Goal: Task Accomplishment & Management: Complete application form

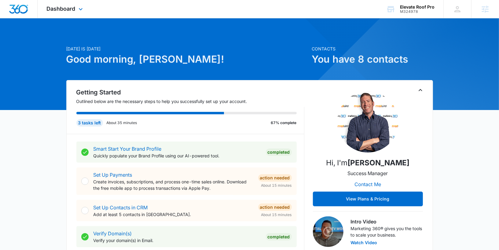
click at [72, 4] on div "Dashboard Apps Reputation Websites Forms CRM Email Social Payments POS Content …" at bounding box center [66, 9] width 56 height 18
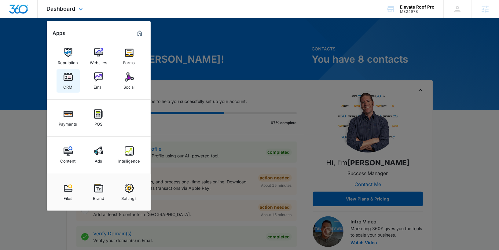
click at [79, 82] on link "CRM" at bounding box center [68, 80] width 23 height 23
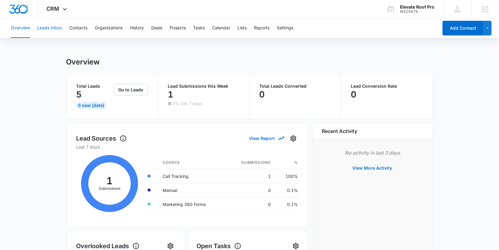
click at [38, 30] on button "Leads Inbox" at bounding box center [49, 28] width 25 height 20
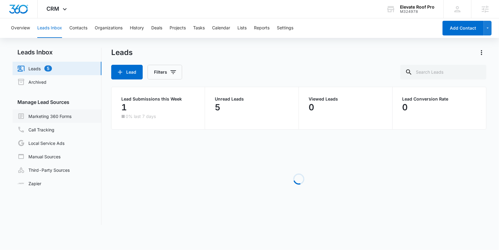
click at [46, 116] on link "Marketing 360 Forms" at bounding box center [44, 116] width 54 height 7
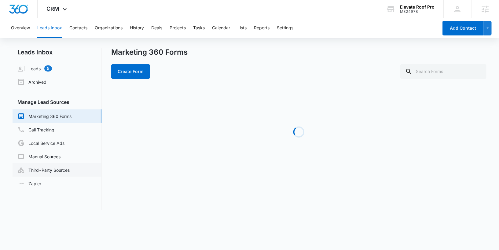
drag, startPoint x: 44, startPoint y: 181, endPoint x: 51, endPoint y: 168, distance: 15.0
click at [41, 180] on link "Zapier" at bounding box center [29, 183] width 24 height 6
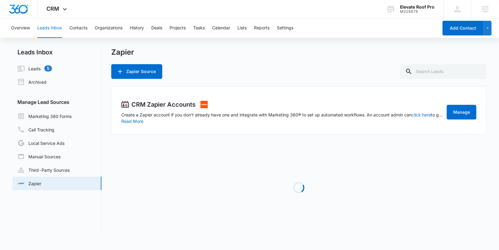
click at [51, 168] on link "Third-Party Sources" at bounding box center [43, 169] width 52 height 7
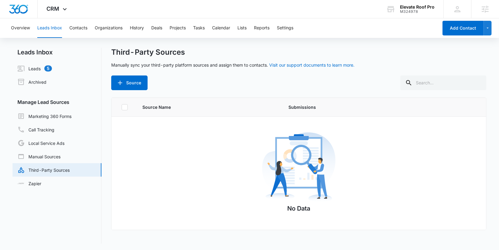
click at [124, 96] on div "Third-Party Sources Manually sync your third-party platform sources and assign …" at bounding box center [299, 146] width 376 height 196
click at [130, 77] on button "Source" at bounding box center [129, 83] width 36 height 15
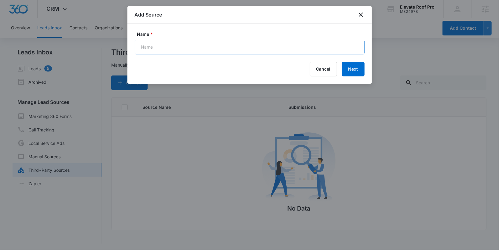
click at [166, 46] on input "Name *" at bounding box center [250, 47] width 230 height 15
type input "Facebook - Lead Ads"
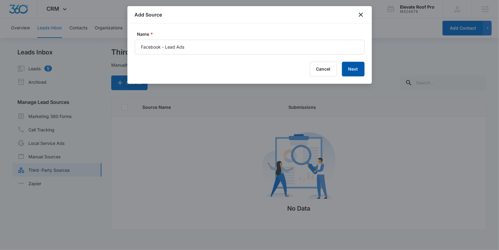
click at [350, 67] on button "Next" at bounding box center [353, 69] width 23 height 15
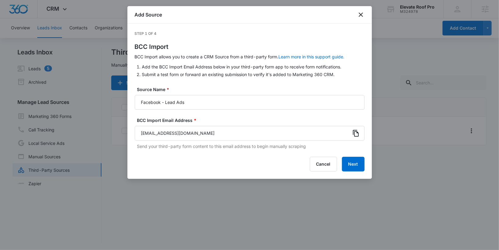
click at [359, 134] on icon at bounding box center [356, 133] width 7 height 7
click at [342, 158] on div "Cancel Next" at bounding box center [250, 164] width 230 height 15
click at [354, 166] on button "Next" at bounding box center [353, 164] width 23 height 15
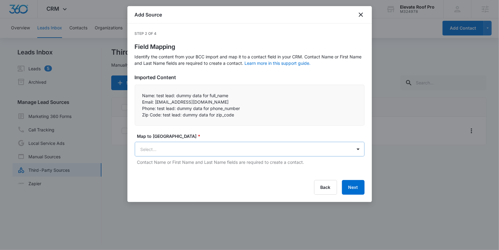
click at [205, 146] on body "CRM Apps Reputation Websites Forms CRM Email Social Payments POS Content Ads In…" at bounding box center [249, 125] width 499 height 251
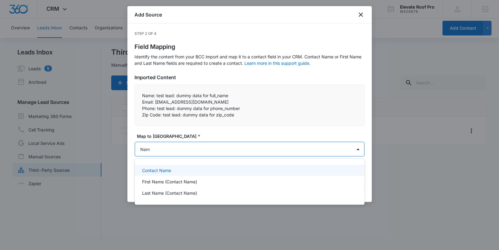
type input "Name"
click at [171, 172] on div "Contact Name" at bounding box center [249, 170] width 214 height 6
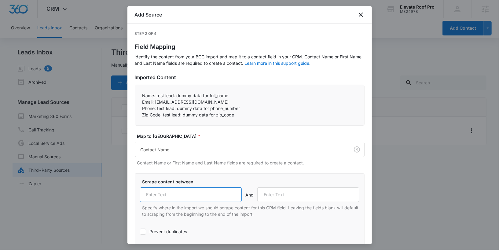
click at [191, 193] on input "text" at bounding box center [191, 194] width 102 height 15
type input "Name:"
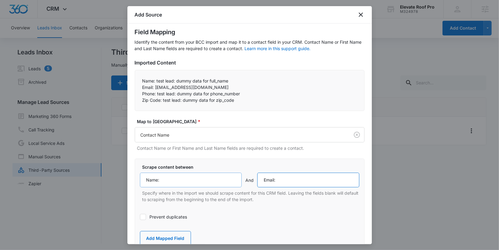
scroll to position [50, 0]
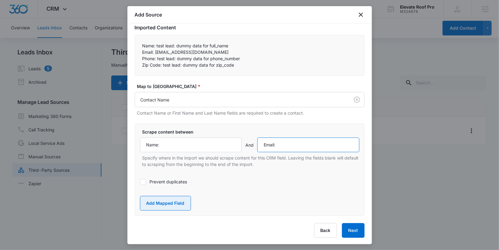
type input "Email:"
click at [170, 198] on button "Add Mapped Field" at bounding box center [165, 203] width 51 height 15
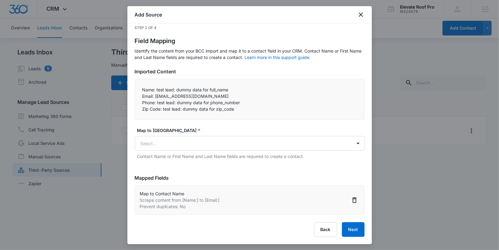
scroll to position [5, 0]
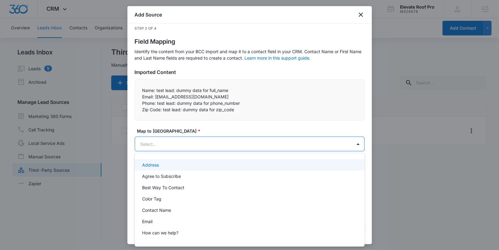
click at [188, 149] on body "CRM Apps Reputation Websites Forms CRM Email Social Payments POS Content Ads In…" at bounding box center [249, 125] width 499 height 250
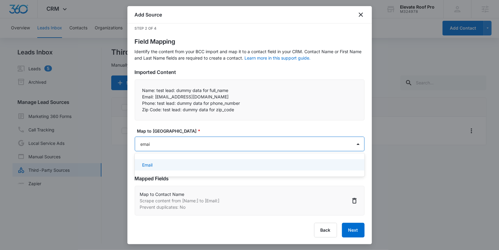
type input "email"
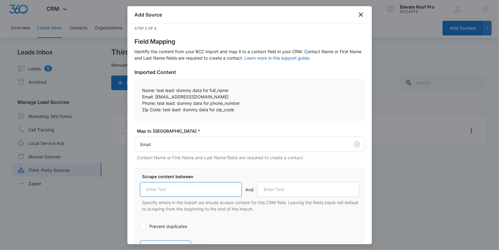
click at [188, 192] on input "text" at bounding box center [191, 189] width 102 height 15
type input "Email:"
type input "Phone:"
click at [168, 226] on label "Prevent duplicates" at bounding box center [250, 226] width 220 height 6
click at [140, 227] on input "Prevent duplicates" at bounding box center [140, 227] width 0 height 0
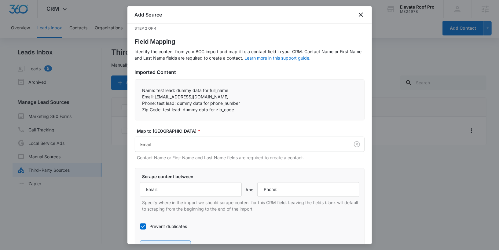
click at [168, 243] on button "Add Mapped Field" at bounding box center [165, 248] width 51 height 15
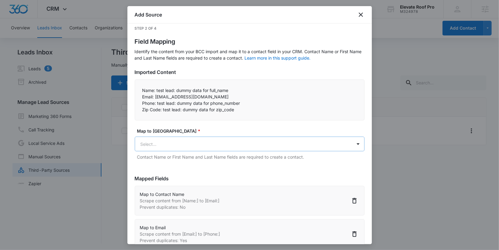
click at [224, 143] on body "CRM Apps Reputation Websites Forms CRM Email Social Payments POS Content Ads In…" at bounding box center [249, 125] width 499 height 251
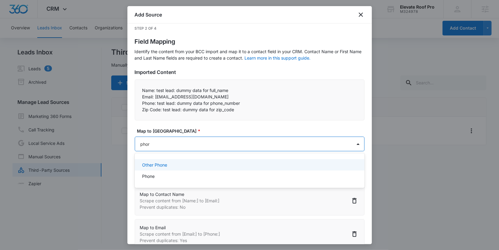
type input "phone"
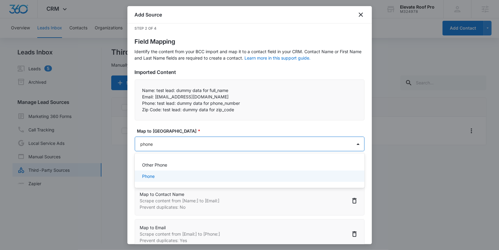
click at [213, 178] on div "Phone" at bounding box center [249, 176] width 214 height 6
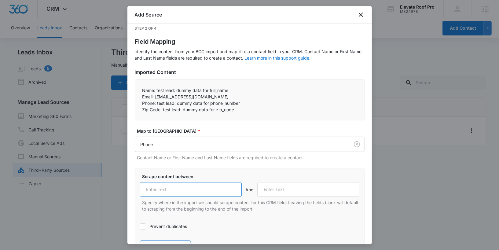
click at [210, 187] on input "text" at bounding box center [191, 189] width 102 height 15
type input "Phone:"
type input "Zip Code:"
click at [174, 241] on button "Add Mapped Field" at bounding box center [165, 248] width 51 height 15
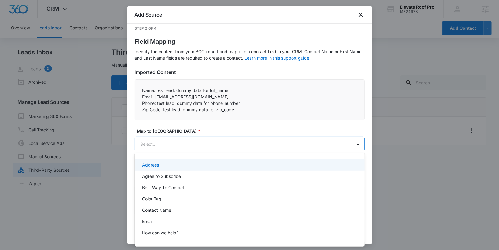
click at [207, 138] on body "CRM Apps Reputation Websites Forms CRM Email Social Payments POS Content Ads In…" at bounding box center [249, 125] width 499 height 250
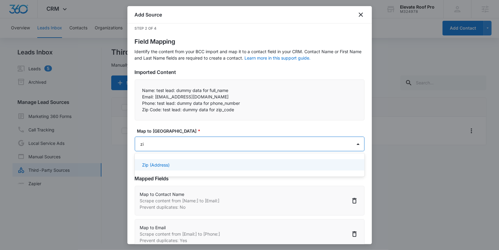
type input "zip"
click at [205, 163] on div "Zip (Address)" at bounding box center [249, 165] width 214 height 6
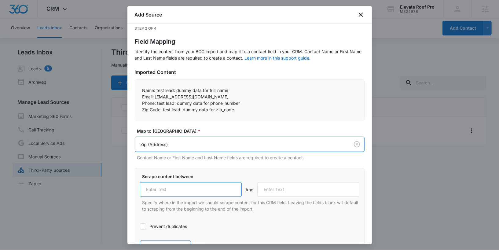
click at [185, 184] on input "text" at bounding box center [191, 189] width 102 height 15
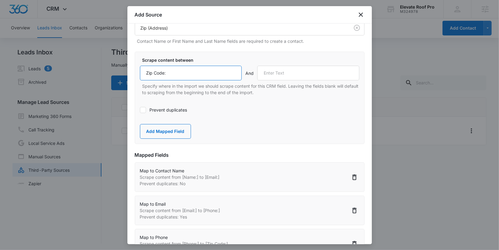
scroll to position [164, 0]
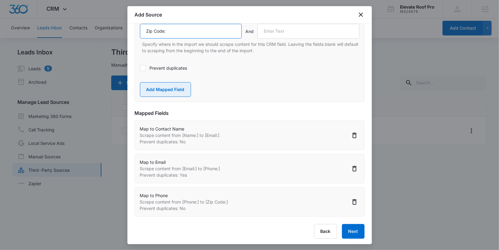
type input "Zip Code:"
click at [175, 91] on button "Add Mapped Field" at bounding box center [165, 89] width 51 height 15
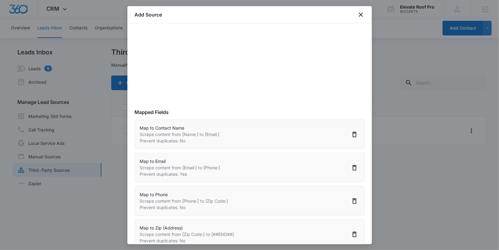
scroll to position [104, 0]
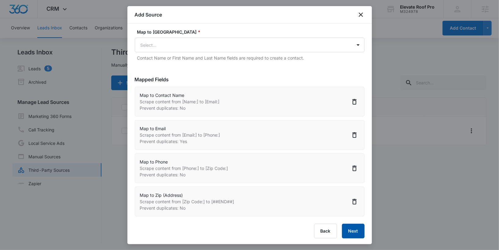
click at [353, 224] on button "Next" at bounding box center [353, 231] width 23 height 15
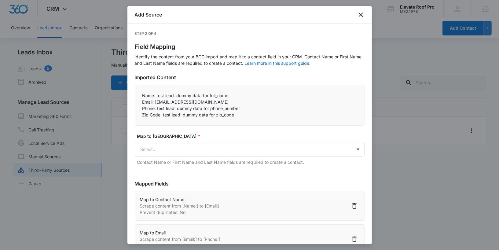
select select "77"
select select "185"
select select "184"
select select "190"
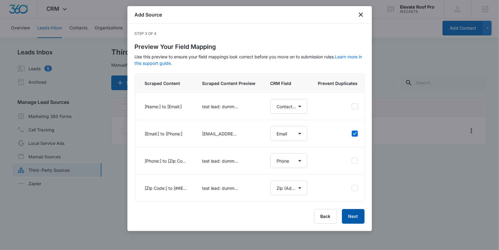
click at [354, 212] on button "Next" at bounding box center [353, 216] width 23 height 15
select select "77"
select select "185"
select select "184"
select select "190"
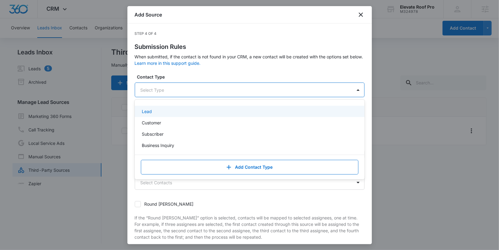
click at [276, 93] on div at bounding box center [243, 90] width 204 height 8
drag, startPoint x: 262, startPoint y: 109, endPoint x: 263, endPoint y: 100, distance: 8.6
click at [262, 108] on div "Lead" at bounding box center [249, 111] width 214 height 6
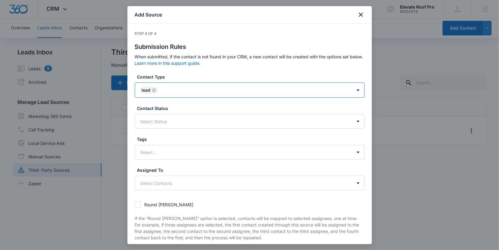
click at [265, 89] on div at bounding box center [252, 91] width 184 height 8
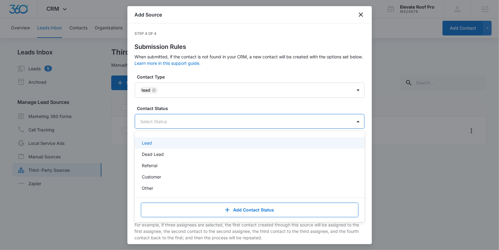
click at [252, 120] on div at bounding box center [243, 122] width 204 height 8
click at [242, 141] on div "Lead" at bounding box center [249, 143] width 214 height 6
click at [250, 119] on div at bounding box center [252, 122] width 184 height 8
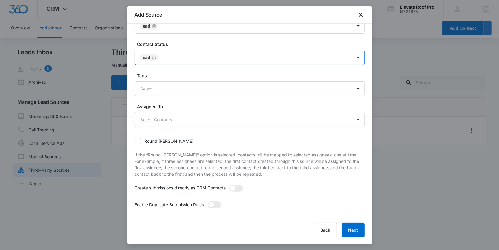
scroll to position [1, 0]
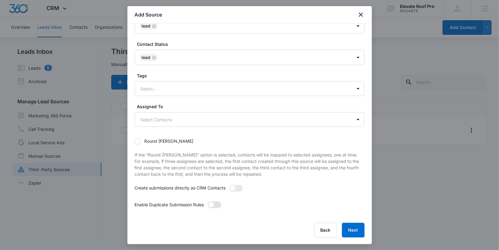
click at [216, 205] on span at bounding box center [214, 205] width 13 height 7
click at [212, 205] on input "checkbox" at bounding box center [210, 203] width 4 height 4
checkbox input "true"
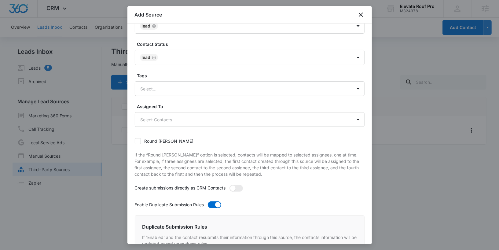
click at [233, 190] on label at bounding box center [236, 188] width 13 height 7
click at [233, 189] on input "checkbox" at bounding box center [231, 187] width 4 height 4
checkbox input "true"
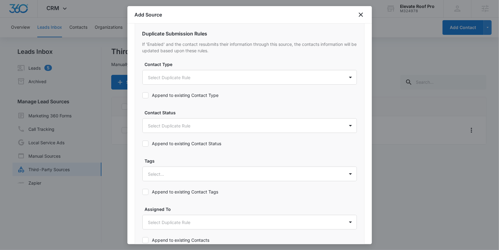
scroll to position [253, 0]
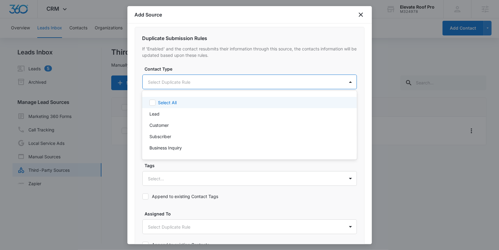
click at [173, 79] on body "CRM Apps Reputation Websites Forms CRM Email Social Payments POS Content Ads In…" at bounding box center [249, 125] width 499 height 250
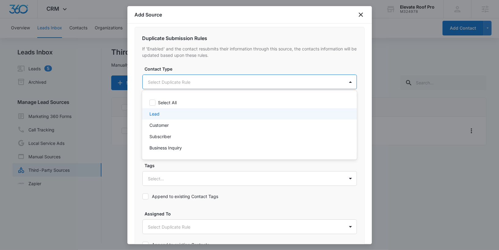
click at [168, 112] on div "Lead" at bounding box center [249, 114] width 199 height 6
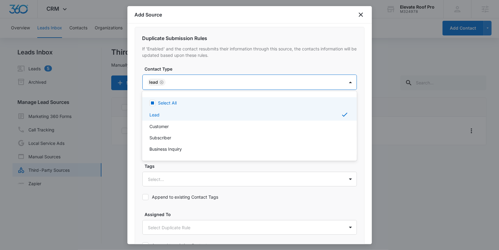
click at [174, 85] on div at bounding box center [249, 125] width 499 height 250
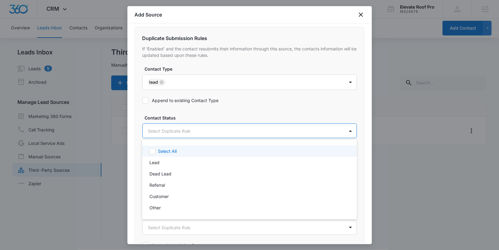
click at [170, 126] on body "CRM Apps Reputation Websites Forms CRM Email Social Payments POS Content Ads In…" at bounding box center [249, 125] width 499 height 250
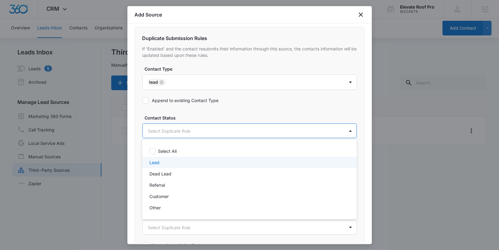
click at [163, 165] on div "Lead" at bounding box center [249, 162] width 199 height 6
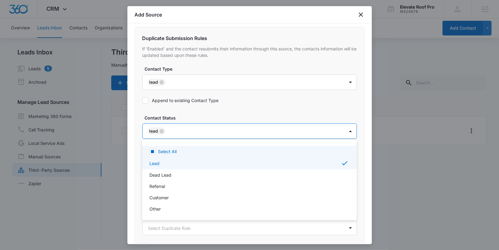
click at [177, 100] on div at bounding box center [249, 125] width 499 height 250
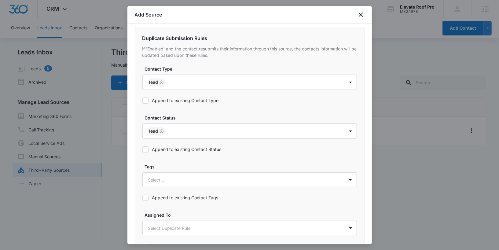
click at [172, 102] on label "Append to existing Contact Type" at bounding box center [181, 100] width 76 height 6
click at [143, 101] on input "Append to existing Contact Type" at bounding box center [143, 101] width 0 height 0
click at [165, 147] on label "Append to existing Contact Status" at bounding box center [182, 149] width 79 height 6
click at [143, 150] on input "Append to existing Contact Status" at bounding box center [143, 150] width 0 height 0
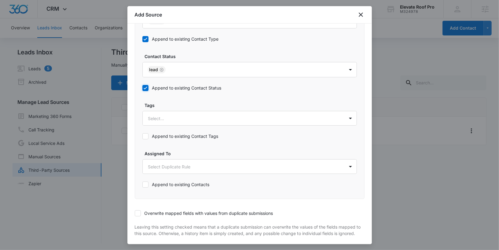
scroll to position [339, 0]
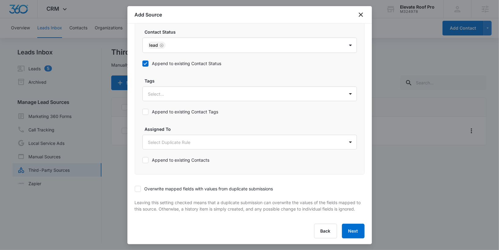
click at [152, 188] on label "Overwrite mapped fields with values from duplicate submissions" at bounding box center [204, 189] width 139 height 6
click at [135, 189] on input "Overwrite mapped fields with values from duplicate submissions" at bounding box center [135, 189] width 0 height 0
click at [352, 230] on button "Next" at bounding box center [353, 231] width 23 height 15
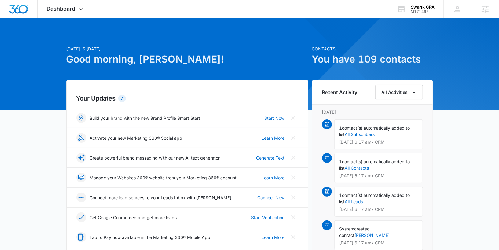
click at [216, 94] on h2 "Your Updates 7" at bounding box center [187, 98] width 222 height 9
click at [69, 11] on span "Dashboard" at bounding box center [61, 9] width 29 height 6
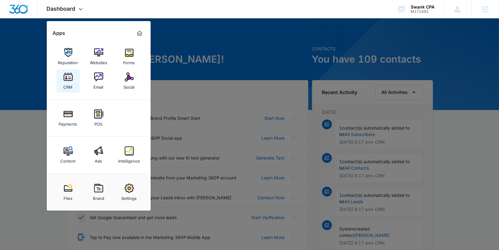
click at [69, 86] on div "CRM" at bounding box center [68, 86] width 9 height 8
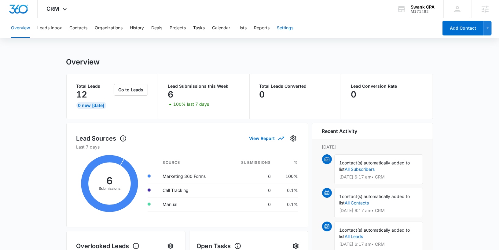
click at [291, 31] on button "Settings" at bounding box center [285, 28] width 17 height 20
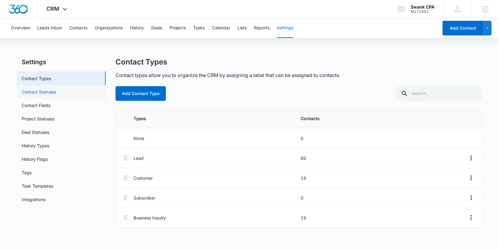
click at [56, 92] on link "Contact Statuses" at bounding box center [39, 92] width 35 height 6
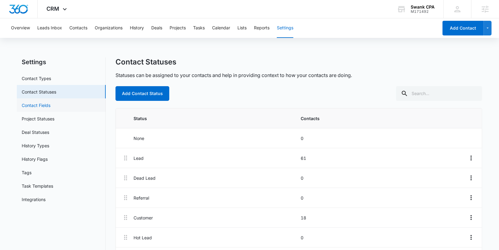
click at [50, 102] on link "Contact Fields" at bounding box center [36, 105] width 29 height 6
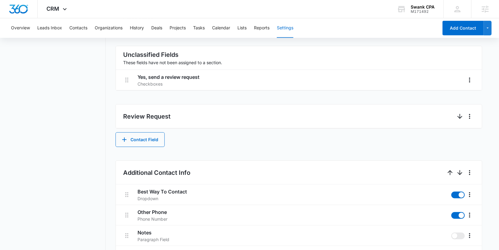
scroll to position [249, 0]
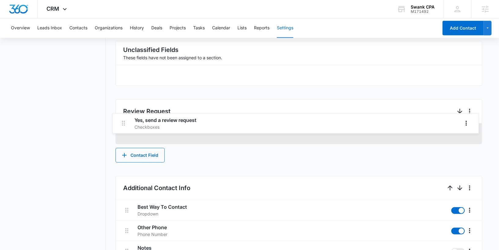
drag, startPoint x: 127, startPoint y: 73, endPoint x: 124, endPoint y: 125, distance: 52.7
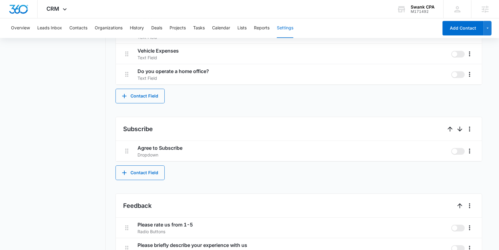
scroll to position [1053, 0]
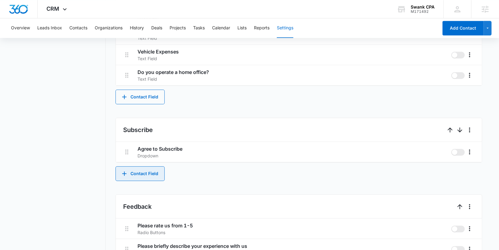
drag, startPoint x: 120, startPoint y: 166, endPoint x: 125, endPoint y: 176, distance: 11.8
click at [125, 176] on button "Contact Field" at bounding box center [140, 173] width 49 height 15
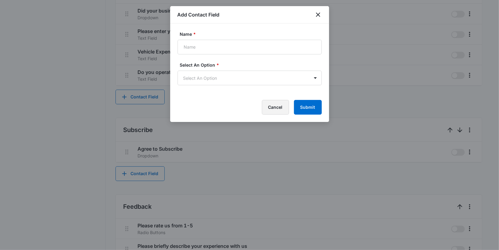
click at [277, 112] on button "Cancel" at bounding box center [275, 107] width 27 height 15
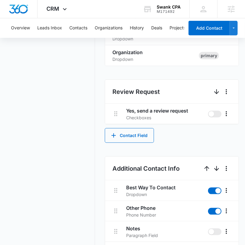
scroll to position [228, 0]
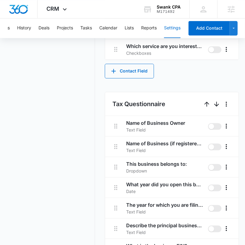
scroll to position [571, 0]
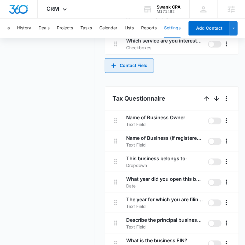
click at [137, 63] on button "Contact Field" at bounding box center [129, 65] width 49 height 15
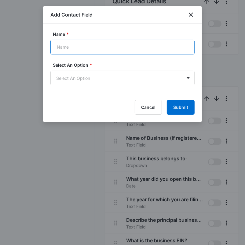
click at [131, 41] on input "Name *" at bounding box center [122, 47] width 144 height 15
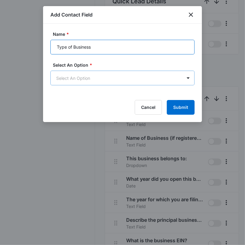
type input "Type of Business"
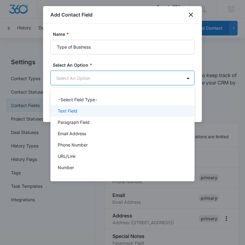
click at [109, 112] on div "Text Field" at bounding box center [122, 111] width 128 height 6
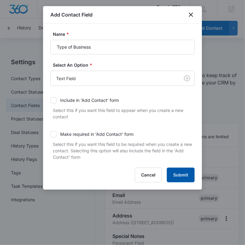
click at [181, 168] on button "Submit" at bounding box center [181, 175] width 28 height 15
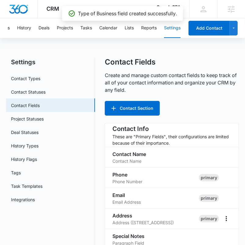
scroll to position [533, 0]
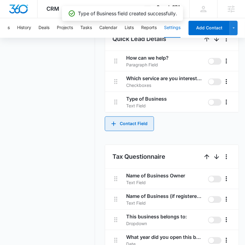
click at [135, 122] on button "Contact Field" at bounding box center [129, 124] width 49 height 15
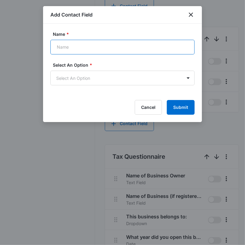
click at [118, 50] on input "Name *" at bounding box center [122, 47] width 144 height 15
drag, startPoint x: 79, startPoint y: 47, endPoint x: 18, endPoint y: 41, distance: 61.5
click at [18, 41] on body "CRM Apps Reputation Websites Forms CRM Email Social Payments POS Content Ads In…" at bounding box center [122, 194] width 245 height 1455
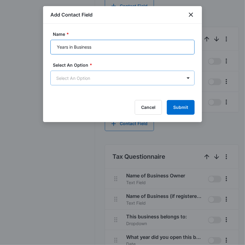
type input "Years in Business"
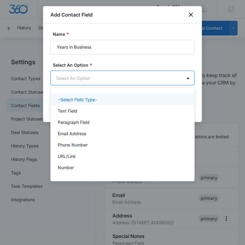
click at [173, 83] on body "CRM Apps Reputation Websites Forms CRM Email Social Payments POS Content Ads In…" at bounding box center [122, 122] width 245 height 245
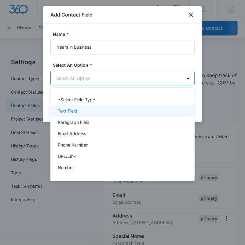
click at [157, 108] on div "Text Field" at bounding box center [122, 111] width 128 height 6
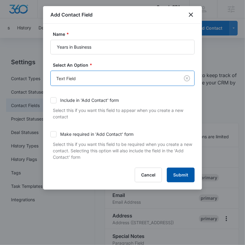
click at [175, 170] on button "Submit" at bounding box center [181, 175] width 28 height 15
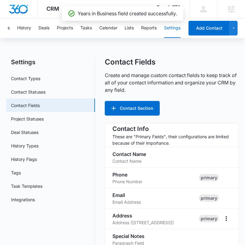
scroll to position [554, 0]
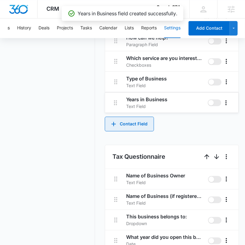
drag, startPoint x: 116, startPoint y: 61, endPoint x: 115, endPoint y: 108, distance: 46.8
click at [115, 108] on div "How can we help? Paragraph Field Years in Business Text Field Which service are…" at bounding box center [172, 72] width 134 height 82
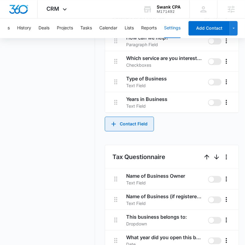
click at [121, 123] on button "Contact Field" at bounding box center [129, 124] width 49 height 15
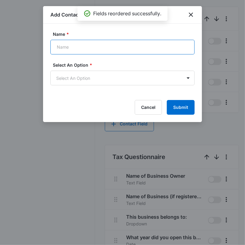
click at [107, 51] on input "Name *" at bounding box center [122, 47] width 144 height 15
type input "r"
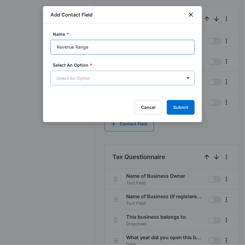
type input "Revenue Range"
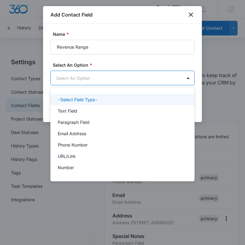
scroll to position [0, 0]
click at [119, 83] on body "CRM Apps Reputation Websites Forms CRM Email Social Payments POS Content Ads In…" at bounding box center [122, 122] width 245 height 245
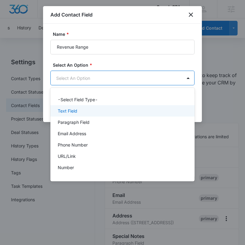
click at [105, 114] on div "Text Field" at bounding box center [122, 110] width 144 height 11
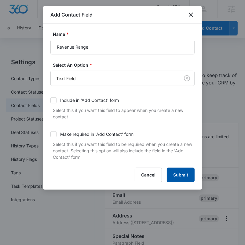
click at [179, 173] on button "Submit" at bounding box center [181, 175] width 28 height 15
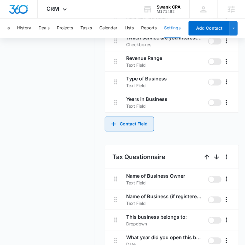
scroll to position [574, 0]
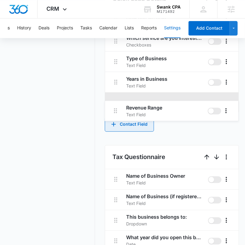
drag, startPoint x: 114, startPoint y: 58, endPoint x: 114, endPoint y: 110, distance: 52.0
click at [114, 110] on div "How can we help? Paragraph Field Which service are you interested in? Checkboxe…" at bounding box center [172, 61] width 134 height 102
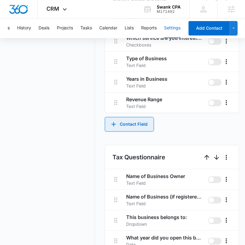
click at [116, 118] on button "Contact Field" at bounding box center [129, 124] width 49 height 15
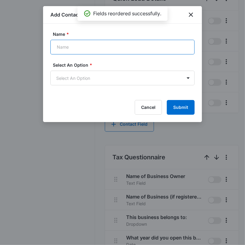
click at [116, 47] on input "Name *" at bounding box center [122, 47] width 144 height 15
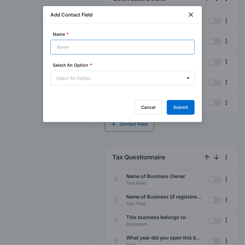
type input "A"
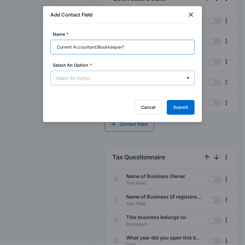
type input "Current Accountant/Bookkeeper?"
click at [84, 73] on body "CRM Apps Reputation Websites Forms CRM Email Social Payments POS Content Ads In…" at bounding box center [122, 174] width 245 height 1496
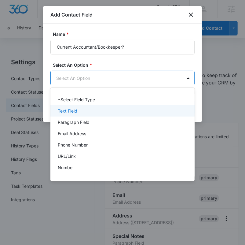
click at [90, 108] on div "Text Field" at bounding box center [122, 111] width 128 height 6
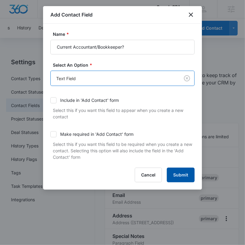
click at [185, 172] on button "Submit" at bounding box center [181, 175] width 28 height 15
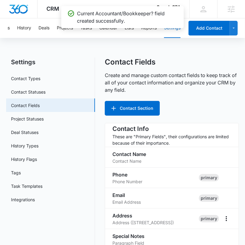
scroll to position [595, 0]
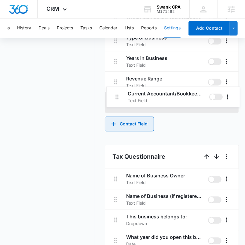
drag, startPoint x: 114, startPoint y: 83, endPoint x: 116, endPoint y: 102, distance: 19.0
click at [116, 102] on div "How can we help? Paragraph Field Which service are you interested in? Checkboxe…" at bounding box center [172, 51] width 134 height 123
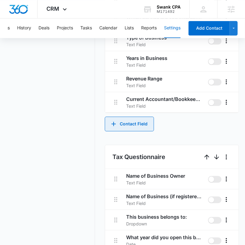
click at [116, 121] on icon "button" at bounding box center [113, 123] width 7 height 7
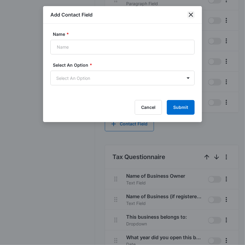
click at [191, 12] on icon "close" at bounding box center [190, 14] width 7 height 7
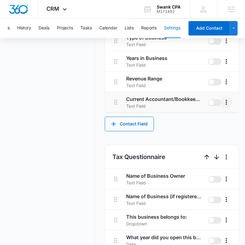
click at [226, 105] on icon "More" at bounding box center [226, 101] width 7 height 7
click at [216, 125] on div "Delete" at bounding box center [210, 127] width 13 height 4
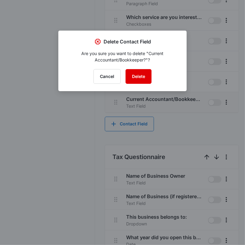
click at [146, 80] on button "Delete" at bounding box center [139, 76] width 26 height 15
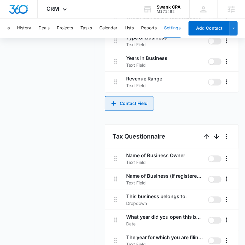
click at [129, 100] on button "Contact Field" at bounding box center [129, 103] width 49 height 15
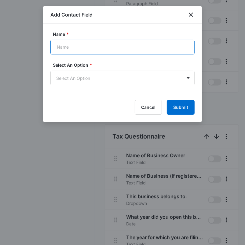
click at [106, 50] on input "Name *" at bounding box center [122, 47] width 144 height 15
type input "e"
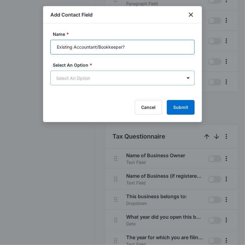
type input "Existing Accountant/Bookkeeper?"
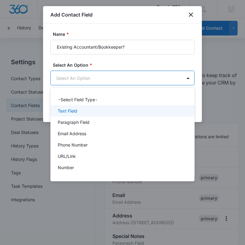
click at [83, 108] on div "Text Field" at bounding box center [122, 111] width 128 height 6
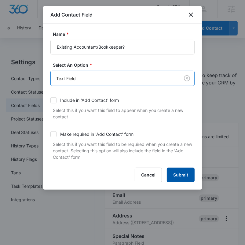
click at [188, 180] on button "Submit" at bounding box center [181, 175] width 28 height 15
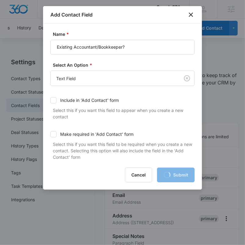
click at [188, 180] on div "Cancel Loading Submit" at bounding box center [122, 175] width 144 height 15
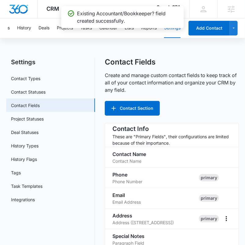
scroll to position [595, 0]
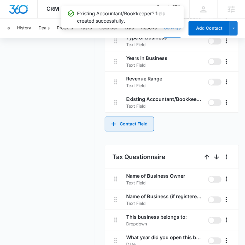
click at [151, 120] on button "Contact Field" at bounding box center [129, 124] width 49 height 15
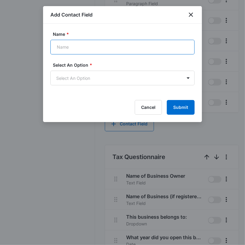
click at [149, 48] on input "Name *" at bounding box center [122, 47] width 144 height 15
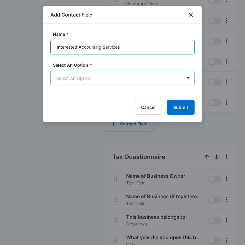
type input "Interested Accounting Services"
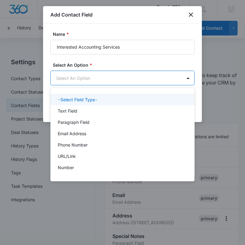
scroll to position [0, 0]
click at [155, 76] on body "CRM Apps Reputation Websites Forms CRM Email Social Payments POS Content Ads In…" at bounding box center [122, 122] width 245 height 245
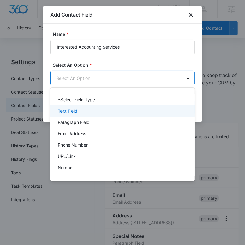
click at [131, 113] on div "Text Field" at bounding box center [122, 111] width 128 height 6
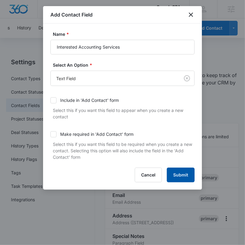
click at [178, 168] on button "Submit" at bounding box center [181, 175] width 28 height 15
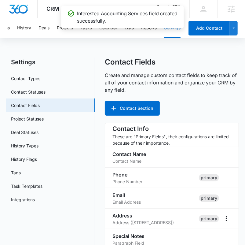
scroll to position [615, 0]
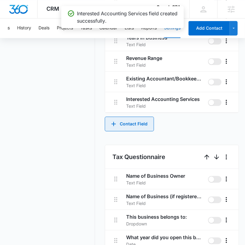
click at [144, 124] on button "Contact Field" at bounding box center [129, 124] width 49 height 15
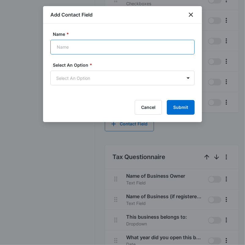
click at [123, 43] on input "Name *" at bounding box center [122, 47] width 144 height 15
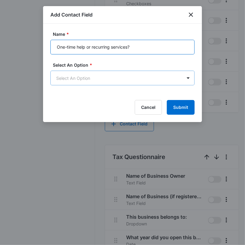
type input "One-time help or recurring services?"
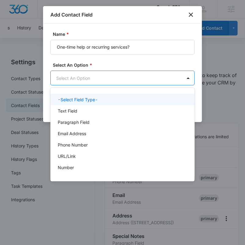
scroll to position [0, 0]
click at [158, 77] on body "CRM Apps Reputation Websites Forms CRM Email Social Payments POS Content Ads In…" at bounding box center [122, 122] width 245 height 245
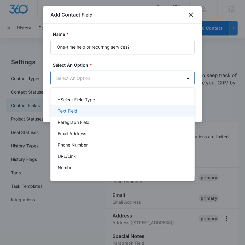
click at [132, 114] on div "Text Field" at bounding box center [122, 110] width 144 height 11
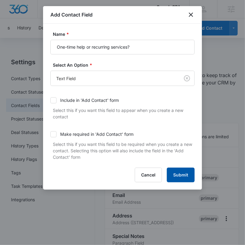
click at [184, 171] on button "Submit" at bounding box center [181, 175] width 28 height 15
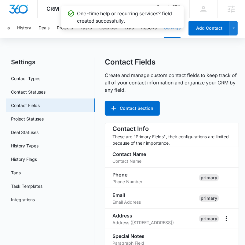
scroll to position [636, 0]
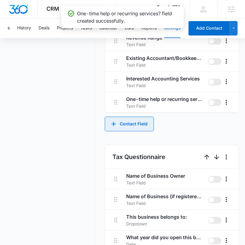
click at [145, 121] on button "Contact Field" at bounding box center [129, 124] width 49 height 15
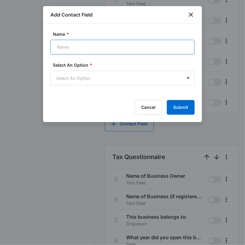
click at [114, 49] on input "Name *" at bounding box center [122, 47] width 144 height 15
type input "j"
type input "F"
type input "Current Financial Challenges"
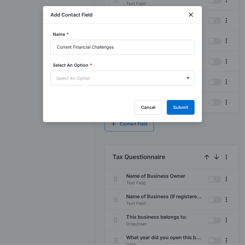
click at [137, 88] on form "Name * Current Financial Challenges Select An Option * Select An Option Cancel …" at bounding box center [122, 73] width 144 height 84
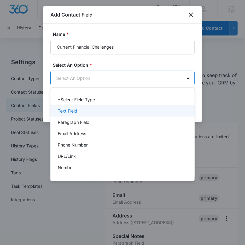
click at [126, 111] on div "Text Field" at bounding box center [122, 111] width 128 height 6
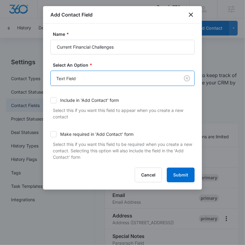
click at [184, 166] on form "Name * Current Financial Challenges Select An Option * option Text Field, selec…" at bounding box center [122, 106] width 144 height 151
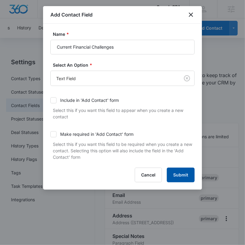
click at [181, 173] on button "Submit" at bounding box center [181, 175] width 28 height 15
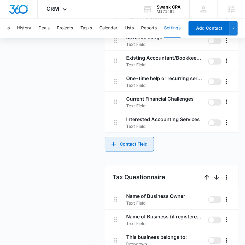
scroll to position [631, 0]
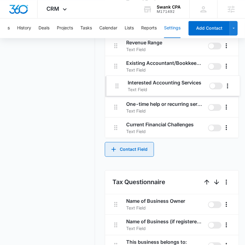
drag, startPoint x: 116, startPoint y: 129, endPoint x: 117, endPoint y: 86, distance: 43.7
click at [117, 86] on div "How can we help? Paragraph Field Which service are you interested in? Checkboxe…" at bounding box center [172, 46] width 134 height 184
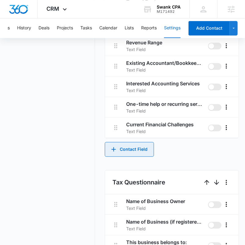
click at [128, 147] on button "Contact Field" at bounding box center [129, 149] width 49 height 15
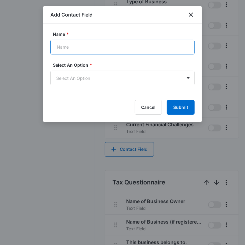
click at [93, 50] on input "Name *" at bounding box center [122, 47] width 144 height 15
type input "Timeline"
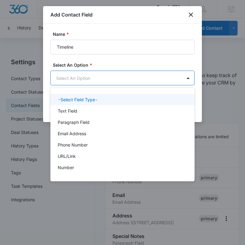
scroll to position [0, 0]
click at [143, 75] on body "CRM Apps Reputation Websites Forms CRM Email Social Payments POS Content Ads In…" at bounding box center [122, 122] width 245 height 245
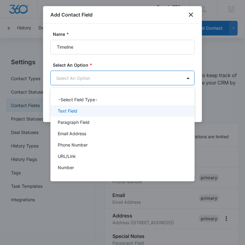
click at [118, 112] on div "Text Field" at bounding box center [122, 111] width 128 height 6
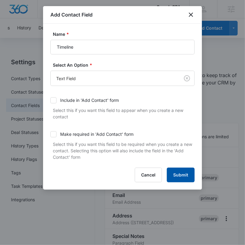
click at [182, 178] on button "Submit" at bounding box center [181, 175] width 28 height 15
click at [182, 178] on div "Cancel Loading Submit" at bounding box center [122, 175] width 144 height 15
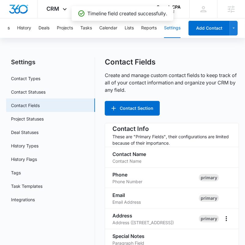
scroll to position [677, 0]
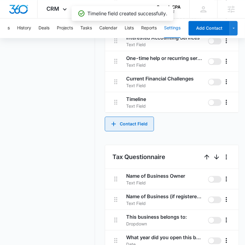
click at [139, 121] on button "Contact Field" at bounding box center [129, 124] width 49 height 15
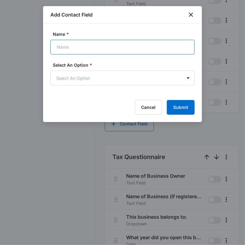
click at [106, 51] on input "Name *" at bounding box center [122, 47] width 144 height 15
type input "Preferred Method of Contact"
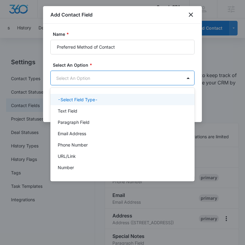
scroll to position [0, 0]
click at [114, 83] on body "CRM Apps Reputation Websites Forms CRM Email Social Payments POS Content Ads In…" at bounding box center [122, 122] width 245 height 245
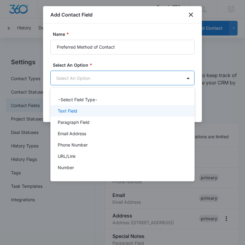
click at [115, 107] on div "Text Field" at bounding box center [122, 110] width 144 height 11
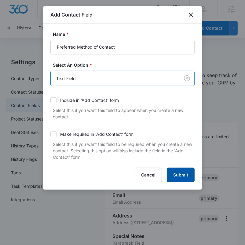
click at [174, 171] on button "Submit" at bounding box center [181, 175] width 28 height 15
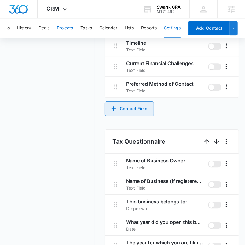
scroll to position [715, 0]
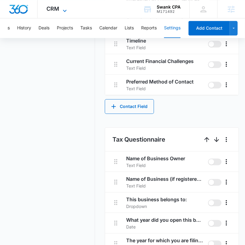
click at [58, 12] on div "CRM Apps Reputation Websites Forms CRM Email Social Payments POS Content Ads In…" at bounding box center [58, 9] width 40 height 18
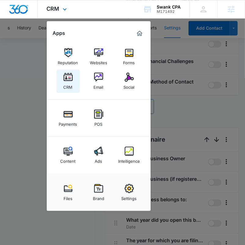
click at [70, 83] on div "CRM" at bounding box center [68, 86] width 9 height 8
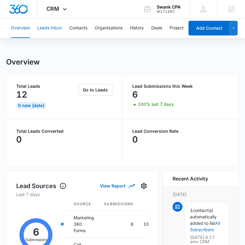
click at [50, 23] on button "Leads Inbox" at bounding box center [49, 28] width 25 height 20
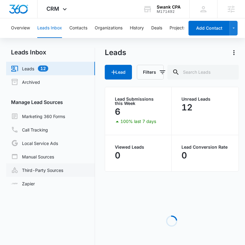
click at [45, 173] on link "Third-Party Sources" at bounding box center [37, 169] width 52 height 7
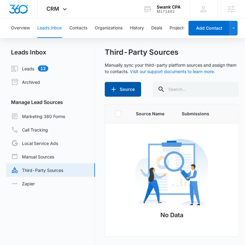
click at [115, 92] on icon "button" at bounding box center [113, 89] width 7 height 7
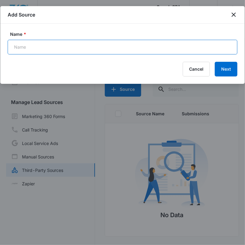
click at [131, 51] on input "Name *" at bounding box center [123, 47] width 230 height 15
type input "Facebook - Lead Ads"
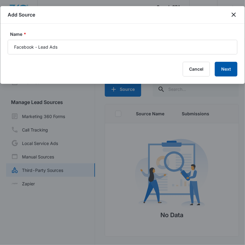
click at [234, 70] on button "Next" at bounding box center [226, 69] width 23 height 15
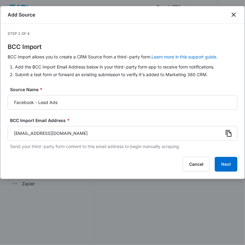
click at [226, 131] on icon at bounding box center [229, 133] width 6 height 7
click at [228, 165] on button "Next" at bounding box center [226, 164] width 23 height 15
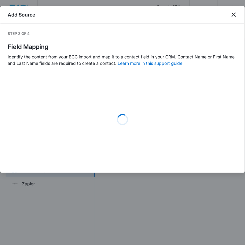
click at [231, 168] on div "Step 2 of 4 Field Mapping Identify the content from your BCC import and map it …" at bounding box center [122, 98] width 245 height 149
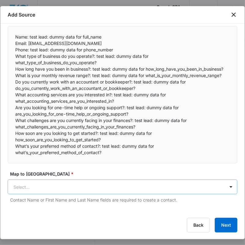
click at [134, 189] on body "CRM Apps Reputation Websites Forms CRM Email Social Payments POS Content Ads In…" at bounding box center [122, 126] width 245 height 252
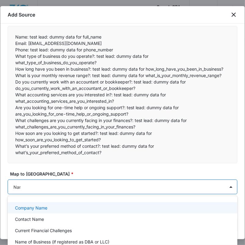
type input "Name"
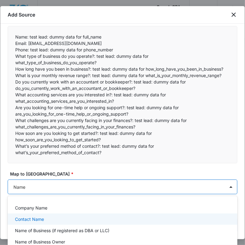
click at [71, 215] on div "Contact Name" at bounding box center [123, 218] width 230 height 11
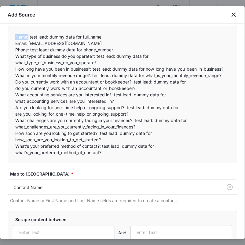
drag, startPoint x: 16, startPoint y: 37, endPoint x: 28, endPoint y: 38, distance: 12.3
click at [28, 38] on p "Name: test lead: dummy data for full_name" at bounding box center [122, 37] width 215 height 6
copy p "Name:"
click at [61, 235] on input "text" at bounding box center [64, 232] width 102 height 15
paste input "Name:"
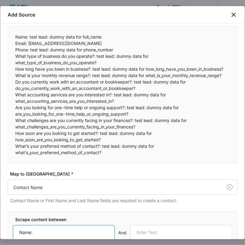
type input "Name:"
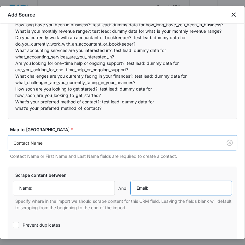
scroll to position [151, 0]
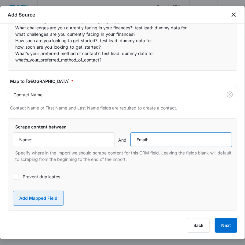
type input "Email:"
click at [41, 194] on button "Add Mapped Field" at bounding box center [38, 198] width 51 height 15
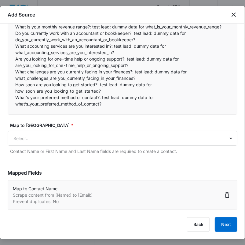
scroll to position [106, 0]
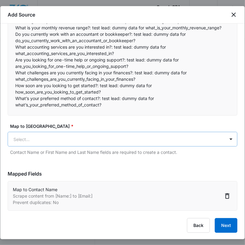
click at [57, 139] on body "CRM Apps Reputation Websites Forms CRM Email Social Payments POS Content Ads In…" at bounding box center [122, 126] width 245 height 252
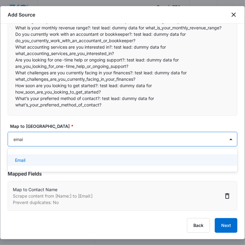
type input "email"
click at [61, 162] on div "Email" at bounding box center [122, 160] width 214 height 6
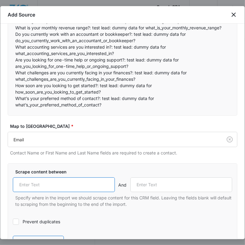
click at [57, 184] on input "text" at bounding box center [64, 184] width 102 height 15
paste input "Email:"
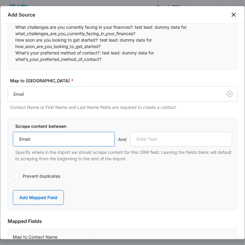
scroll to position [155, 0]
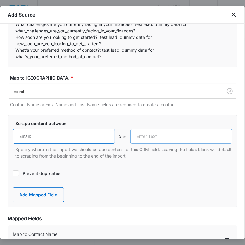
type input "Email:"
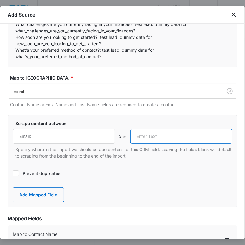
click at [147, 134] on input "text" at bounding box center [182, 136] width 102 height 15
type input "Phone:"
click at [54, 173] on label "Prevent duplicates" at bounding box center [123, 173] width 220 height 6
click at [13, 173] on input "Prevent duplicates" at bounding box center [13, 173] width 0 height 0
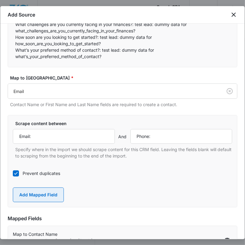
click at [52, 194] on button "Add Mapped Field" at bounding box center [38, 194] width 51 height 15
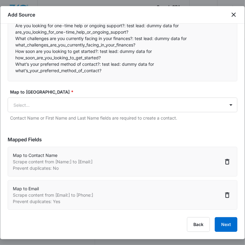
scroll to position [140, 0]
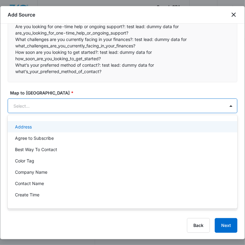
click at [88, 108] on body "CRM Apps Reputation Websites Forms CRM Email Social Payments POS Content Ads In…" at bounding box center [122, 122] width 245 height 245
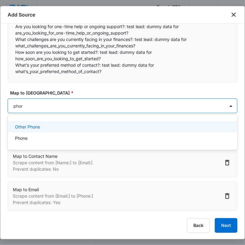
type input "phone"
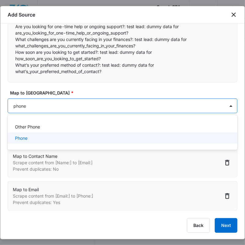
click at [91, 140] on div "Phone" at bounding box center [122, 138] width 214 height 6
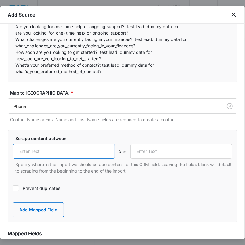
click at [76, 150] on input "text" at bounding box center [64, 151] width 102 height 15
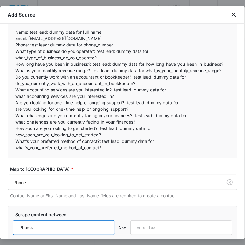
scroll to position [62, 0]
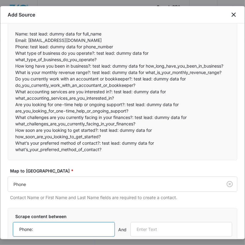
type input "Phone:"
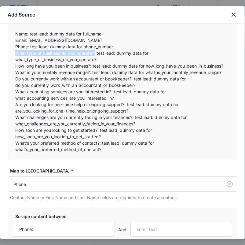
drag, startPoint x: 95, startPoint y: 52, endPoint x: 16, endPoint y: 52, distance: 79.2
click at [16, 52] on p "What type of business do you operate?: test lead: dummy data for what_type_of_b…" at bounding box center [122, 56] width 215 height 13
copy p "What type of business do you operate?:"
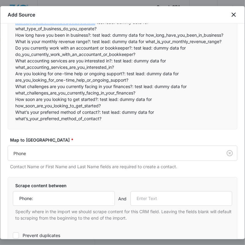
scroll to position [94, 0]
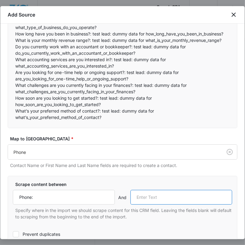
click at [154, 194] on input "text" at bounding box center [182, 197] width 102 height 15
paste input "What type of business do you operate?:"
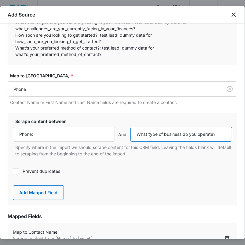
scroll to position [168, 0]
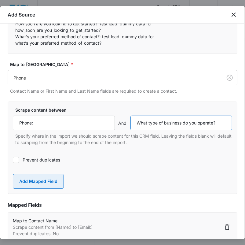
type input "What type of business do you operate?:"
click at [55, 183] on button "Add Mapped Field" at bounding box center [38, 181] width 51 height 15
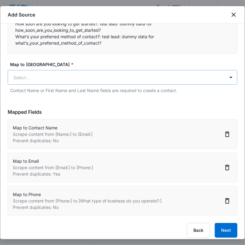
click at [71, 80] on body "CRM Apps Reputation Websites Forms CRM Email Social Payments POS Content Ads In…" at bounding box center [122, 126] width 245 height 252
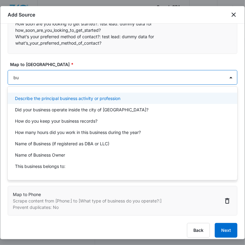
type input "b"
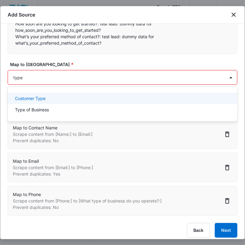
type input "type"
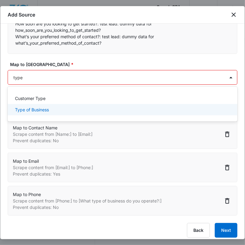
click at [63, 107] on div "Type of Business" at bounding box center [122, 109] width 214 height 6
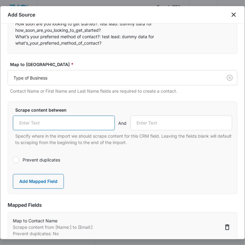
click at [61, 125] on input "text" at bounding box center [64, 123] width 102 height 15
paste input "What type of business do you operate?:"
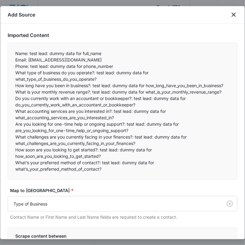
scroll to position [39, 0]
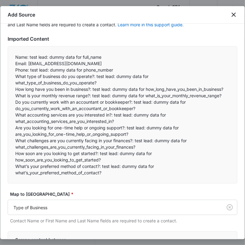
type input "What type of business do you operate?:"
drag, startPoint x: 15, startPoint y: 88, endPoint x: 93, endPoint y: 89, distance: 77.7
click at [93, 89] on div "Name: test lead: dummy data for full_name Email: test@fb.com Phone: test lead…" at bounding box center [123, 114] width 230 height 137
copy p "How long have you been in business?:"
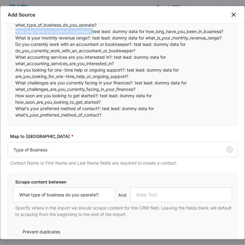
scroll to position [98, 0]
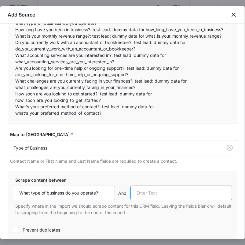
click at [164, 187] on input "text" at bounding box center [182, 193] width 102 height 15
paste input "How long have you been in business?:"
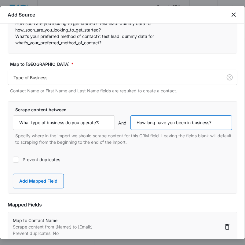
scroll to position [169, 0]
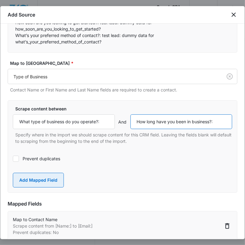
type input "How long have you been in business?:"
click at [61, 183] on button "Add Mapped Field" at bounding box center [38, 180] width 51 height 15
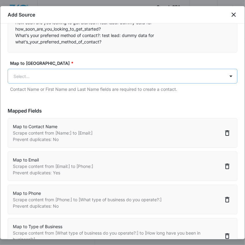
click at [78, 69] on body "CRM Apps Reputation Websites Forms CRM Email Social Payments POS Content Ads In…" at bounding box center [122, 126] width 245 height 252
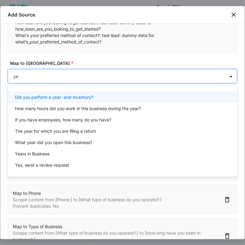
type input "yea"
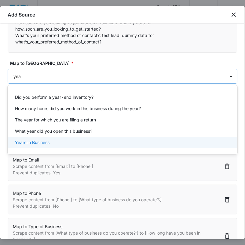
click at [76, 144] on div "Years in Business" at bounding box center [122, 142] width 214 height 6
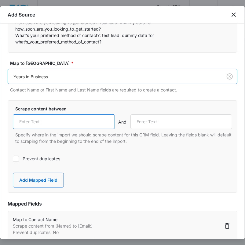
click at [83, 125] on input "text" at bounding box center [64, 121] width 102 height 15
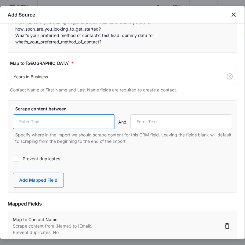
paste input "How long have you been in business?:"
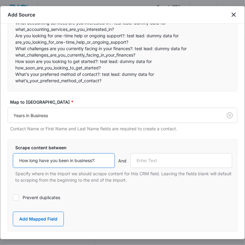
scroll to position [0, 0]
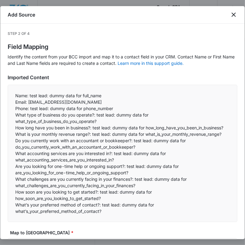
type input "How long have you been in business?:"
drag, startPoint x: 17, startPoint y: 135, endPoint x: 92, endPoint y: 136, distance: 75.2
click at [92, 136] on p "What is your monthly revenue range?: test lead: dummy data for what_is_your_mon…" at bounding box center [122, 134] width 215 height 6
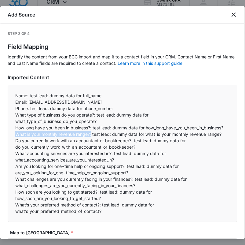
copy p "What is your monthly revenue range?:"
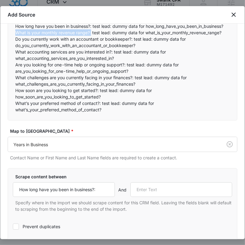
scroll to position [107, 0]
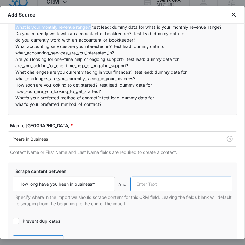
click at [145, 181] on input "text" at bounding box center [182, 184] width 102 height 15
paste input "What is your monthly revenue range?:"
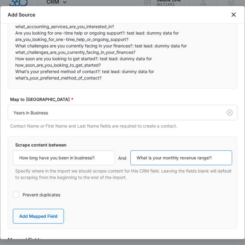
scroll to position [138, 0]
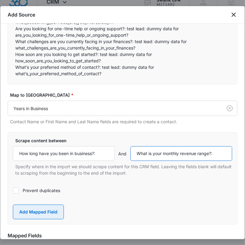
type input "What is your monthly revenue range?:"
click at [57, 211] on button "Add Mapped Field" at bounding box center [38, 212] width 51 height 15
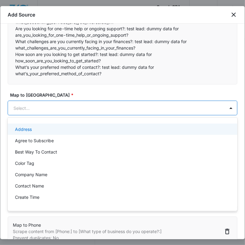
click at [105, 110] on body "CRM Apps Reputation Websites Forms CRM Email Social Payments POS Content Ads In…" at bounding box center [122, 122] width 245 height 245
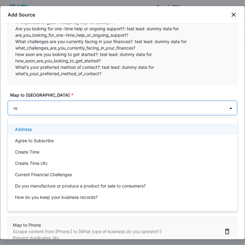
type input "rev"
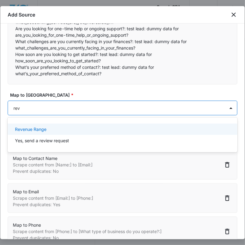
click at [103, 127] on div "Revenue Range" at bounding box center [122, 129] width 214 height 6
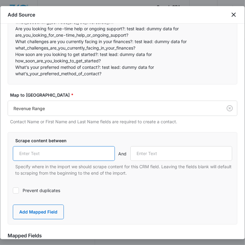
click at [57, 156] on input "text" at bounding box center [64, 153] width 102 height 15
paste input "What is your monthly revenue range?:"
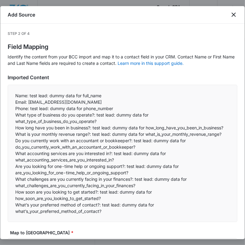
type input "What is your monthly revenue range?:"
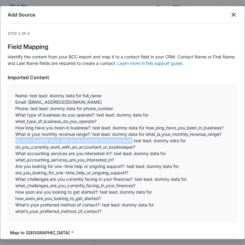
drag, startPoint x: 17, startPoint y: 142, endPoint x: 134, endPoint y: 141, distance: 117.1
click at [134, 141] on p "Do you currently work with an accountant or bookkeeper?: test lead: dummy data …" at bounding box center [122, 143] width 215 height 13
copy p "Do you currently work with an accountant or bookkeeper?:"
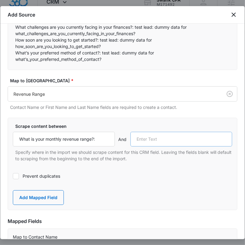
scroll to position [156, 0]
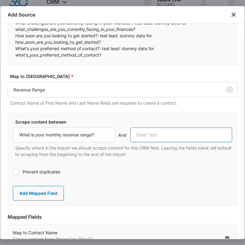
click at [159, 128] on input "text" at bounding box center [182, 135] width 102 height 15
paste input "Do you currently work with an accountant or bookkeeper?:"
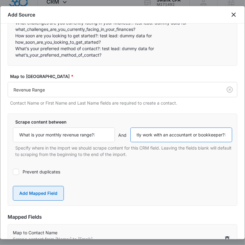
type input "Do you currently work with an accountant or bookkeeper?:"
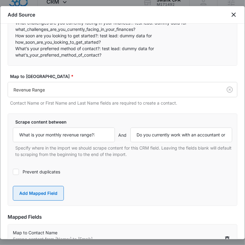
click at [60, 186] on button "Add Mapped Field" at bounding box center [38, 193] width 51 height 15
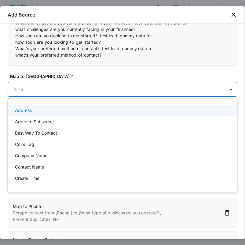
click at [88, 94] on body "CRM Apps Reputation Websites Forms CRM Email Social Payments POS Content Ads In…" at bounding box center [122, 122] width 245 height 245
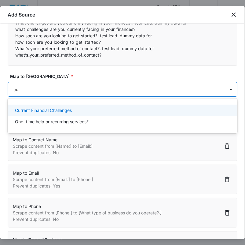
type input "c"
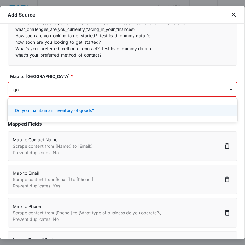
type input "g"
type input "boo"
click at [76, 111] on p "Existing Accountant/Bookkeeper?" at bounding box center [49, 110] width 68 height 6
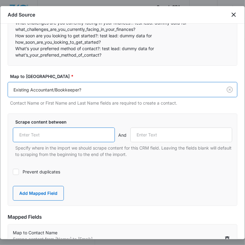
click at [68, 135] on input "text" at bounding box center [64, 135] width 102 height 15
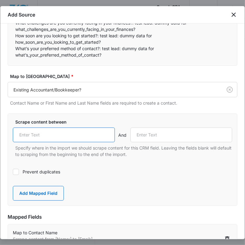
paste input "Do you currently work with an accountant or bookkeeper?:"
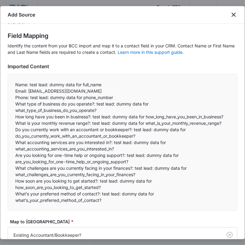
scroll to position [8, 0]
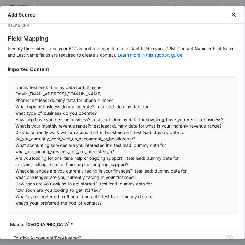
type input "Do you currently work with an accountant or bookkeeper?:"
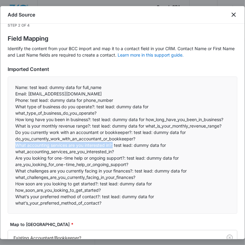
drag, startPoint x: 16, startPoint y: 144, endPoint x: 113, endPoint y: 146, distance: 97.6
click at [113, 146] on p "What accounting services are you interested in?: test lead: dummy data for what…" at bounding box center [122, 148] width 215 height 13
copy p "What accounting services are you interested in?:"
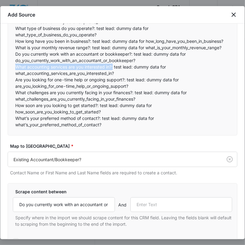
scroll to position [101, 0]
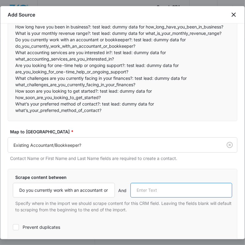
click at [184, 185] on input "text" at bounding box center [182, 190] width 102 height 15
paste input "What accounting services are you interested in?:"
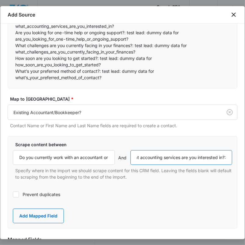
scroll to position [149, 0]
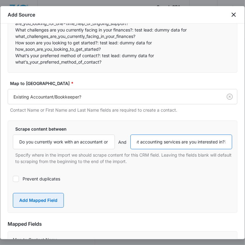
type input "What accounting services are you interested in?:"
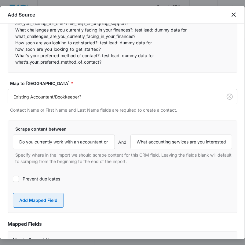
click at [40, 201] on button "Add Mapped Field" at bounding box center [38, 200] width 51 height 15
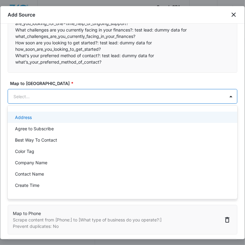
click at [99, 94] on body "CRM Apps Reputation Websites Forms CRM Email Social Payments POS Content Ads In…" at bounding box center [122, 122] width 245 height 245
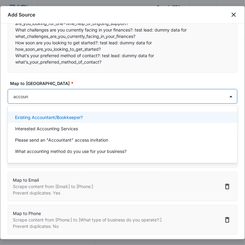
type input "account"
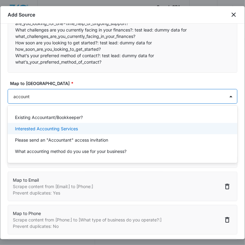
click at [97, 128] on div "Interested Accounting Services" at bounding box center [122, 128] width 214 height 6
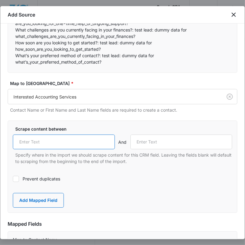
click at [81, 143] on input "text" at bounding box center [64, 142] width 102 height 15
paste input "What accounting services are you interested in?:"
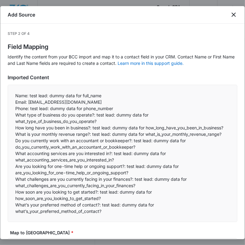
scroll to position [13, 0]
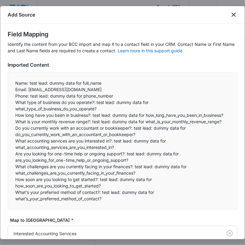
type input "What accounting services are you interested in?:"
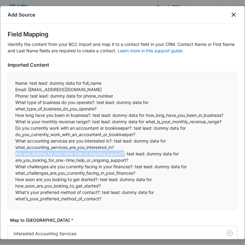
drag, startPoint x: 13, startPoint y: 153, endPoint x: 125, endPoint y: 155, distance: 112.3
click at [125, 155] on div "Name: test lead: dummy data for full_name Email: test@fb.com Phone: test lead…" at bounding box center [123, 140] width 230 height 137
copy p "Are you looking for one-time help or ongoing support?"
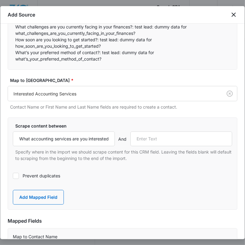
scroll to position [154, 0]
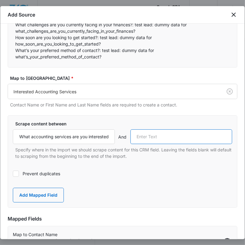
click at [150, 135] on input "text" at bounding box center [182, 136] width 102 height 15
paste input "Are you looking for one-time help or ongoing support?"
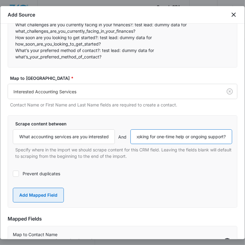
type input "Are you looking for one-time help or ongoing support?"
click at [49, 198] on button "Add Mapped Field" at bounding box center [38, 195] width 51 height 15
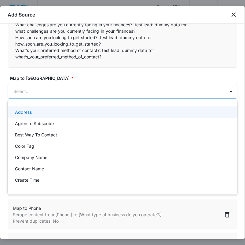
click at [69, 92] on body "CRM Apps Reputation Websites Forms CRM Email Social Payments POS Content Ads In…" at bounding box center [122, 122] width 245 height 245
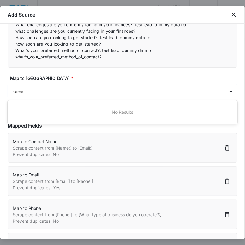
type input "one"
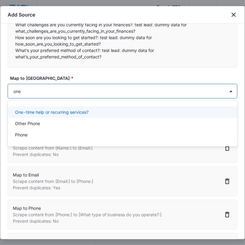
click at [66, 114] on p "One-time help or recurring services?" at bounding box center [52, 112] width 74 height 6
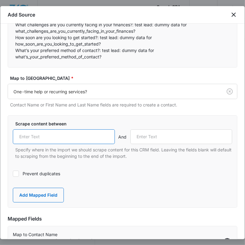
click at [57, 138] on input "text" at bounding box center [64, 136] width 102 height 15
paste input "Are you looking for one-time help or ongoing support?"
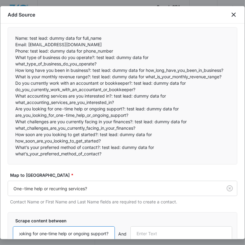
scroll to position [57, 0]
type input "Are you looking for one-time help or ongoing support?"
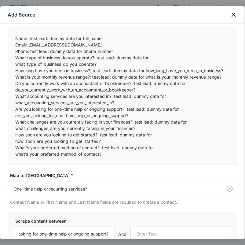
scroll to position [0, 0]
click at [17, 122] on p "What challenges are you currently facing in your finances?: test lead: dummy da…" at bounding box center [122, 125] width 215 height 13
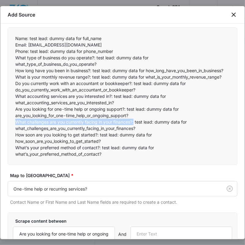
drag, startPoint x: 16, startPoint y: 122, endPoint x: 135, endPoint y: 122, distance: 119.6
click at [135, 122] on p "What challenges are you currently facing in your finances?: test lead: dummy da…" at bounding box center [122, 125] width 215 height 13
copy p "What challenges are you currently facing in your finances?:"
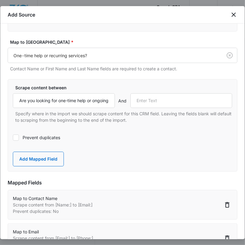
scroll to position [211, 0]
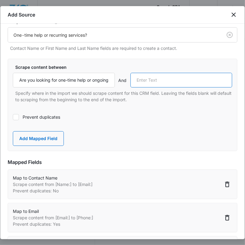
click at [161, 81] on input "text" at bounding box center [182, 80] width 102 height 15
paste input "What challenges are you currently facing in your finances?:"
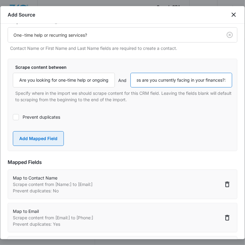
type input "What challenges are you currently facing in your finances?:"
click at [48, 138] on button "Add Mapped Field" at bounding box center [38, 138] width 51 height 15
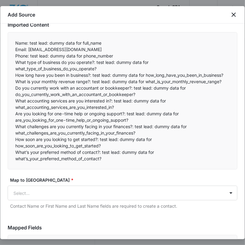
scroll to position [53, 0]
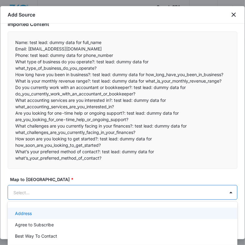
click at [54, 191] on body "CRM Apps Reputation Websites Forms CRM Email Social Payments POS Content Ads In…" at bounding box center [122, 122] width 245 height 245
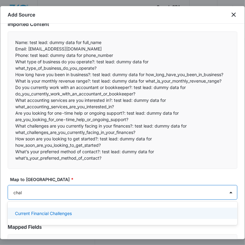
type input "chall"
click at [68, 210] on p "Current Financial Challenges" at bounding box center [43, 213] width 57 height 6
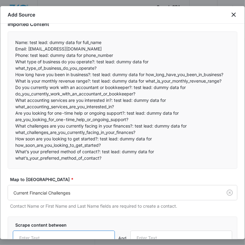
click at [63, 232] on input "text" at bounding box center [64, 238] width 102 height 15
paste input "What challenges are you currently facing in your finances?:"
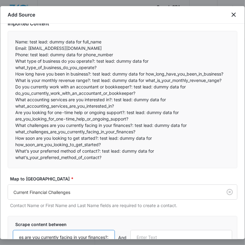
type input "What challenges are you currently facing in your finances?:"
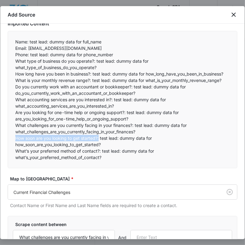
drag, startPoint x: 16, startPoint y: 138, endPoint x: 99, endPoint y: 140, distance: 83.2
click at [99, 140] on p "How soon are you looking to get started?: test lead: dummy data for how_soon_ar…" at bounding box center [122, 141] width 215 height 13
copy p "How soon are you looking to get started?:"
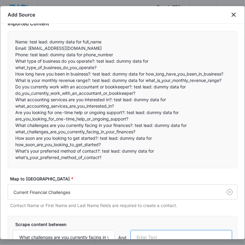
click at [154, 232] on input "text" at bounding box center [182, 237] width 102 height 15
paste input "How soon are you looking to get started?:"
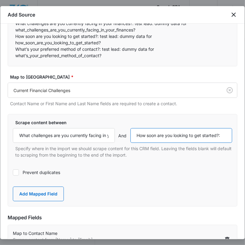
scroll to position [171, 0]
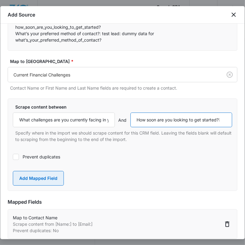
type input "How soon are you looking to get started?:"
click at [56, 181] on button "Add Mapped Field" at bounding box center [38, 178] width 51 height 15
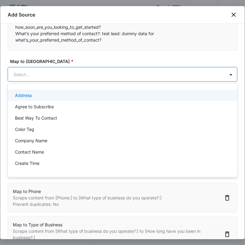
click at [72, 73] on body "CRM Apps Reputation Websites Forms CRM Email Social Payments POS Content Ads In…" at bounding box center [122, 122] width 245 height 245
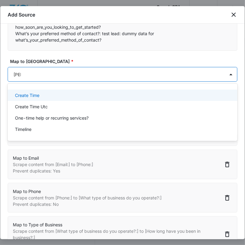
type input "time"
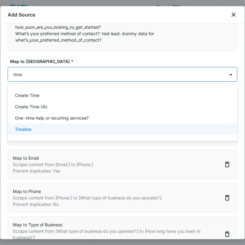
click at [70, 131] on div "Timeline" at bounding box center [122, 129] width 214 height 6
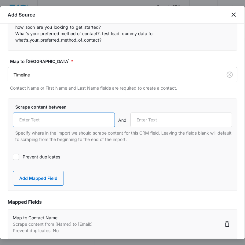
click at [70, 113] on input "text" at bounding box center [64, 120] width 102 height 15
paste input "How soon are you looking to get started?:"
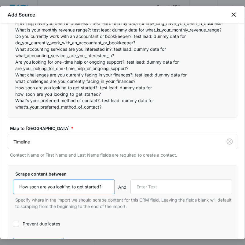
scroll to position [102, 0]
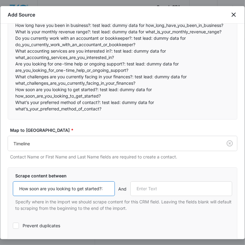
type input "How soon are you looking to get started?:"
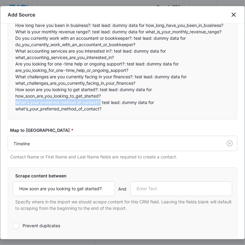
drag, startPoint x: 15, startPoint y: 101, endPoint x: 101, endPoint y: 102, distance: 85.3
click at [101, 102] on p "What’s your preferred method of contact?: test lead: dummy data for what’s_your…" at bounding box center [122, 105] width 215 height 13
copy p "What’s your preferred method of contact?:"
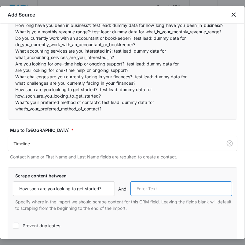
click at [164, 194] on input "text" at bounding box center [182, 188] width 102 height 15
paste input "What’s your preferred method of contact?:"
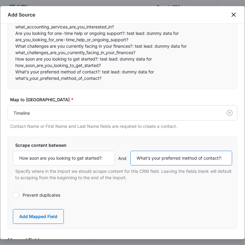
scroll to position [165, 0]
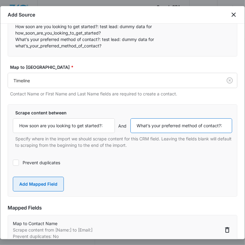
type input "What’s your preferred method of contact?:"
click at [56, 180] on button "Add Mapped Field" at bounding box center [38, 184] width 51 height 15
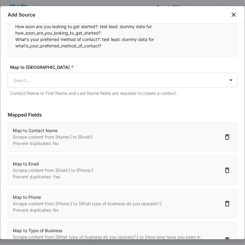
click at [71, 88] on div "Map to CRM Field * Select... Contact Name or First Name and Last Name fields ar…" at bounding box center [123, 80] width 230 height 32
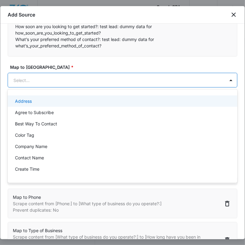
click at [71, 83] on body "CRM Apps Reputation Websites Forms CRM Email Social Payments POS Content Ads In…" at bounding box center [122, 122] width 245 height 245
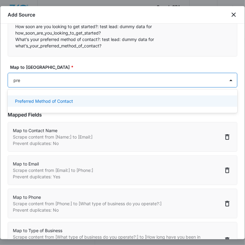
type input "pref"
click at [58, 102] on p "Preferred Method of Contact" at bounding box center [44, 101] width 58 height 6
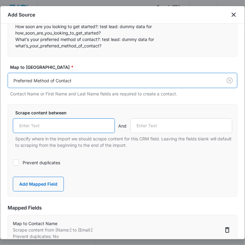
click at [58, 124] on input "text" at bounding box center [64, 125] width 102 height 15
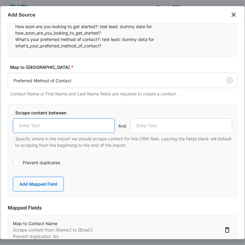
paste input "What’s your preferred method of contact?:"
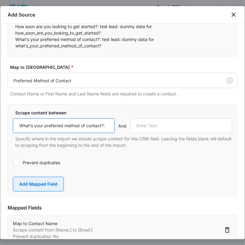
type input "What’s your preferred method of contact?:"
click at [48, 178] on button "Add Mapped Field" at bounding box center [38, 184] width 51 height 15
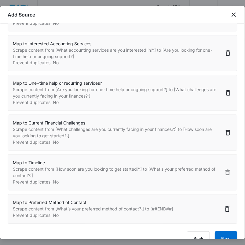
scroll to position [522, 0]
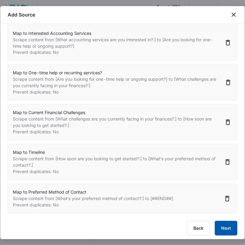
click at [231, 231] on button "Next" at bounding box center [226, 228] width 23 height 15
select select "77"
select select "185"
select select "184"
select select "422"
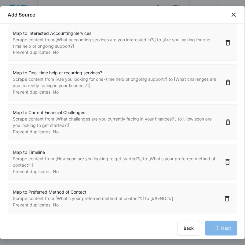
select select "423"
select select "424"
select select "426"
select select "427"
select select "428"
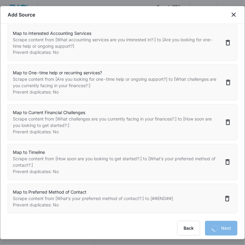
select select "429"
select select "430"
select select "431"
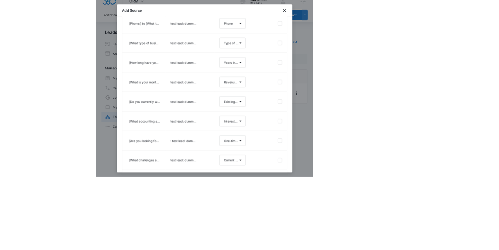
scroll to position [1, 0]
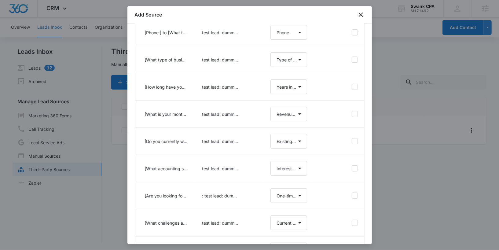
select select "77"
select select "185"
select select "184"
select select "422"
select select "423"
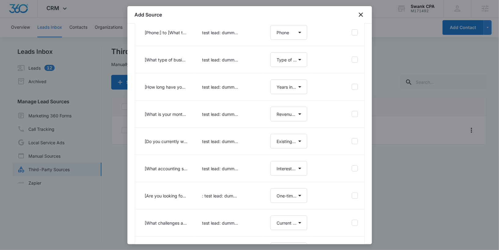
select select "424"
select select "426"
select select "427"
select select "428"
select select "429"
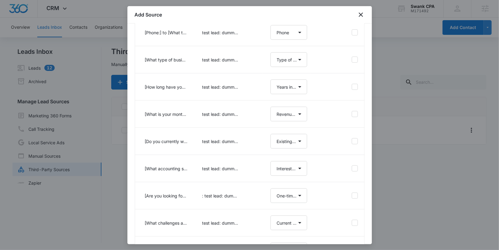
select select "430"
select select "431"
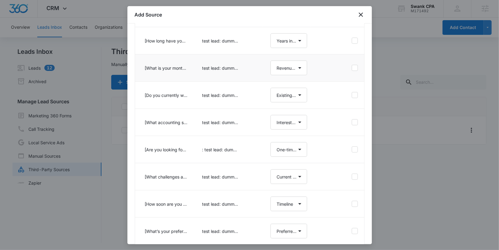
scroll to position [202, 0]
click at [355, 233] on button "Next" at bounding box center [353, 231] width 23 height 15
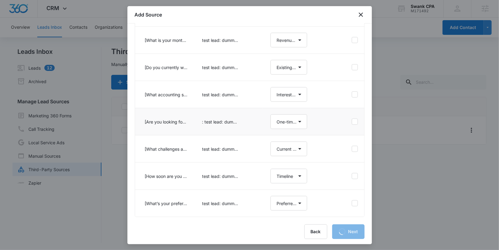
scroll to position [0, 0]
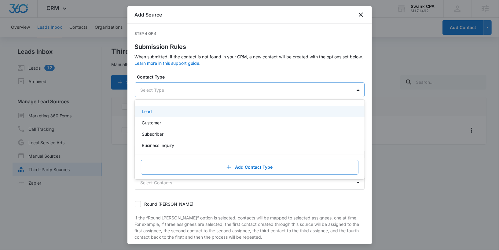
click at [206, 85] on div "Select Type" at bounding box center [243, 90] width 217 height 14
click at [201, 113] on div "Lead" at bounding box center [249, 111] width 214 height 6
click at [195, 72] on div "Step 4 of 4 Submission Rules When submitted, if the contact is not found in you…" at bounding box center [250, 166] width 230 height 270
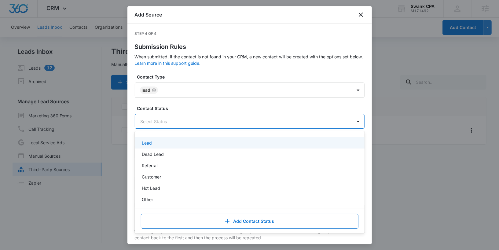
click at [199, 121] on div at bounding box center [243, 122] width 204 height 8
click at [186, 139] on div "Lead" at bounding box center [250, 142] width 230 height 11
drag, startPoint x: 186, startPoint y: 139, endPoint x: 185, endPoint y: 111, distance: 27.5
click at [185, 111] on div "Contact Status option Lead, selected. Lead selected, 1 of 6. 6 results availabl…" at bounding box center [250, 117] width 230 height 24
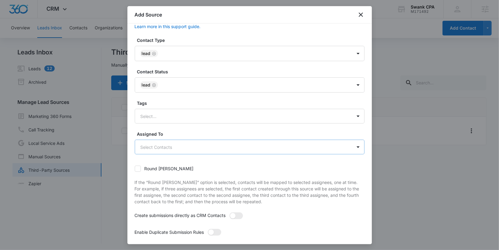
scroll to position [1, 0]
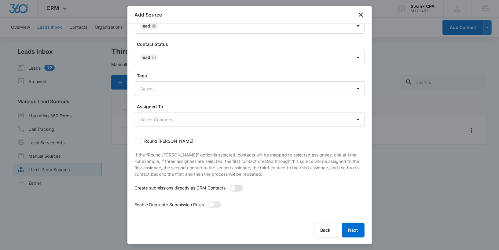
click at [237, 188] on span at bounding box center [236, 188] width 13 height 7
click at [234, 188] on input "checkbox" at bounding box center [231, 187] width 4 height 4
checkbox input "true"
click at [218, 203] on span at bounding box center [214, 205] width 13 height 7
click at [212, 203] on input "checkbox" at bounding box center [210, 203] width 4 height 4
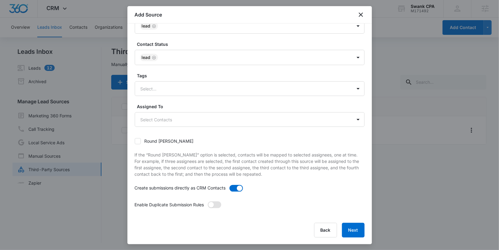
checkbox input "true"
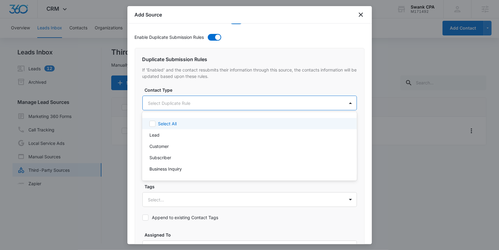
scroll to position [0, 0]
click at [158, 102] on body "CRM Apps Reputation Websites Forms CRM Email Social Payments POS Content Ads In…" at bounding box center [249, 125] width 499 height 250
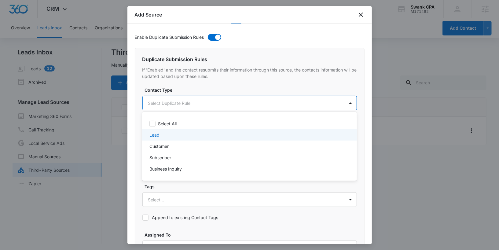
click at [157, 132] on p "Lead" at bounding box center [155, 135] width 10 height 6
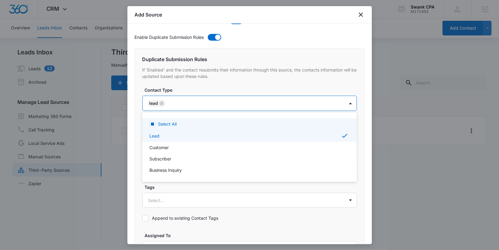
click at [157, 113] on div at bounding box center [249, 125] width 499 height 250
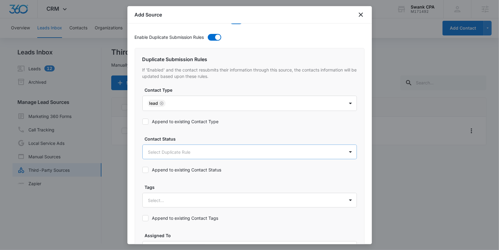
click at [160, 149] on body "CRM Apps Reputation Websites Forms CRM Email Social Payments POS Content Ads In…" at bounding box center [249, 125] width 499 height 251
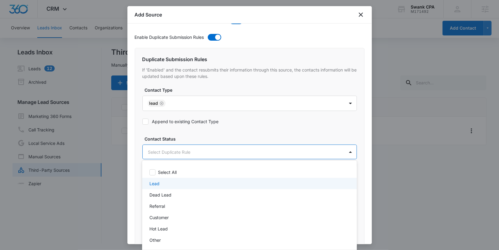
click at [166, 186] on div "Lead" at bounding box center [249, 183] width 199 height 6
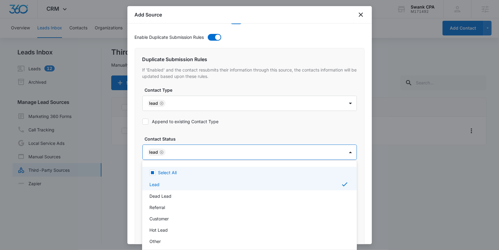
click at [145, 120] on div at bounding box center [249, 125] width 499 height 250
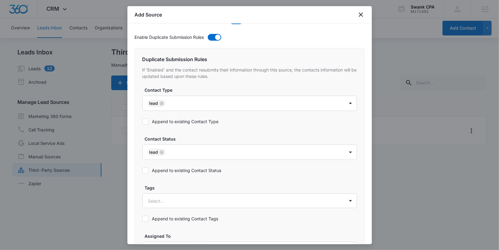
click at [144, 120] on icon at bounding box center [146, 122] width 6 height 6
click at [143, 122] on input "Append to existing Contact Type" at bounding box center [143, 122] width 0 height 0
click at [148, 172] on div "Append to existing Contact Status" at bounding box center [182, 171] width 79 height 14
click at [146, 169] on icon at bounding box center [146, 170] width 4 height 3
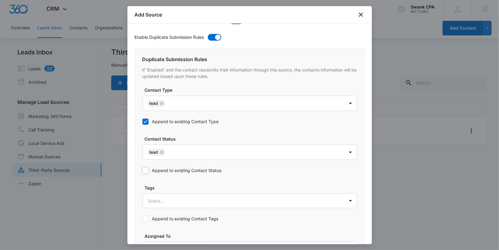
click at [143, 171] on input "Append to existing Contact Status" at bounding box center [143, 171] width 0 height 0
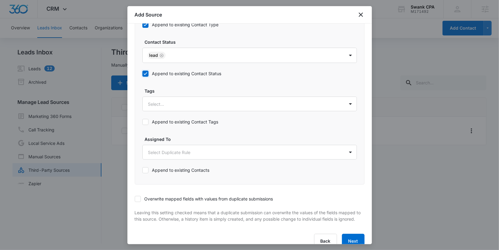
scroll to position [339, 0]
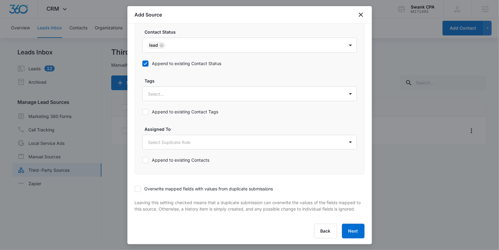
click at [142, 189] on label "Overwrite mapped fields with values from duplicate submissions" at bounding box center [204, 189] width 139 height 6
click at [135, 189] on input "Overwrite mapped fields with values from duplicate submissions" at bounding box center [135, 189] width 0 height 0
click at [363, 227] on button "Next" at bounding box center [353, 231] width 23 height 15
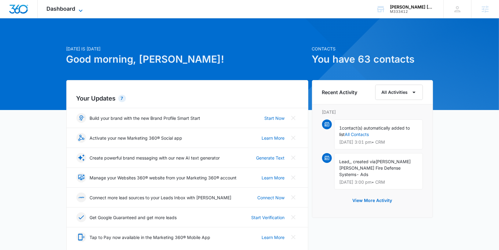
click at [58, 12] on span "Dashboard" at bounding box center [61, 9] width 29 height 6
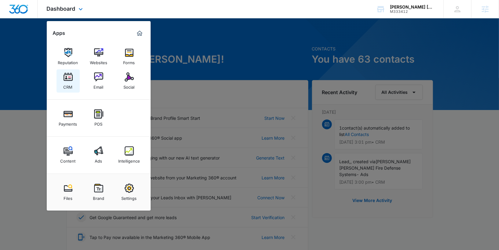
click at [71, 85] on div "CRM" at bounding box center [68, 86] width 9 height 8
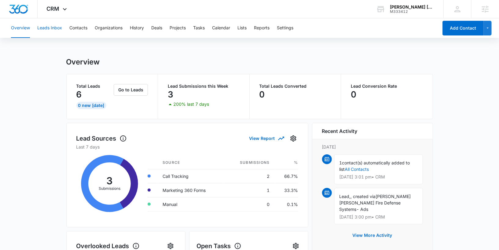
click at [53, 32] on button "Leads Inbox" at bounding box center [49, 28] width 25 height 20
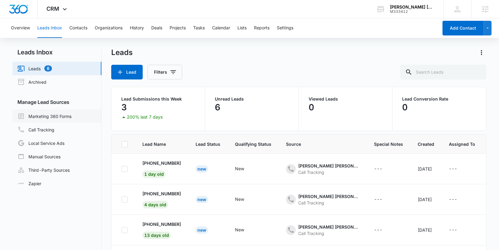
click at [54, 117] on link "Marketing 360 Forms" at bounding box center [44, 116] width 54 height 7
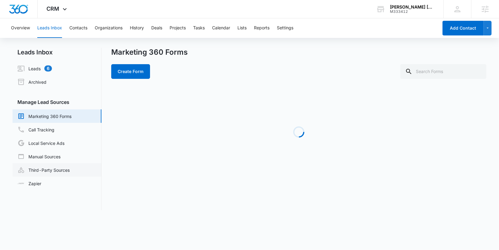
click at [58, 170] on link "Third-Party Sources" at bounding box center [43, 169] width 52 height 7
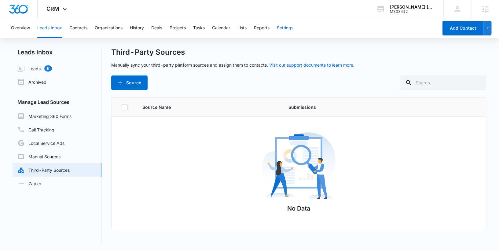
click at [292, 27] on button "Settings" at bounding box center [285, 28] width 17 height 20
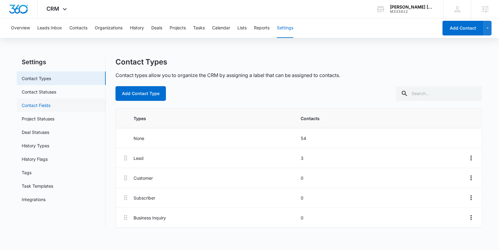
click at [50, 102] on link "Contact Fields" at bounding box center [36, 105] width 29 height 6
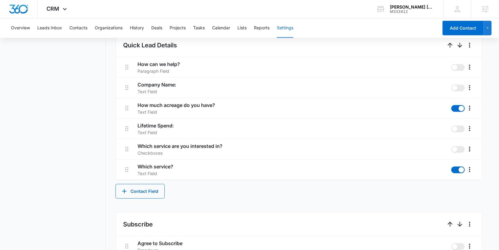
scroll to position [372, 0]
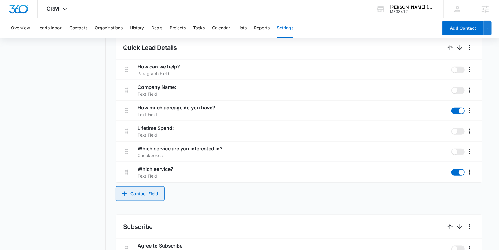
click at [147, 194] on button "Contact Field" at bounding box center [140, 194] width 49 height 15
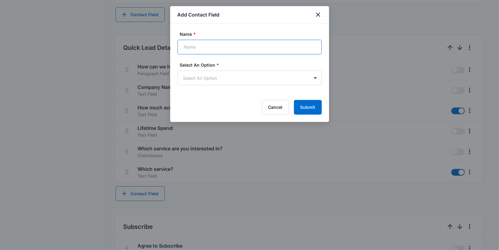
click at [211, 49] on input "Name *" at bounding box center [250, 47] width 144 height 15
type input "Project Type"
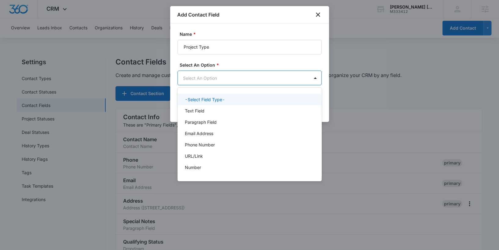
scroll to position [0, 0]
click at [248, 73] on body "CRM Apps Reputation Websites Forms CRM Email Social Payments POS Content Ads In…" at bounding box center [249, 125] width 499 height 250
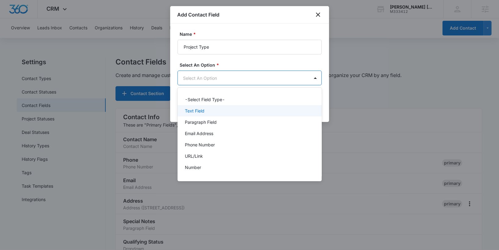
click at [231, 107] on div "Text Field" at bounding box center [250, 110] width 144 height 11
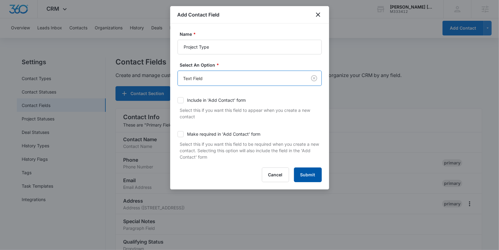
click at [310, 172] on button "Submit" at bounding box center [308, 175] width 28 height 15
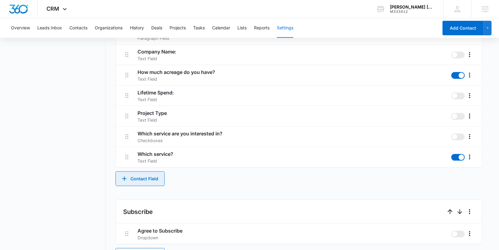
scroll to position [424, 0]
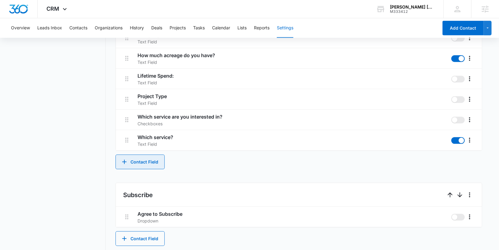
click at [153, 161] on button "Contact Field" at bounding box center [140, 162] width 49 height 15
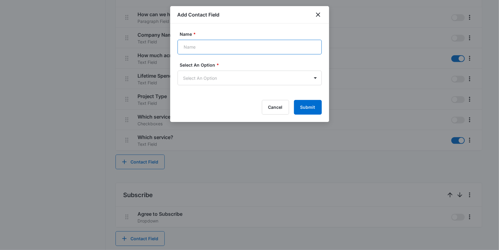
click at [194, 49] on input "Name *" at bounding box center [250, 47] width 144 height 15
type input "Required by insurance?"
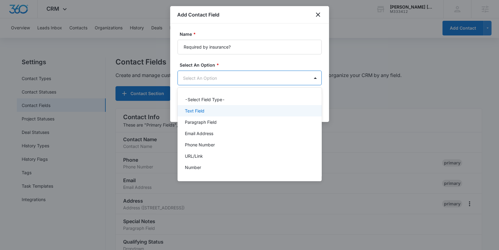
click at [235, 112] on div "Text Field" at bounding box center [249, 111] width 128 height 6
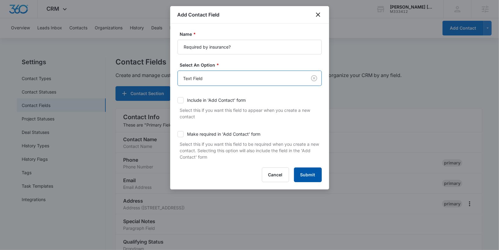
click at [310, 175] on button "Submit" at bounding box center [308, 175] width 28 height 15
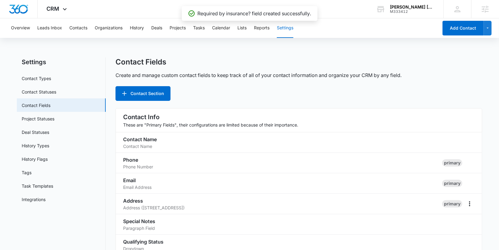
scroll to position [481, 0]
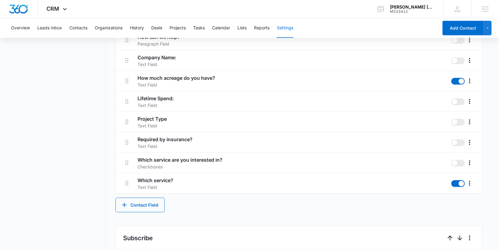
scroll to position [402, 0]
click at [52, 31] on button "Leads Inbox" at bounding box center [49, 28] width 25 height 20
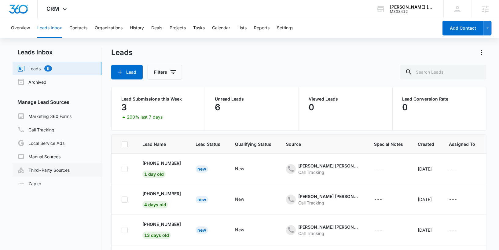
click at [56, 166] on link "Third-Party Sources" at bounding box center [43, 169] width 52 height 7
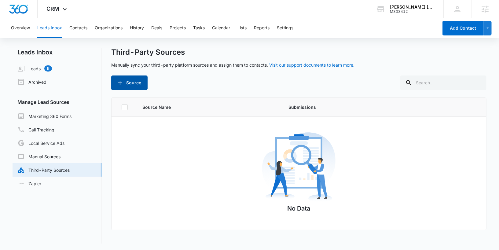
click at [124, 81] on button "Source" at bounding box center [129, 83] width 36 height 15
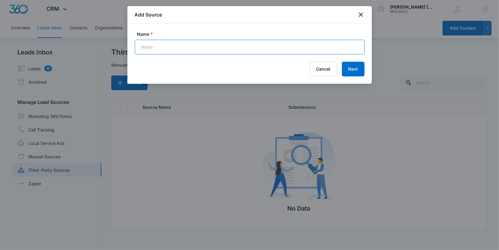
click at [161, 48] on input "Name *" at bounding box center [250, 47] width 230 height 15
type input "Facebook - Lead Ads - Home Assessment"
click at [342, 62] on button "Next" at bounding box center [353, 69] width 23 height 15
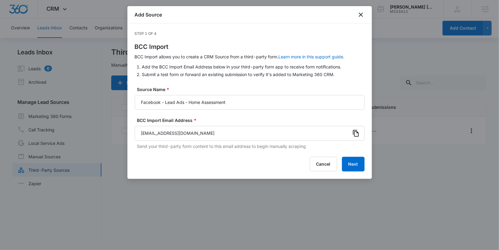
click at [353, 133] on icon at bounding box center [356, 133] width 7 height 7
click at [351, 159] on button "Next" at bounding box center [353, 164] width 23 height 15
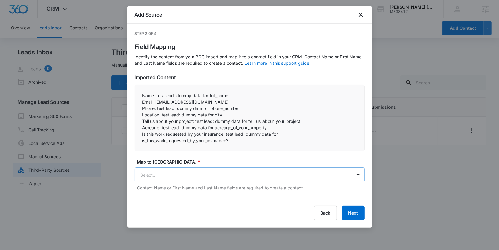
click at [323, 171] on body "CRM Apps Reputation Websites Forms CRM Email Social Payments POS Content Ads In…" at bounding box center [249, 125] width 499 height 251
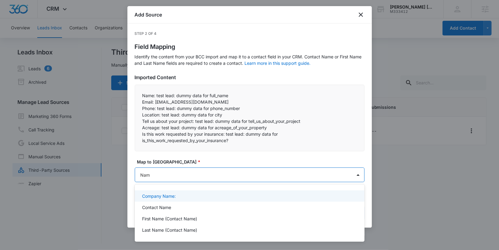
type input "Name"
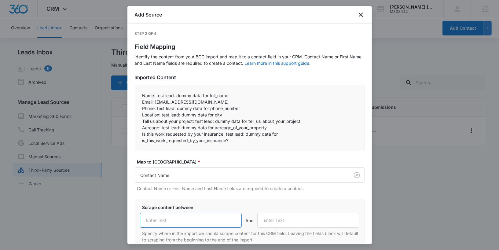
click at [198, 216] on input "text" at bounding box center [191, 220] width 102 height 15
type input "Name:"
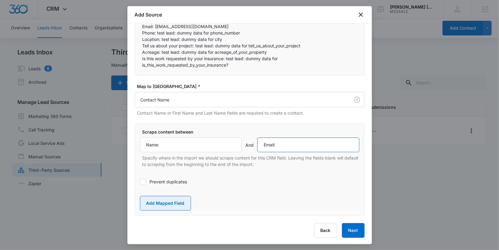
type input "Email:"
click at [169, 198] on button "Add Mapped Field" at bounding box center [165, 203] width 51 height 15
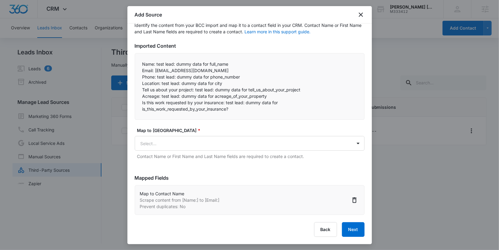
scroll to position [31, 0]
click at [176, 147] on body "CRM Apps Reputation Websites Forms CRM Email Social Payments POS Content Ads In…" at bounding box center [249, 125] width 499 height 251
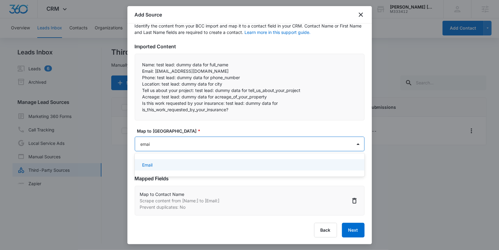
type input "email"
click at [159, 166] on div "Email" at bounding box center [249, 165] width 214 height 6
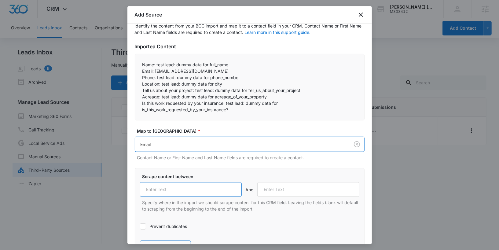
click at [161, 191] on input "text" at bounding box center [191, 189] width 102 height 15
type input "Email:"
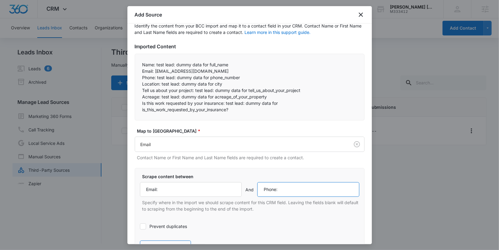
type input "Phone:"
click at [152, 224] on label "Prevent duplicates" at bounding box center [250, 226] width 220 height 6
click at [140, 227] on input "Prevent duplicates" at bounding box center [140, 227] width 0 height 0
click at [146, 241] on button "Add Mapped Field" at bounding box center [165, 248] width 51 height 15
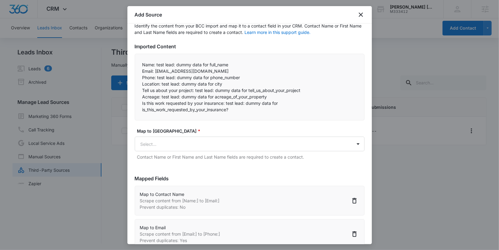
click at [203, 178] on p "Mapped Fields" at bounding box center [250, 178] width 230 height 7
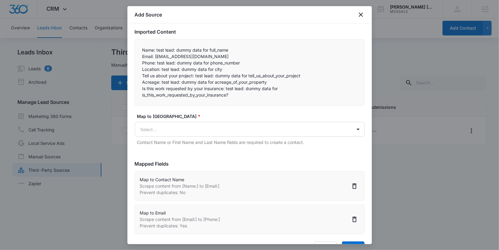
scroll to position [46, 0]
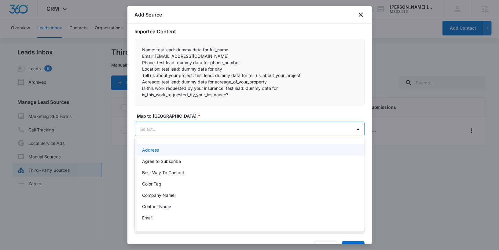
click at [223, 125] on body "CRM Apps Reputation Websites Forms CRM Email Social Payments POS Content Ads In…" at bounding box center [249, 125] width 499 height 250
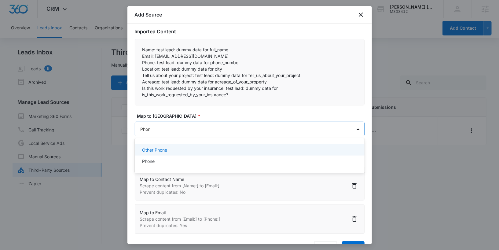
type input "Phone"
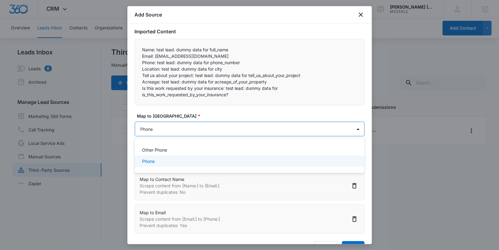
click at [210, 158] on div "Phone" at bounding box center [250, 161] width 230 height 11
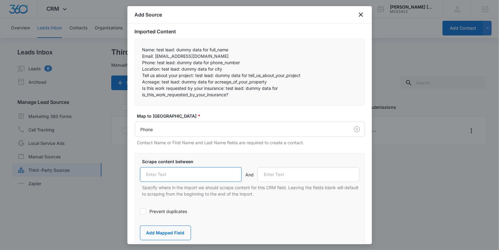
click at [200, 173] on input "text" at bounding box center [191, 174] width 102 height 15
type input "Phone:"
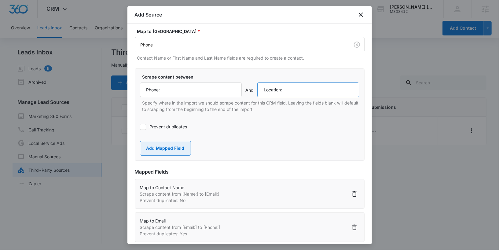
scroll to position [127, 0]
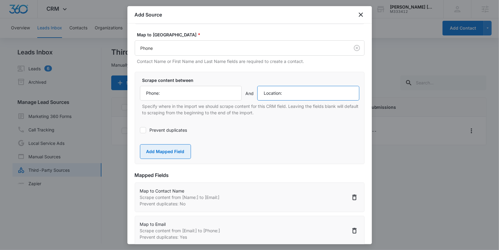
type input "Location:"
click at [161, 156] on button "Add Mapped Field" at bounding box center [165, 151] width 51 height 15
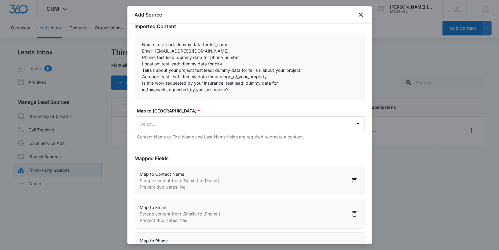
scroll to position [49, 0]
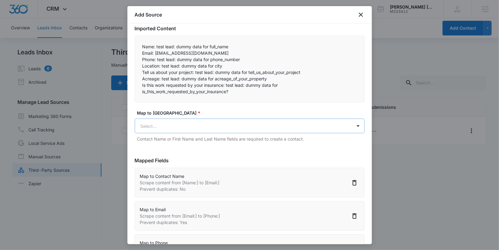
click at [157, 125] on body "CRM Apps Reputation Websites Forms CRM Email Social Payments POS Content Ads In…" at bounding box center [249, 125] width 499 height 251
type input "L"
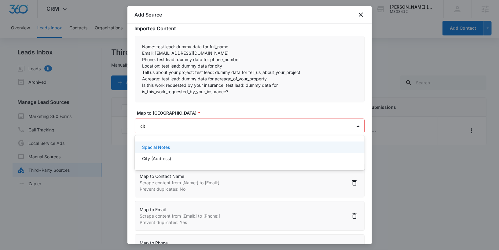
type input "city"
click at [154, 148] on p "City (Address)" at bounding box center [156, 147] width 29 height 6
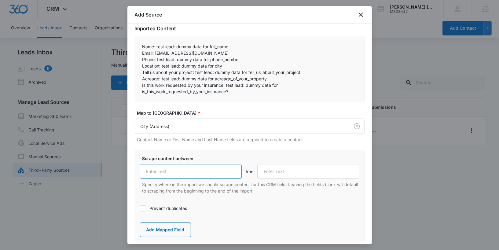
click at [163, 164] on input "text" at bounding box center [191, 171] width 102 height 15
type input "Location:"
drag, startPoint x: 143, startPoint y: 71, endPoint x: 195, endPoint y: 71, distance: 51.4
click at [195, 71] on p "Tell us about your project: test lead: dummy data for tell_us_about_your_project" at bounding box center [250, 72] width 215 height 6
copy p "Tell us about your project:"
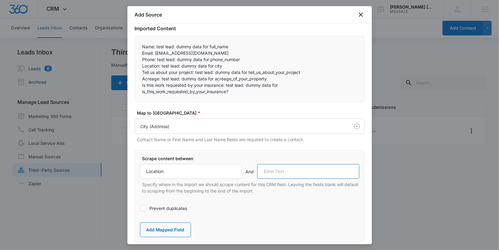
click at [271, 173] on input "text" at bounding box center [308, 171] width 102 height 15
paste input "Tell us about your project:"
type input "Tell us about your project:"
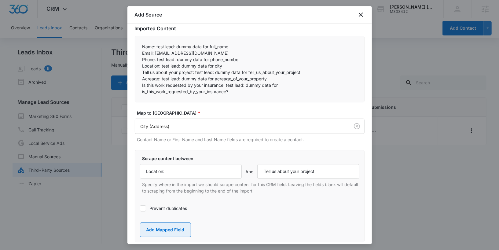
click at [174, 226] on button "Add Mapped Field" at bounding box center [165, 230] width 51 height 15
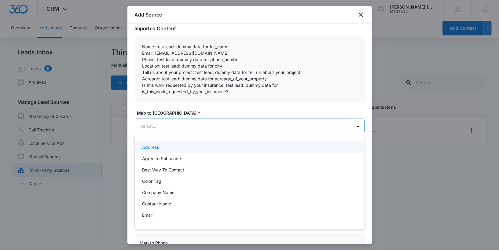
click at [200, 129] on body "CRM Apps Reputation Websites Forms CRM Email Social Payments POS Content Ads In…" at bounding box center [249, 125] width 499 height 250
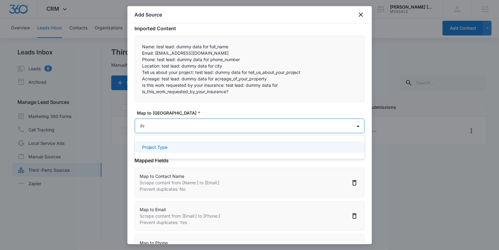
type input "Pro"
click at [194, 147] on div "Project Type" at bounding box center [249, 147] width 214 height 6
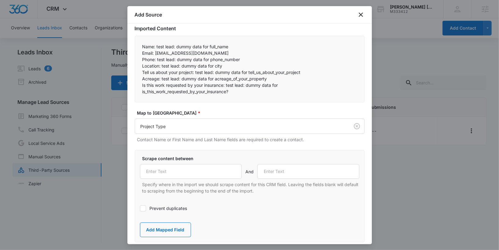
click at [184, 163] on div "Scrape content between And Specify where in the import we should scrape content…" at bounding box center [250, 174] width 220 height 39
click at [184, 169] on input "text" at bounding box center [191, 171] width 102 height 15
paste input "Tell us about your project:"
type input "Tell us about your project:"
click at [320, 174] on input "text" at bounding box center [308, 171] width 102 height 15
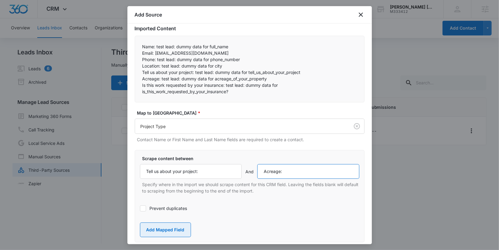
type input "Acreage:"
click at [185, 228] on button "Add Mapped Field" at bounding box center [165, 230] width 51 height 15
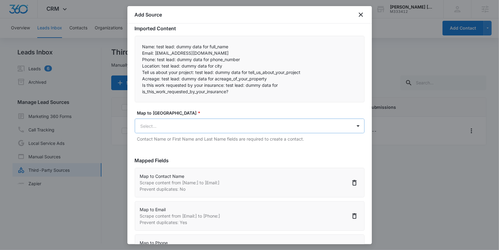
click at [199, 125] on body "CRM Apps Reputation Websites Forms CRM Email Social Payments POS Content Ads In…" at bounding box center [249, 125] width 499 height 251
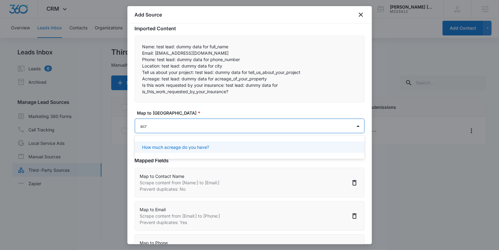
type input "acre"
click at [192, 149] on p "How much acreage do you have?" at bounding box center [175, 147] width 67 height 6
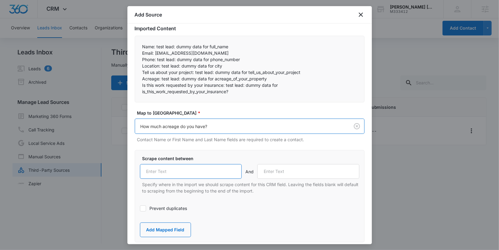
click at [174, 174] on input "text" at bounding box center [191, 171] width 102 height 15
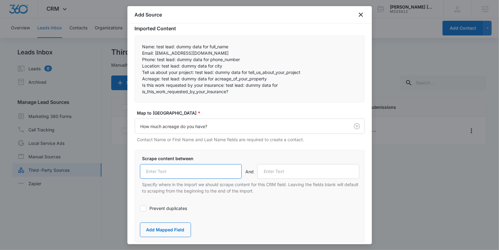
paste input "Acreage:"
type input "Acreage:"
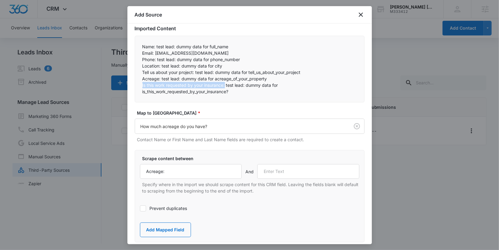
drag, startPoint x: 141, startPoint y: 85, endPoint x: 225, endPoint y: 86, distance: 83.5
click at [225, 86] on div "Name: test lead: dummy data for full_name Email: test@fb.com Phone: test lead…" at bounding box center [250, 69] width 230 height 67
copy p "Is this work requested by your insurance:"
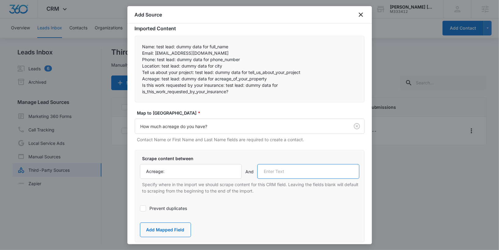
click at [278, 168] on input "text" at bounding box center [308, 171] width 102 height 15
paste input "Is this work requested by your insurance:"
type input "Is this work requested by your insurance:"
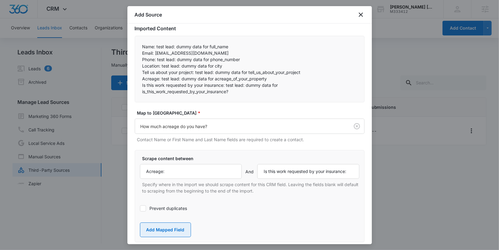
click at [169, 223] on button "Add Mapped Field" at bounding box center [165, 230] width 51 height 15
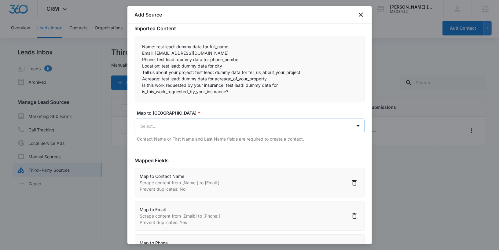
click at [187, 127] on body "CRM Apps Reputation Websites Forms CRM Email Social Payments POS Content Ads In…" at bounding box center [249, 125] width 499 height 251
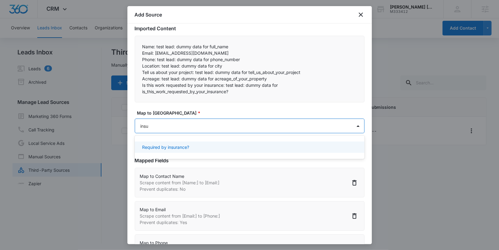
type input "insur"
click at [190, 145] on div "Required by insurance?" at bounding box center [249, 147] width 214 height 6
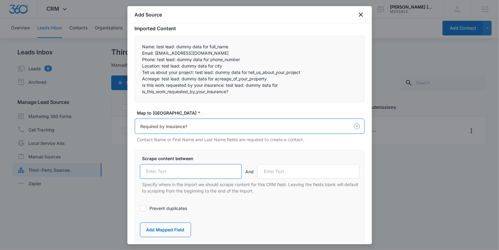
click at [181, 170] on input "text" at bounding box center [191, 171] width 102 height 15
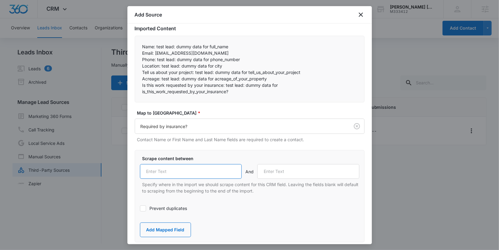
paste input "Is this work requested by your insurance:"
type input "Is this work requested by your insurance:"
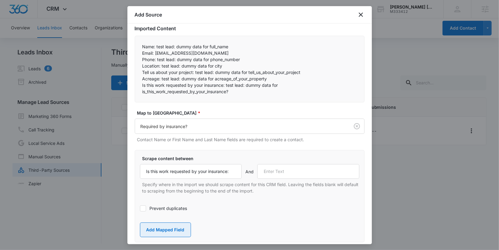
click at [165, 224] on button "Add Mapped Field" at bounding box center [165, 230] width 51 height 15
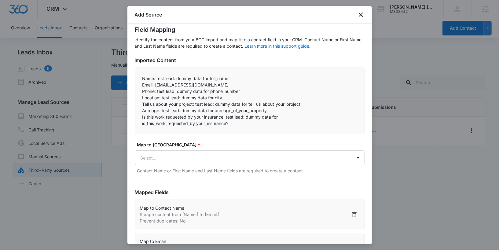
scroll to position [17, 0]
click at [153, 77] on p "Name: test lead: dummy data for full_name" at bounding box center [250, 79] width 215 height 6
click at [153, 85] on p "Email: [EMAIL_ADDRESS][DOMAIN_NAME]" at bounding box center [250, 85] width 215 height 6
click at [153, 89] on p "Phone: test lead: dummy data for phone_number" at bounding box center [250, 91] width 215 height 6
click at [154, 96] on p "Location: test lead: dummy data for city" at bounding box center [250, 98] width 215 height 6
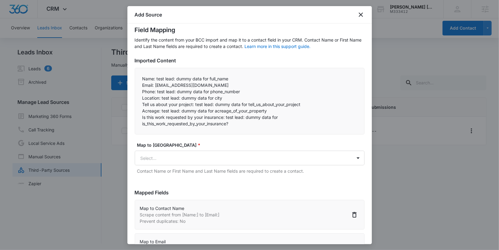
click at [154, 103] on p "Tell us about your project: test lead: dummy data for tell_us_about_your_project" at bounding box center [250, 104] width 215 height 6
click at [154, 108] on p "Acreage: test lead: dummy data for acreage_of_your_property" at bounding box center [250, 111] width 215 height 6
click at [154, 115] on p "Is this work requested by your insurance: test lead: dummy data for is_this_wor…" at bounding box center [250, 120] width 215 height 13
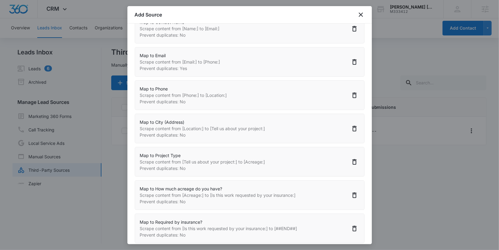
scroll to position [229, 0]
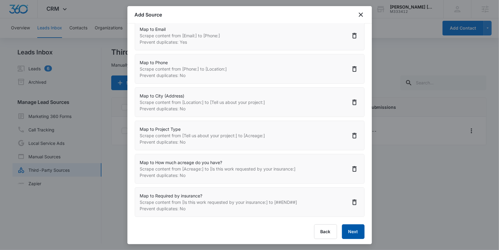
click at [354, 231] on button "Next" at bounding box center [353, 231] width 23 height 15
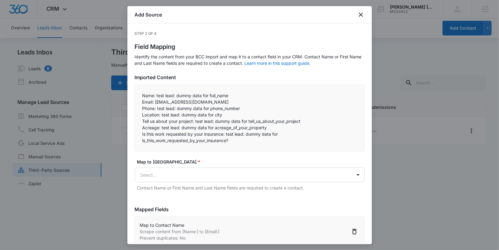
select select "77"
select select "185"
select select "184"
select select "188"
select select "367"
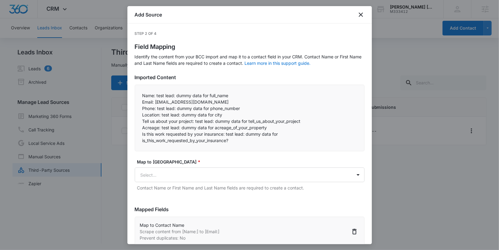
select select "365"
select select "368"
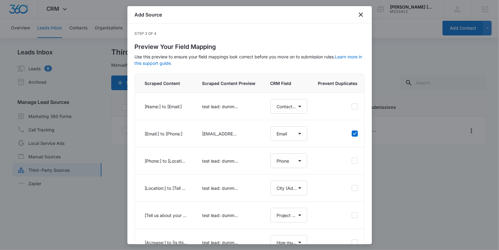
select select "77"
select select "185"
select select "184"
select select "188"
select select "367"
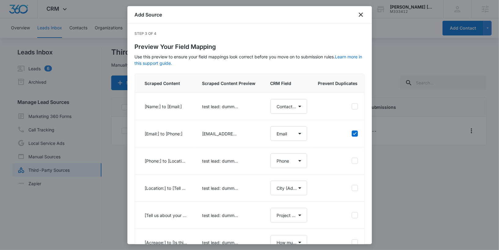
select select "365"
select select "368"
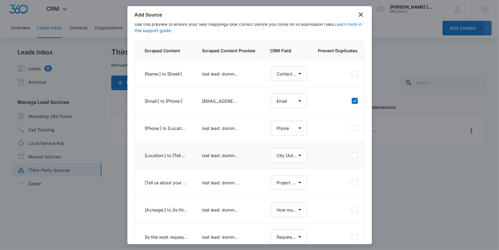
scroll to position [67, 0]
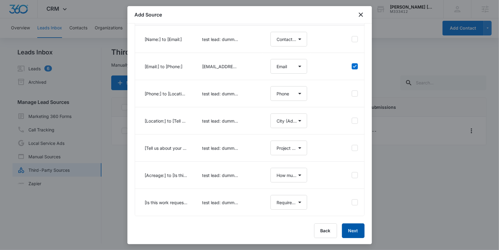
click at [353, 226] on button "Next" at bounding box center [353, 231] width 23 height 15
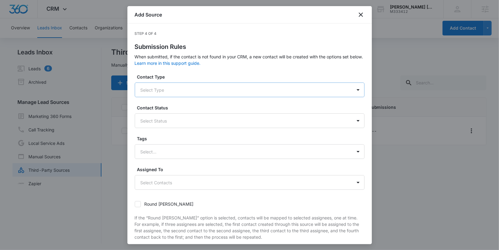
click at [272, 87] on div at bounding box center [243, 90] width 204 height 8
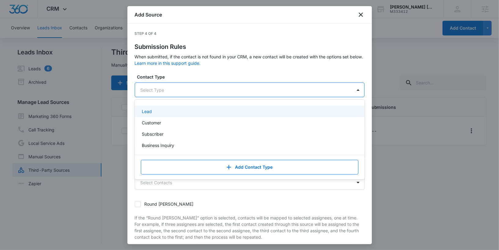
click at [243, 111] on div "Lead" at bounding box center [249, 111] width 214 height 6
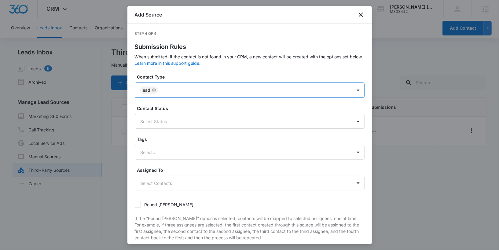
click at [243, 88] on div at bounding box center [252, 91] width 184 height 8
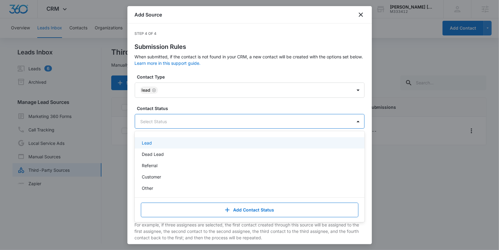
click at [242, 119] on div at bounding box center [243, 122] width 204 height 8
click at [211, 145] on div "Lead" at bounding box center [249, 143] width 214 height 6
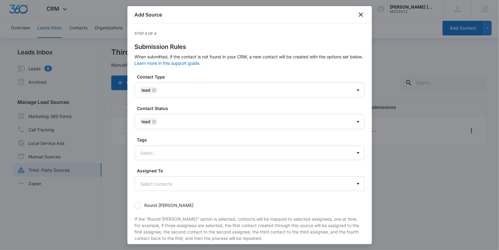
click at [211, 129] on div "Contact Type Lead Contact Status Lead Tags Select... Assigned To Select Contact…" at bounding box center [250, 177] width 230 height 206
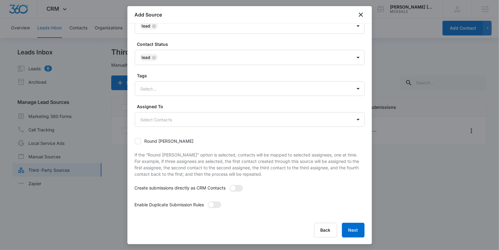
scroll to position [1, 0]
click at [236, 185] on span at bounding box center [236, 188] width 13 height 7
click at [234, 185] on input "checkbox" at bounding box center [231, 187] width 4 height 4
checkbox input "true"
click at [218, 202] on span at bounding box center [214, 205] width 13 height 7
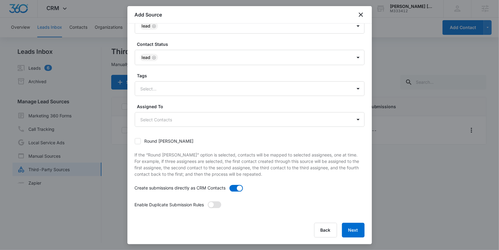
click at [212, 202] on input "checkbox" at bounding box center [210, 203] width 4 height 4
checkbox input "true"
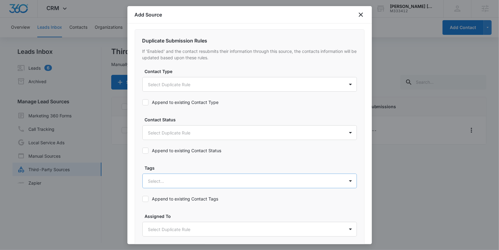
scroll to position [251, 0]
click at [170, 149] on label "Append to existing Contact Status" at bounding box center [182, 150] width 79 height 6
click at [143, 150] on input "Append to existing Contact Status" at bounding box center [143, 150] width 0 height 0
click at [161, 104] on div "Append to existing Contact Type" at bounding box center [181, 102] width 76 height 14
click at [161, 98] on label "Append to existing Contact Type" at bounding box center [181, 101] width 76 height 6
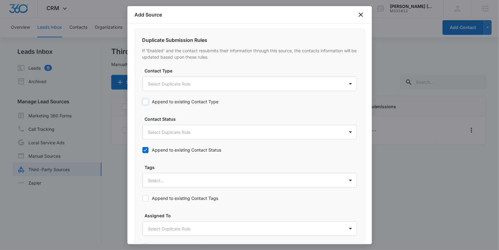
click at [143, 102] on input "Append to existing Contact Type" at bounding box center [143, 102] width 0 height 0
click at [161, 87] on body "CRM Apps Reputation Websites Forms CRM Email Social Payments POS Content Ads In…" at bounding box center [249, 125] width 499 height 251
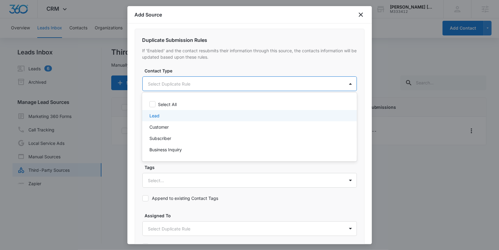
click at [161, 117] on div "Lead" at bounding box center [249, 116] width 199 height 6
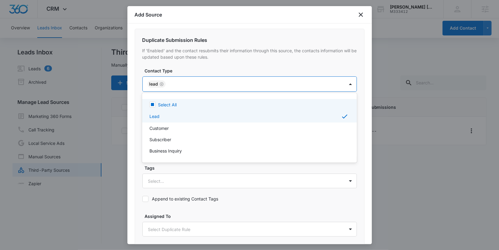
click at [200, 83] on div at bounding box center [249, 125] width 499 height 250
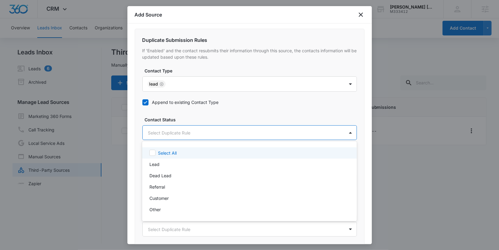
click at [194, 126] on body "CRM Apps Reputation Websites Forms CRM Email Social Payments POS Content Ads In…" at bounding box center [249, 125] width 499 height 250
click at [194, 128] on div at bounding box center [249, 125] width 499 height 250
click at [192, 125] on body "CRM Apps Reputation Websites Forms CRM Email Social Payments POS Content Ads In…" at bounding box center [249, 125] width 499 height 250
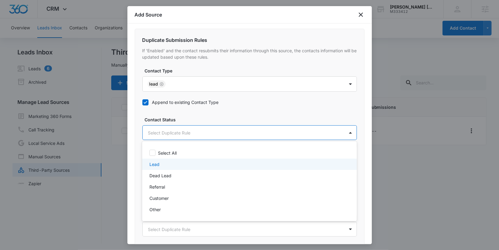
click at [171, 163] on div "Lead" at bounding box center [249, 164] width 199 height 6
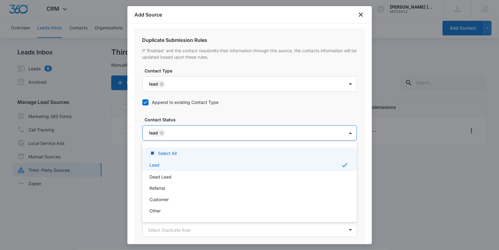
click at [180, 131] on div at bounding box center [249, 125] width 499 height 250
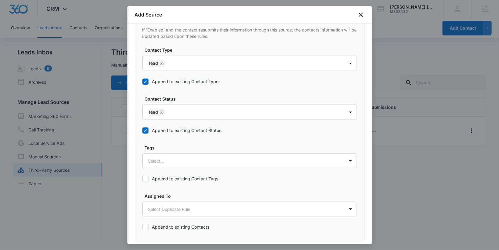
scroll to position [339, 0]
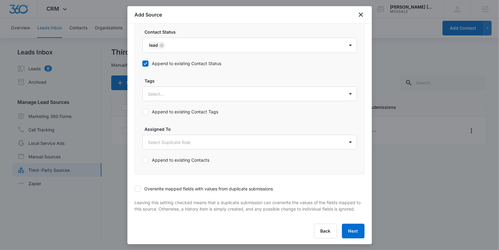
click at [143, 186] on label "Overwrite mapped fields with values from duplicate submissions" at bounding box center [204, 189] width 139 height 6
click at [135, 189] on input "Overwrite mapped fields with values from duplicate submissions" at bounding box center [135, 189] width 0 height 0
click at [356, 232] on button "Next" at bounding box center [353, 231] width 23 height 15
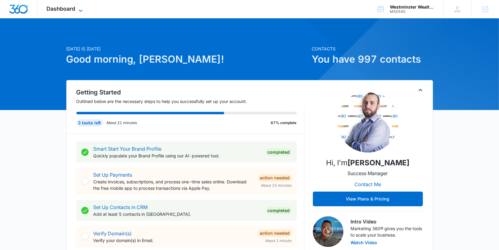
click at [74, 8] on span "Dashboard" at bounding box center [61, 9] width 29 height 6
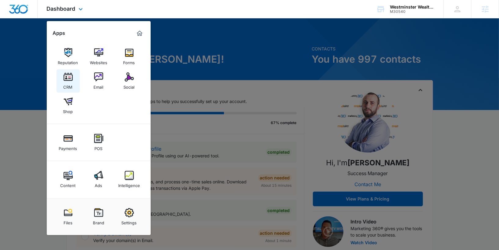
click at [79, 75] on link "CRM" at bounding box center [68, 80] width 23 height 23
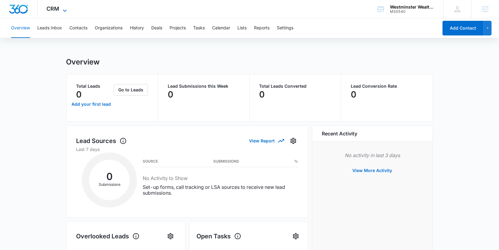
click at [54, 9] on span "CRM" at bounding box center [53, 9] width 13 height 6
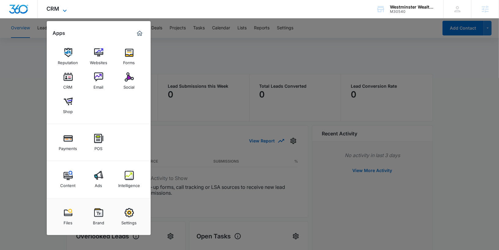
click at [54, 9] on span "CRM" at bounding box center [53, 9] width 13 height 6
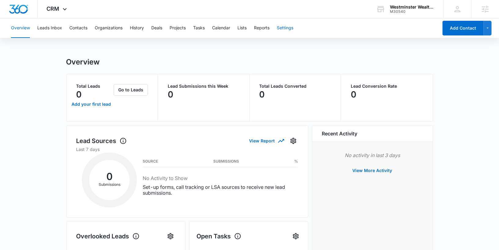
click at [293, 26] on button "Settings" at bounding box center [285, 28] width 17 height 20
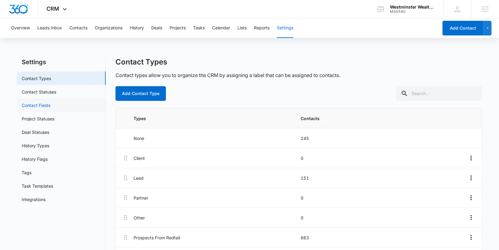
click at [50, 102] on link "Contact Fields" at bounding box center [36, 105] width 29 height 6
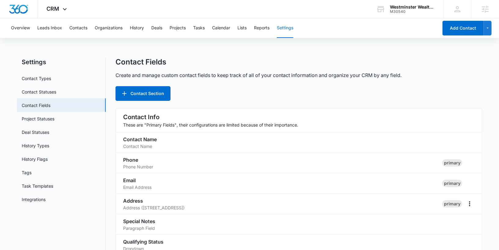
click at [147, 61] on h1 "Contact Fields" at bounding box center [141, 61] width 51 height 9
click at [156, 68] on div "Contact Fields Create and manage custom contact fields to keep track of all of …" at bounding box center [299, 78] width 367 height 43
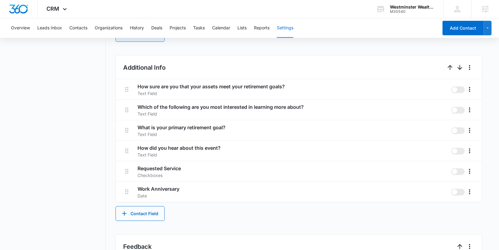
scroll to position [502, 0]
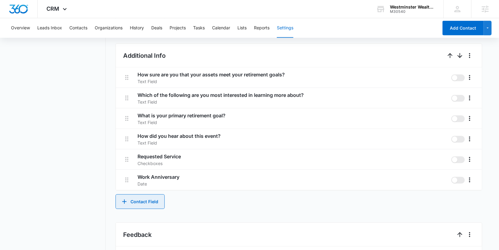
click at [143, 207] on button "Contact Field" at bounding box center [140, 201] width 49 height 15
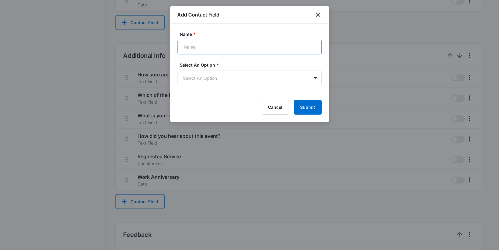
click at [190, 49] on input "Name *" at bounding box center [250, 47] width 144 height 15
click at [207, 48] on input "What does success look like to you?" at bounding box center [250, 47] width 144 height 15
type input "What does financial success look like to you?"
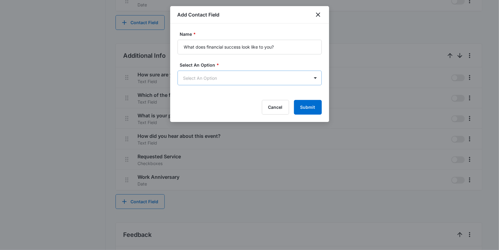
scroll to position [0, 0]
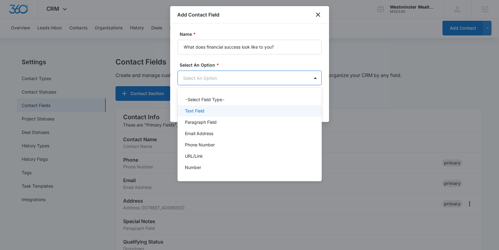
click at [214, 108] on div "Text Field" at bounding box center [249, 111] width 128 height 6
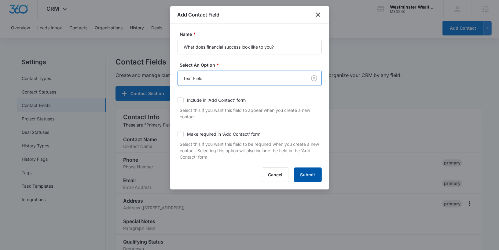
click at [317, 169] on button "Submit" at bounding box center [308, 175] width 28 height 15
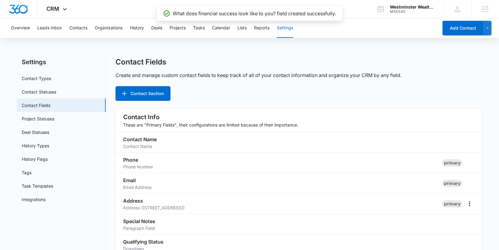
scroll to position [598, 0]
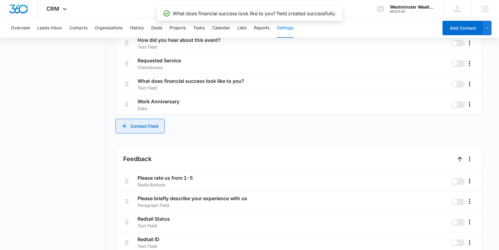
click at [144, 124] on button "Contact Field" at bounding box center [140, 126] width 49 height 15
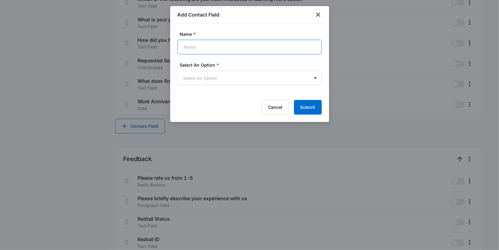
click at [209, 42] on input "Name *" at bounding box center [250, 47] width 144 height 15
click at [221, 48] on input "Biggest financial Concern?" at bounding box center [250, 47] width 144 height 15
type input "Biggest financial concern?"
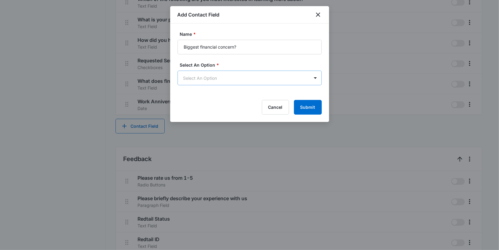
scroll to position [0, 0]
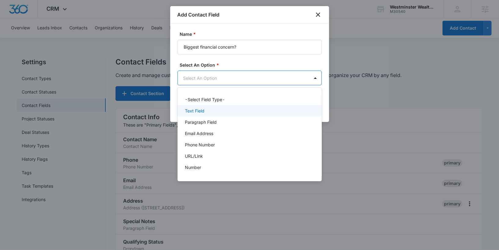
click at [231, 112] on div "Text Field" at bounding box center [249, 111] width 128 height 6
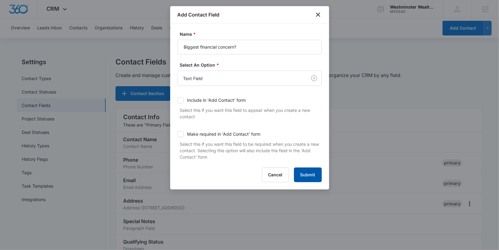
click at [314, 174] on button "Submit" at bounding box center [308, 175] width 28 height 15
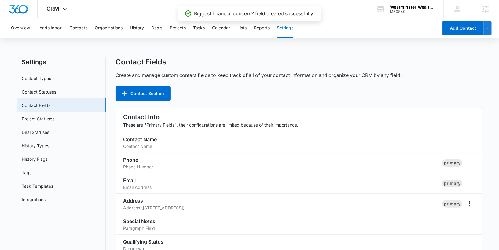
scroll to position [619, 0]
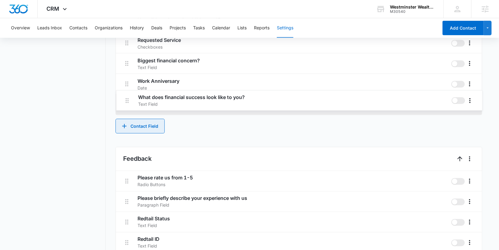
drag, startPoint x: 126, startPoint y: 83, endPoint x: 126, endPoint y: 102, distance: 19.3
click at [126, 102] on div "How sure are you that your assets meet your retirement goals? Text Field Which …" at bounding box center [299, 33] width 366 height 164
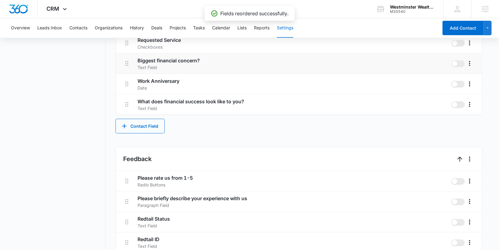
click at [127, 67] on li "Biggest financial concern? Text Field" at bounding box center [299, 64] width 366 height 20
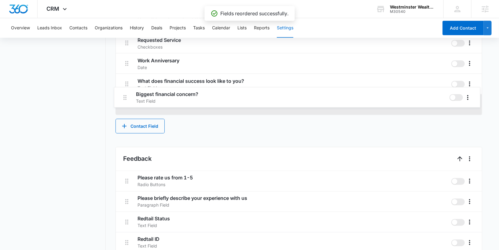
drag, startPoint x: 127, startPoint y: 63, endPoint x: 124, endPoint y: 104, distance: 41.1
click at [124, 104] on div "How sure are you that your assets meet your retirement goals? Text Field Which …" at bounding box center [299, 33] width 366 height 164
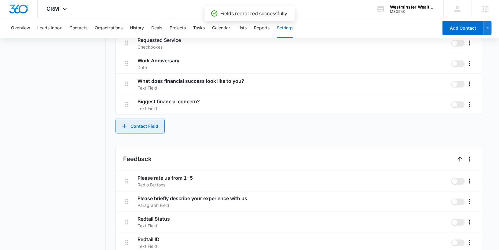
click at [126, 129] on button "Contact Field" at bounding box center [140, 126] width 49 height 15
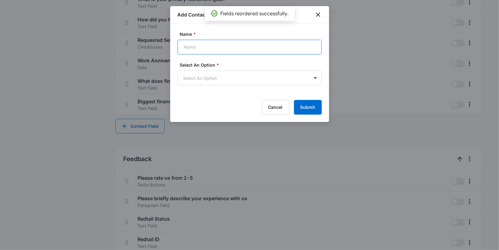
click at [196, 45] on input "Name *" at bounding box center [250, 47] width 144 height 15
type input "D"
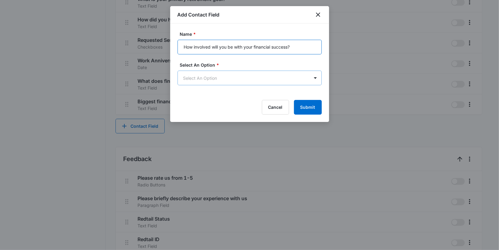
type input "How involved will you be with your financial success?"
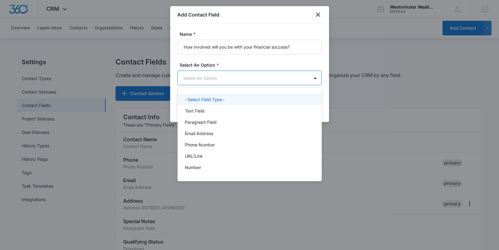
scroll to position [0, 0]
click at [240, 77] on body "CRM Apps Reputation Websites Forms CRM Email Social Shop Payments POS Content A…" at bounding box center [249, 125] width 499 height 250
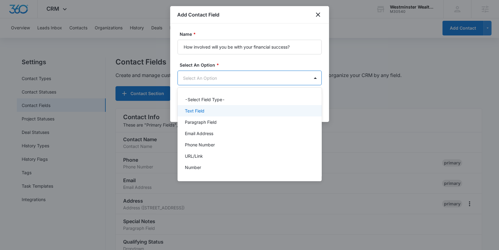
click at [222, 113] on div "Text Field" at bounding box center [249, 111] width 128 height 6
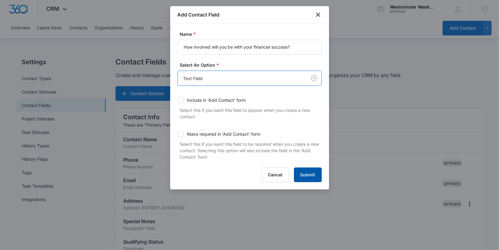
click at [303, 179] on button "Submit" at bounding box center [308, 175] width 28 height 15
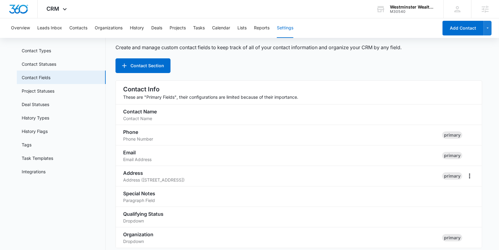
scroll to position [21, 0]
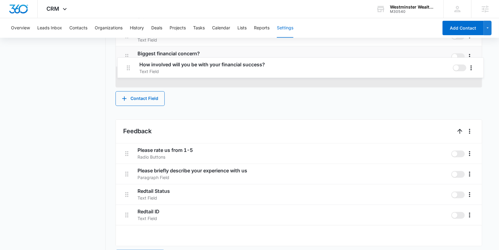
drag, startPoint x: 127, startPoint y: 131, endPoint x: 129, endPoint y: 61, distance: 69.1
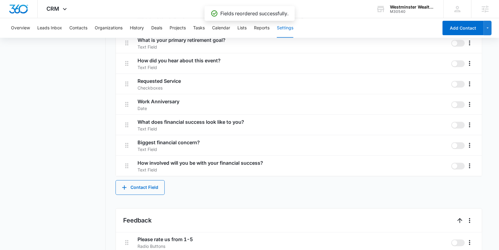
scroll to position [572, 0]
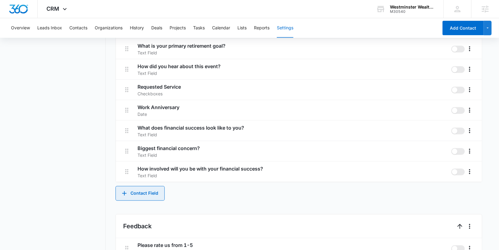
click at [133, 190] on button "Contact Field" at bounding box center [140, 193] width 49 height 15
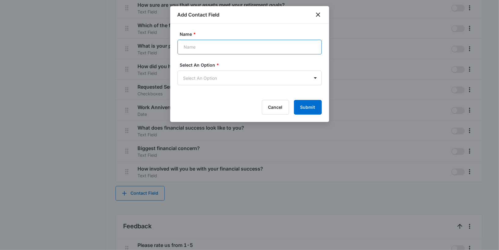
click at [205, 45] on input "Name *" at bounding box center [250, 47] width 144 height 15
type input "What qualities are you looking for in a financial advisor?"
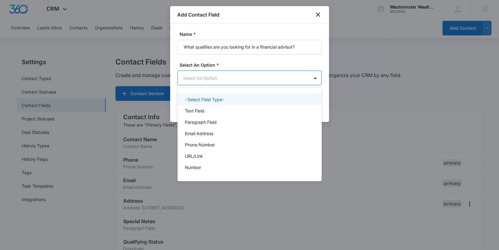
click at [197, 79] on body "CRM Apps Reputation Websites Forms CRM Email Social Shop Payments POS Content A…" at bounding box center [249, 125] width 499 height 250
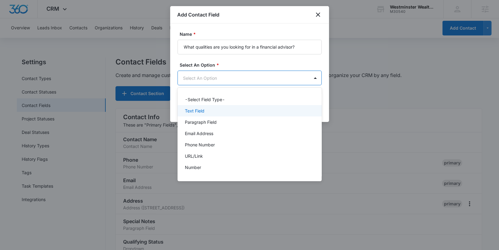
click at [195, 114] on p "Text Field" at bounding box center [195, 111] width 20 height 6
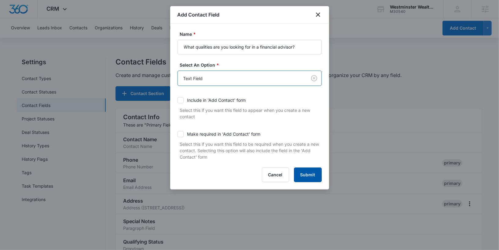
click at [300, 173] on button "Submit" at bounding box center [308, 175] width 28 height 15
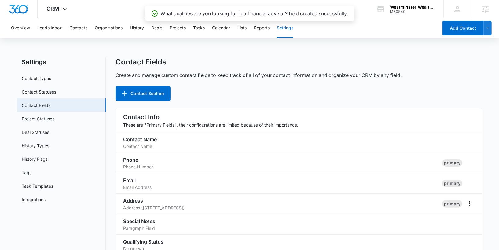
scroll to position [660, 0]
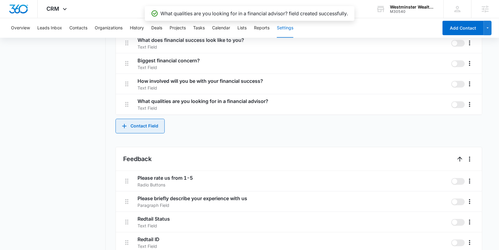
click at [140, 126] on button "Contact Field" at bounding box center [140, 126] width 49 height 15
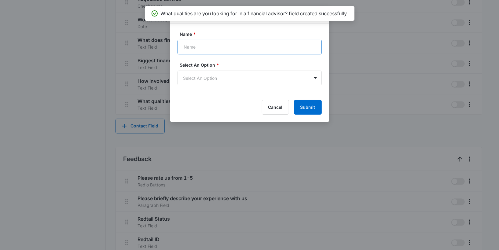
click at [205, 50] on input "Name *" at bounding box center [250, 47] width 144 height 15
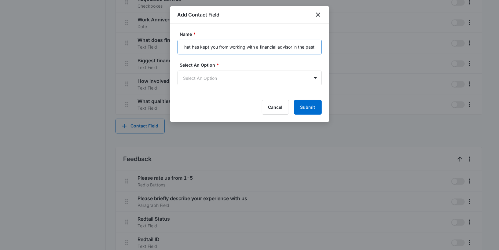
scroll to position [0, 6]
type input "What has kept you from working with a financial advisor in the past?"
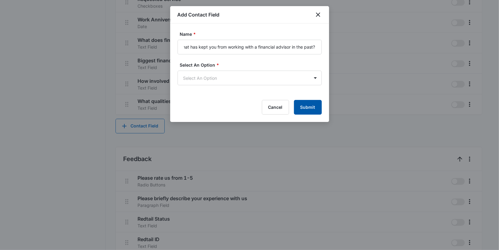
click at [317, 110] on button "Submit" at bounding box center [308, 107] width 28 height 15
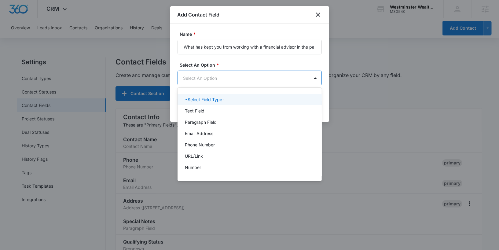
scroll to position [0, 0]
click at [287, 78] on body "CRM Apps Reputation Websites Forms CRM Email Social Shop Payments POS Content A…" at bounding box center [249, 125] width 499 height 250
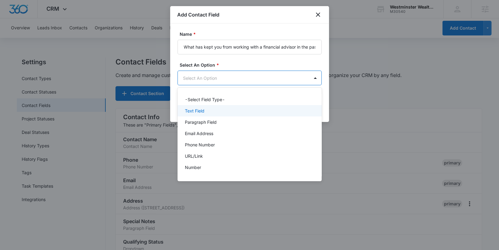
click at [273, 111] on div "Text Field" at bounding box center [249, 111] width 128 height 6
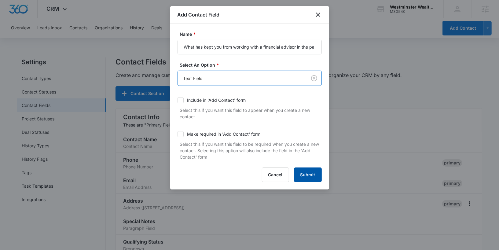
click at [307, 170] on button "Submit" at bounding box center [308, 175] width 28 height 15
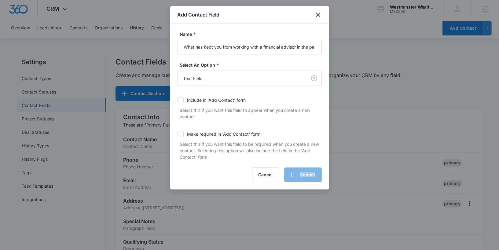
click at [307, 170] on div "Cancel Loading Submit" at bounding box center [250, 175] width 144 height 15
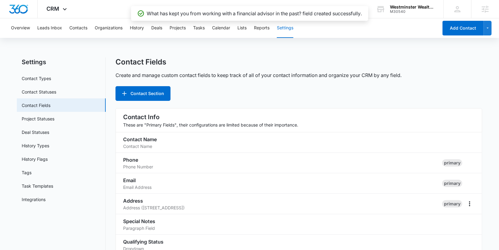
scroll to position [680, 0]
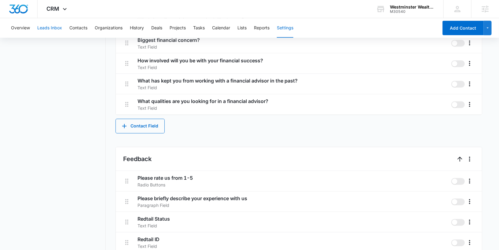
click at [45, 28] on button "Leads Inbox" at bounding box center [49, 28] width 25 height 20
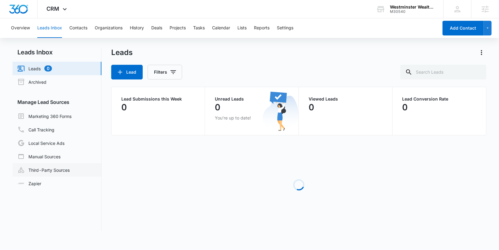
click at [48, 170] on link "Third-Party Sources" at bounding box center [43, 169] width 52 height 7
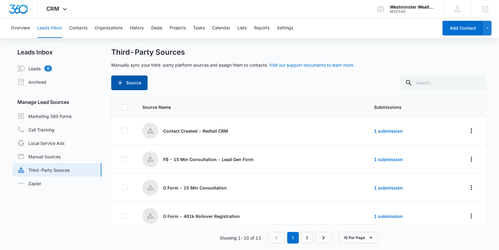
click at [129, 80] on button "Source" at bounding box center [129, 83] width 36 height 15
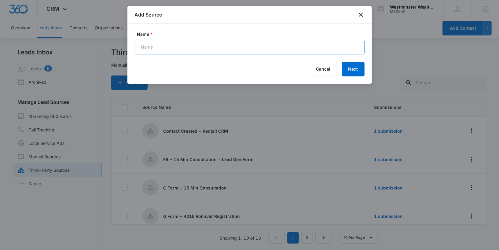
click at [157, 45] on input "Name *" at bounding box center [250, 47] width 230 height 15
type input "Facebook - Lead Ads - Retirement"
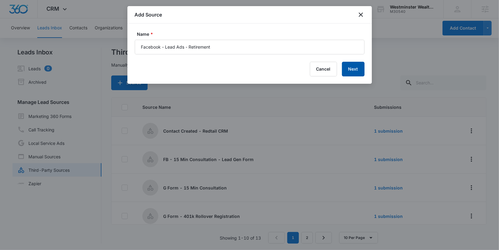
click at [359, 71] on button "Next" at bounding box center [353, 69] width 23 height 15
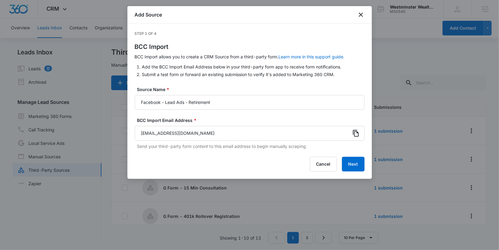
click at [356, 136] on icon at bounding box center [356, 133] width 6 height 7
click at [362, 163] on button "Next" at bounding box center [353, 164] width 23 height 15
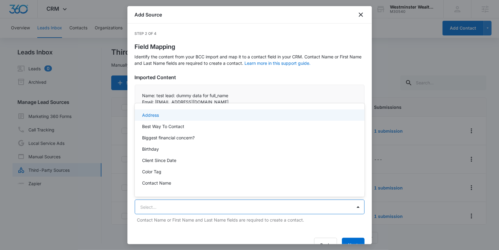
click at [260, 212] on body "CRM Apps Reputation Websites Forms CRM Email Social Shop Payments POS Content A…" at bounding box center [249, 125] width 499 height 250
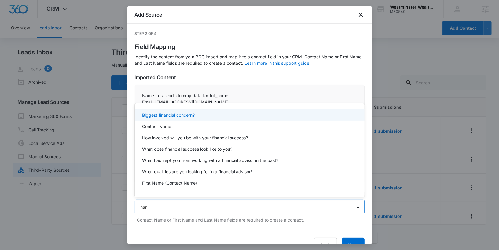
type input "name"
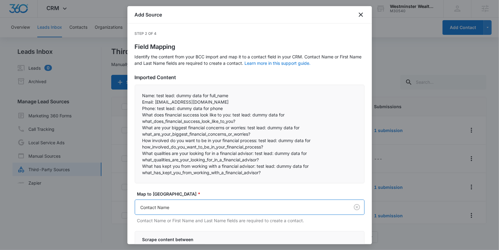
scroll to position [108, 0]
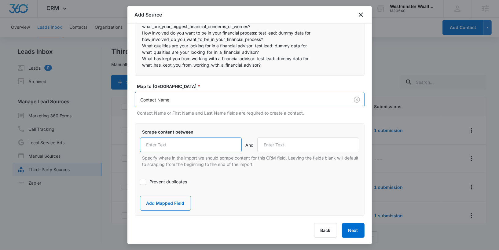
click at [190, 144] on input "text" at bounding box center [191, 145] width 102 height 15
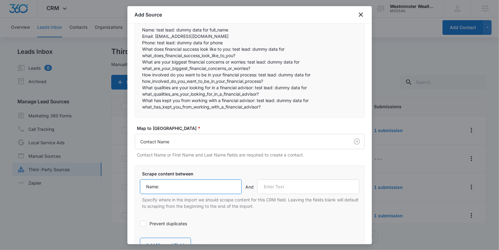
scroll to position [65, 0]
type input "Name:"
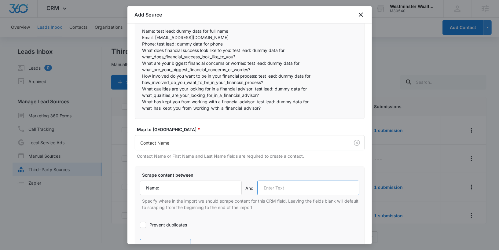
click at [280, 190] on input "text" at bounding box center [308, 188] width 102 height 15
type input "Email:"
click at [173, 239] on button "Add Mapped Field" at bounding box center [165, 246] width 51 height 15
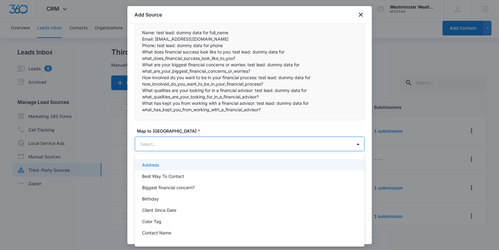
scroll to position [0, 0]
click at [184, 144] on body "CRM Apps Reputation Websites Forms CRM Email Social Shop Payments POS Content A…" at bounding box center [249, 125] width 499 height 250
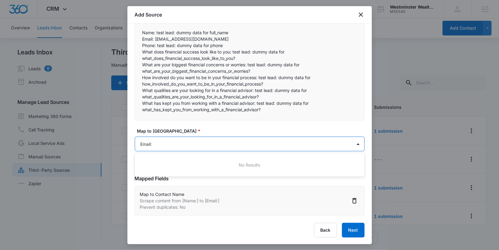
type input "Email"
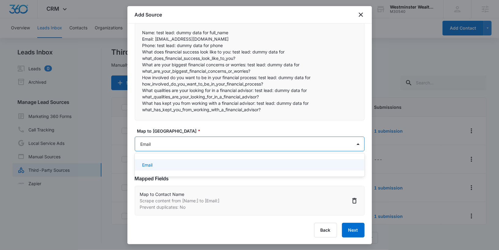
click at [182, 163] on div "Email" at bounding box center [249, 165] width 214 height 6
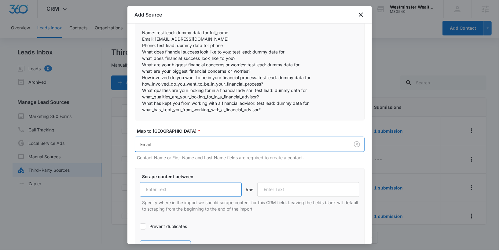
click at [169, 183] on input "text" at bounding box center [191, 189] width 102 height 15
type input "Email:"
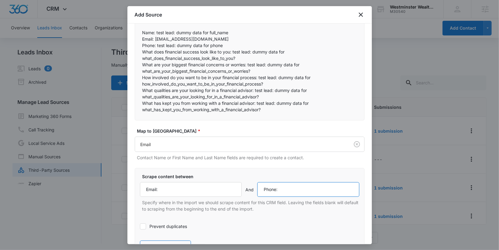
type input "Phone:"
click at [185, 226] on label "Prevent duplicates" at bounding box center [250, 226] width 220 height 6
click at [140, 227] on input "Prevent duplicates" at bounding box center [140, 227] width 0 height 0
click at [171, 241] on button "Add Mapped Field" at bounding box center [165, 248] width 51 height 15
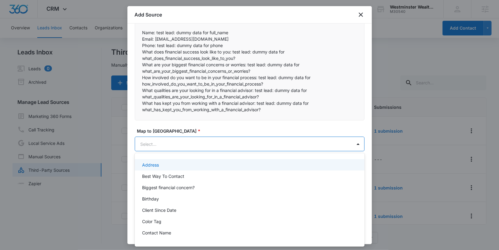
click at [204, 141] on body "CRM Apps Reputation Websites Forms CRM Email Social Shop Payments POS Content A…" at bounding box center [249, 125] width 499 height 250
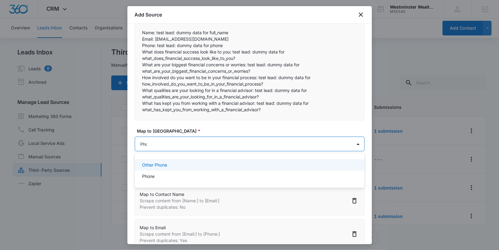
type input "Phone"
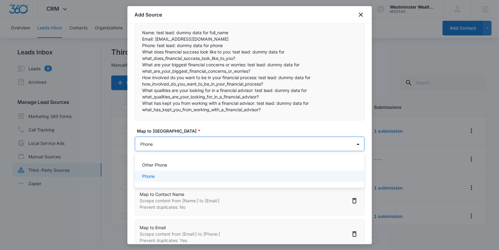
click at [186, 175] on div "Phone" at bounding box center [249, 176] width 214 height 6
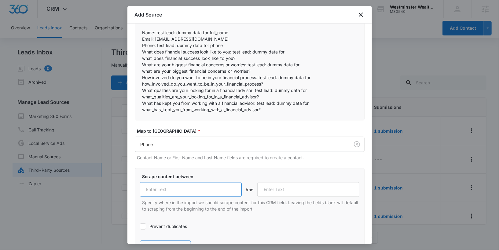
click at [180, 187] on input "text" at bounding box center [191, 189] width 102 height 15
type input "Phone:"
drag, startPoint x: 143, startPoint y: 52, endPoint x: 232, endPoint y: 54, distance: 88.7
click at [232, 54] on p "What does financial success look like to you: test lead: dummy data for what_do…" at bounding box center [250, 55] width 215 height 13
copy p "What does financial success look like to you:"
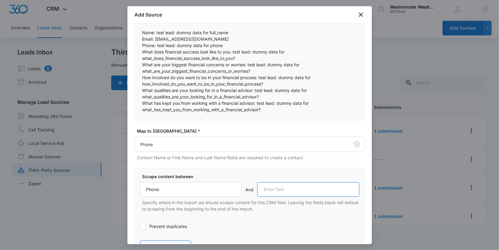
click at [291, 187] on input "text" at bounding box center [308, 189] width 102 height 15
paste input "What does financial success look like to you:"
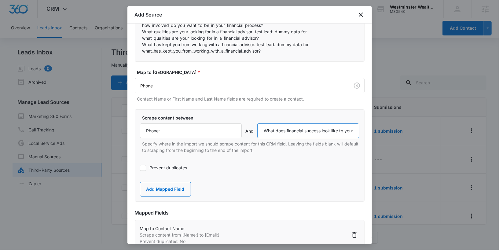
scroll to position [126, 0]
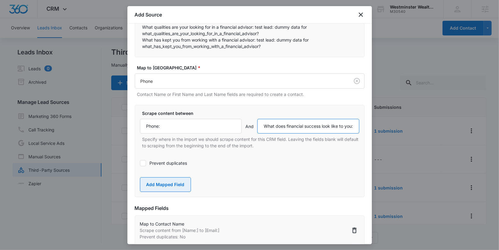
type input "What does financial success look like to you:"
click at [169, 181] on button "Add Mapped Field" at bounding box center [165, 184] width 51 height 15
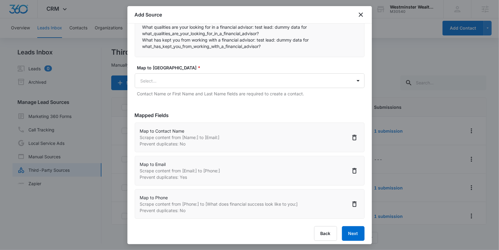
scroll to position [0, 0]
click at [184, 76] on body "CRM Apps Reputation Websites Forms CRM Email Social Shop Payments POS Content A…" at bounding box center [249, 125] width 499 height 251
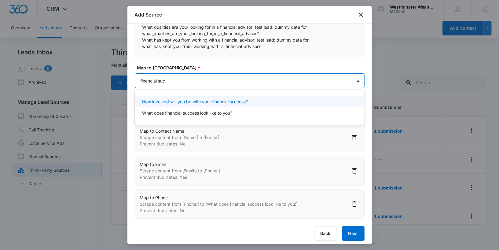
type input "financial succ"
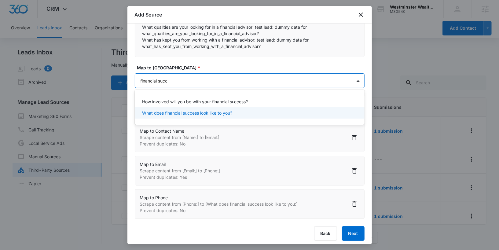
click at [178, 114] on p "What does financial success look like to you?" at bounding box center [187, 113] width 90 height 6
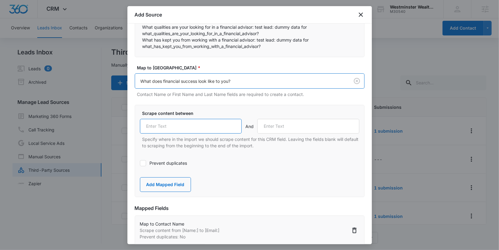
click at [183, 126] on input "text" at bounding box center [191, 126] width 102 height 15
click at [191, 120] on input "text" at bounding box center [191, 126] width 102 height 15
paste input "What does financial success look like to you:"
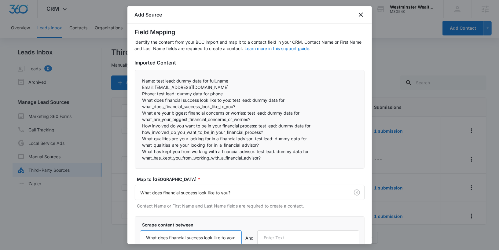
scroll to position [13, 0]
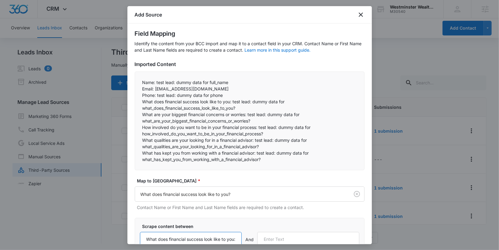
type input "What does financial success look like to you:"
drag, startPoint x: 143, startPoint y: 115, endPoint x: 248, endPoint y: 117, distance: 105.2
click at [248, 117] on p "What are your biggest financial concerns or worries: test lead: dummy data for …" at bounding box center [250, 117] width 215 height 13
copy p "What are your biggest financial concerns or worries:"
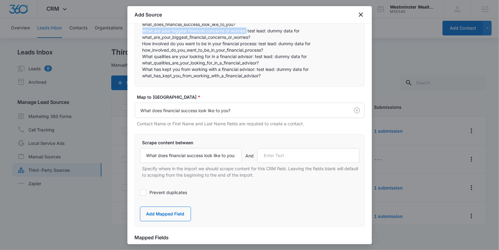
scroll to position [160, 0]
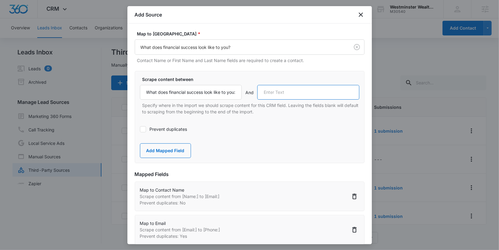
click at [294, 85] on input "text" at bounding box center [308, 92] width 102 height 15
paste input "What are your biggest financial concerns or worries:"
type input "What are your biggest financial concerns or worries:"
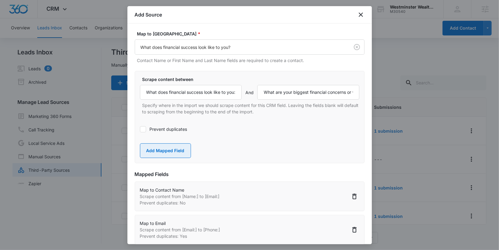
click at [181, 144] on button "Add Mapped Field" at bounding box center [165, 150] width 51 height 15
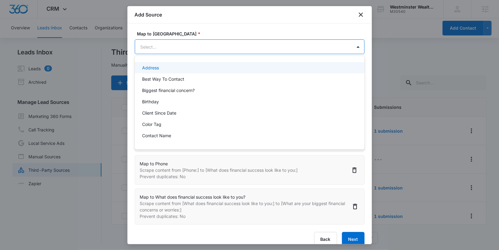
click at [190, 46] on body "CRM Apps Reputation Websites Forms CRM Email Social Shop Payments POS Content A…" at bounding box center [249, 125] width 499 height 250
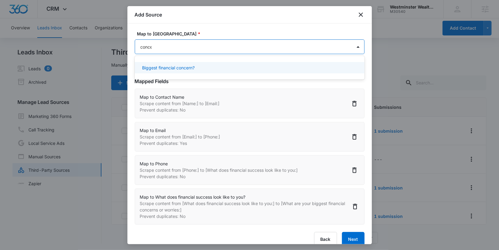
type input "concer"
click at [190, 69] on p "Biggest financial concern?" at bounding box center [168, 68] width 53 height 6
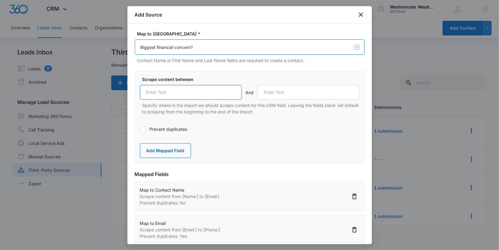
click at [187, 93] on input "text" at bounding box center [191, 92] width 102 height 15
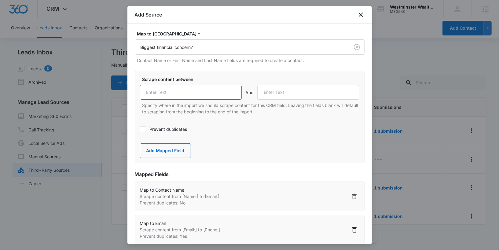
paste input "What are your biggest financial concerns or worries:"
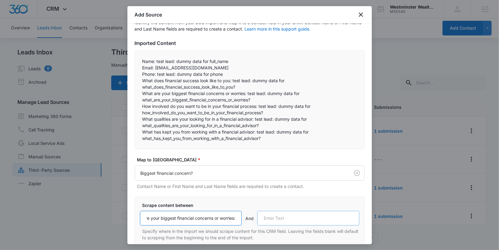
scroll to position [38, 0]
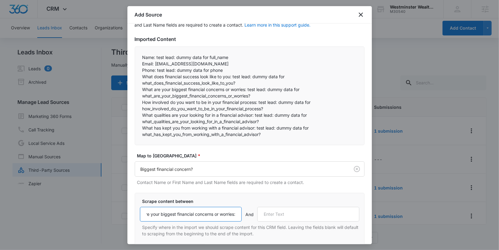
type input "What are your biggest financial concerns or worries:"
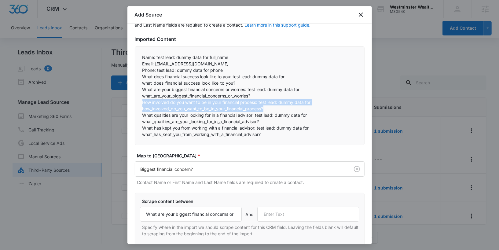
drag, startPoint x: 143, startPoint y: 102, endPoint x: 284, endPoint y: 106, distance: 141.6
click at [284, 106] on p "How involved do you want to be in your financial process: test lead: dummy data…" at bounding box center [250, 105] width 215 height 13
click at [255, 102] on p "How involved do you want to be in your financial process: test lead: dummy data…" at bounding box center [250, 105] width 215 height 13
drag, startPoint x: 258, startPoint y: 102, endPoint x: 142, endPoint y: 101, distance: 116.5
click at [142, 101] on div "Name: test lead: dummy data for full_name Email: [EMAIL_ADDRESS][DOMAIN_NAME]…" at bounding box center [250, 95] width 230 height 99
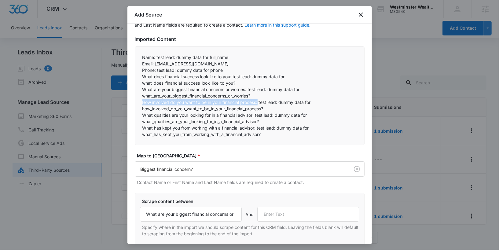
copy p "How involved do you want to be in your financial process:"
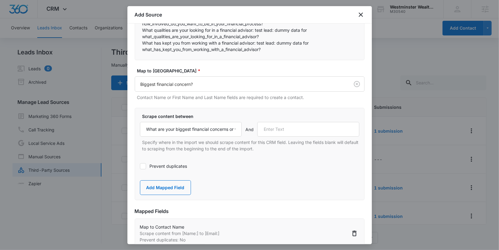
scroll to position [130, 0]
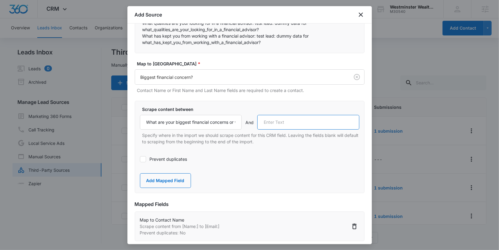
click at [282, 127] on input "text" at bounding box center [308, 122] width 102 height 15
paste input "How involved do you want to be in your financial process:"
type input "How involved do you want to be in your financial process:"
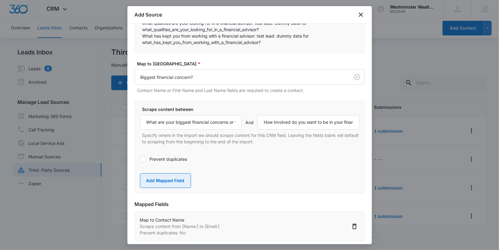
click at [171, 179] on button "Add Mapped Field" at bounding box center [165, 180] width 51 height 15
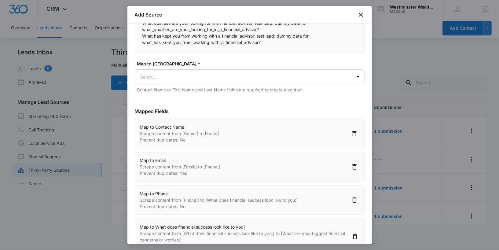
click at [215, 68] on div "Map to CRM Field * Select... Contact Name or First Name and Last Name fields ar…" at bounding box center [250, 77] width 230 height 32
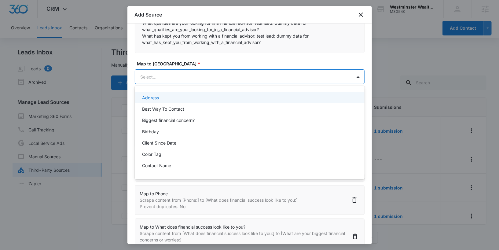
click at [215, 79] on body "CRM Apps Reputation Websites Forms CRM Email Social Shop Payments POS Content A…" at bounding box center [249, 125] width 499 height 250
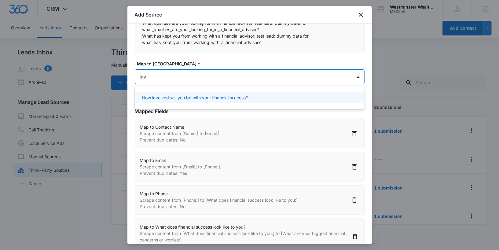
type input "invo"
click at [235, 93] on div "How involved will you be with your financial success?" at bounding box center [250, 97] width 230 height 11
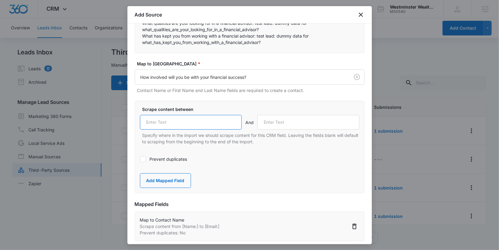
click at [196, 119] on input "text" at bounding box center [191, 122] width 102 height 15
paste input "How involved do you want to be in your financial process:"
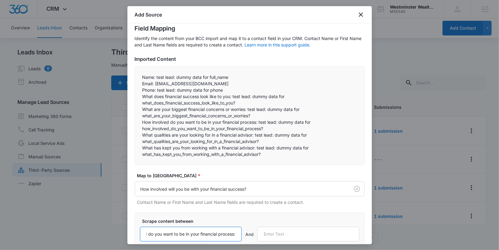
scroll to position [20, 0]
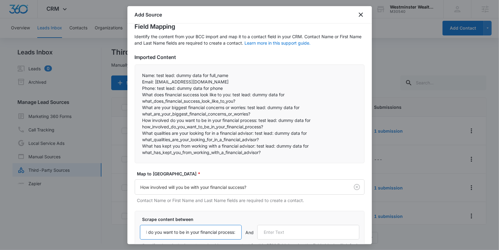
type input "How involved do you want to be in your financial process:"
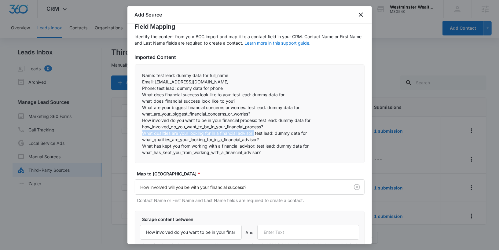
drag, startPoint x: 143, startPoint y: 132, endPoint x: 255, endPoint y: 130, distance: 112.3
click at [255, 130] on p "What qualities are your looking for in a financial advisor: test lead: dummy da…" at bounding box center [250, 136] width 215 height 13
drag, startPoint x: 255, startPoint y: 133, endPoint x: 134, endPoint y: 135, distance: 120.8
click at [134, 135] on div "Step 2 of 4 Field Mapping Identify the content from your BCC import and map it …" at bounding box center [250, 134] width 245 height 221
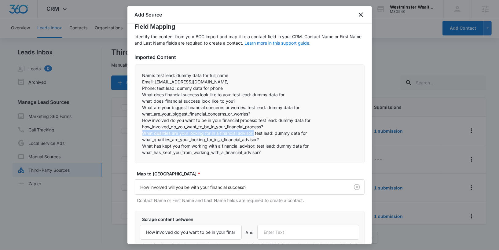
copy p "What qualities are your looking for in a financial advisor:"
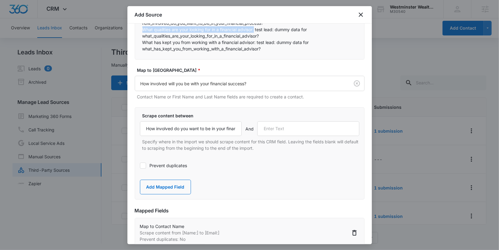
scroll to position [126, 0]
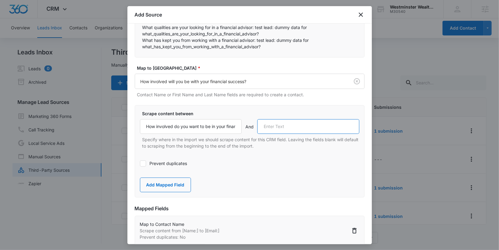
click at [283, 123] on input "text" at bounding box center [308, 126] width 102 height 15
paste input "What qualities are your looking for in a financial advisor:"
type input "What qualities are your looking for in a financial advisor:"
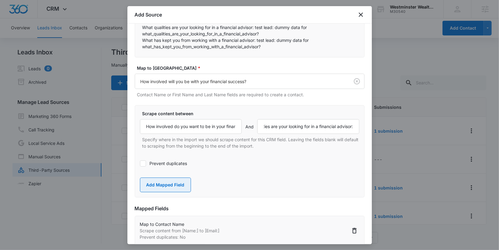
scroll to position [0, 0]
click at [176, 183] on button "Add Mapped Field" at bounding box center [165, 185] width 51 height 15
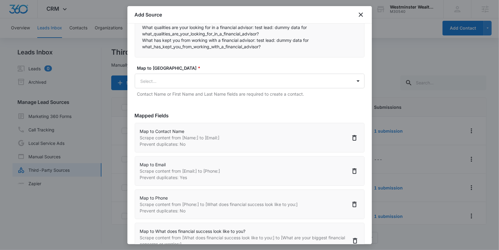
click at [204, 88] on div "Map to CRM Field * Select... Contact Name or First Name and Last Name fields ar…" at bounding box center [250, 81] width 230 height 32
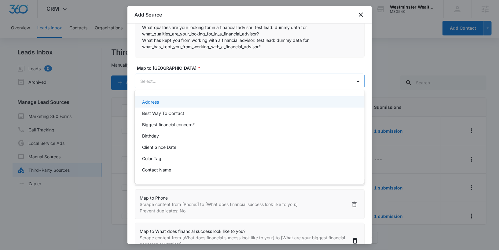
click at [206, 80] on body "CRM Apps Reputation Websites Forms CRM Email Social Shop Payments POS Content A…" at bounding box center [249, 125] width 499 height 250
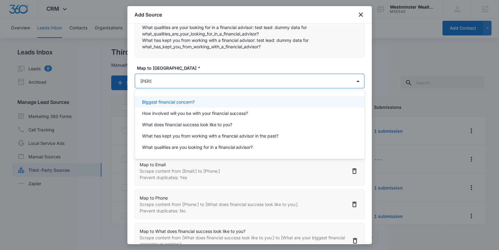
type input "financ"
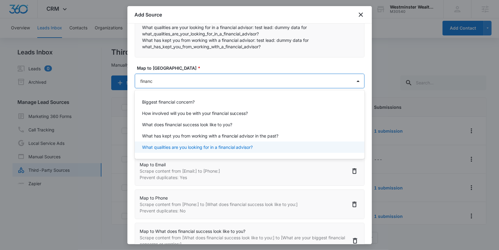
click at [198, 148] on p "What qualities are you looking for in a financial advisor?" at bounding box center [197, 147] width 111 height 6
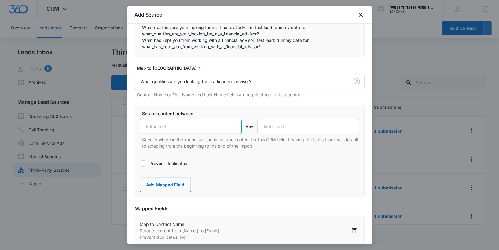
click at [192, 129] on input "text" at bounding box center [191, 126] width 102 height 15
paste input "What qualities are your looking for in a financial advisor:"
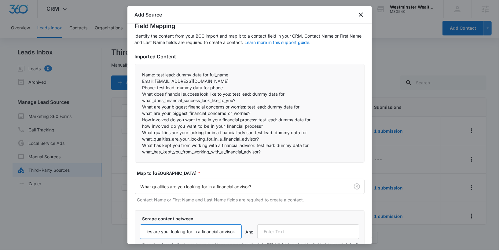
scroll to position [24, 0]
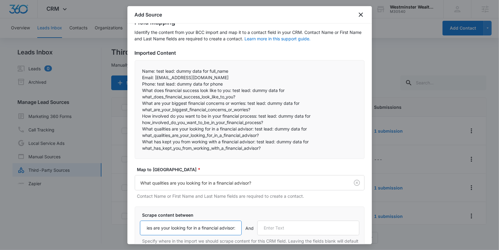
type input "What qualities are your looking for in a financial advisor:"
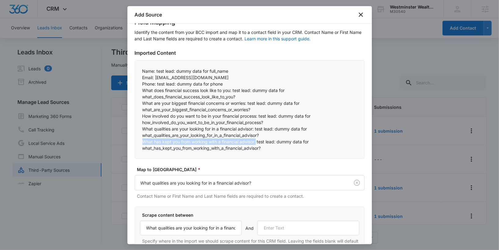
copy p "What has kept you from working with a financial advisor:"
drag, startPoint x: 142, startPoint y: 141, endPoint x: 223, endPoint y: 161, distance: 83.4
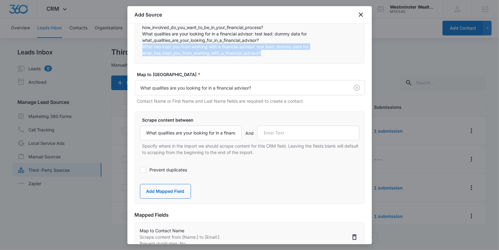
scroll to position [172, 0]
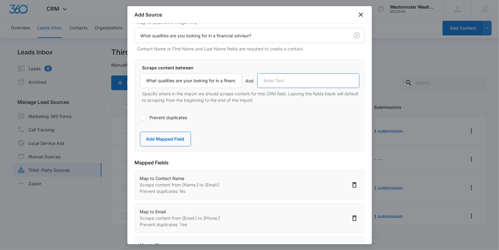
click at [279, 77] on input "text" at bounding box center [308, 80] width 102 height 15
paste input "What has kept you from working with a financial advisor:"
type input "What has kept you from working with a financial advisor:"
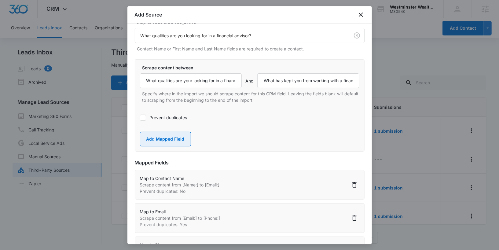
click at [179, 139] on button "Add Mapped Field" at bounding box center [165, 139] width 51 height 15
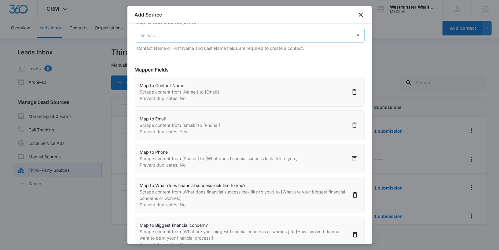
click at [185, 35] on body "CRM Apps Reputation Websites Forms CRM Email Social Shop Payments POS Content A…" at bounding box center [249, 125] width 499 height 251
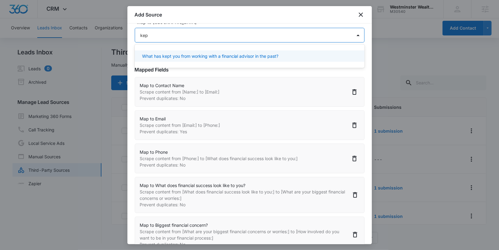
type input "kept"
click at [192, 59] on p "What has kept you from working with a financial advisor in the past?" at bounding box center [210, 56] width 137 height 6
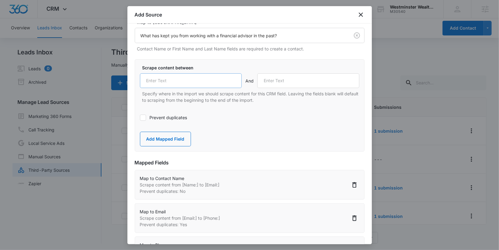
drag, startPoint x: 183, startPoint y: 95, endPoint x: 183, endPoint y: 85, distance: 9.5
click at [183, 87] on div "Scrape content between And Specify where in the import we should scrape content…" at bounding box center [250, 84] width 220 height 39
click at [183, 85] on input "text" at bounding box center [191, 80] width 102 height 15
paste input "What has kept you from working with a financial advisor:"
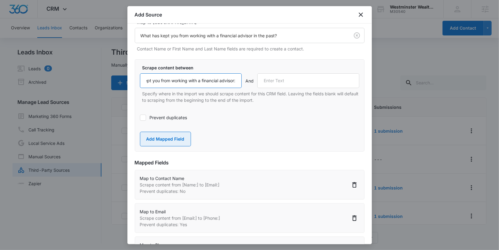
type input "What has kept you from working with a financial advisor:"
click at [174, 140] on button "Add Mapped Field" at bounding box center [165, 139] width 51 height 15
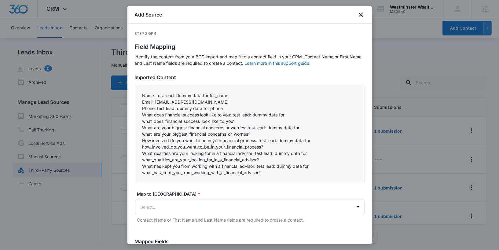
drag, startPoint x: 152, startPoint y: 94, endPoint x: 152, endPoint y: 101, distance: 6.1
click at [152, 94] on p "Name: test lead: dummy data for full_name" at bounding box center [250, 95] width 215 height 6
click at [152, 101] on p "Email: [EMAIL_ADDRESS][DOMAIN_NAME]" at bounding box center [250, 102] width 215 height 6
click at [150, 108] on p "Phone: test lead: dummy data for phone" at bounding box center [250, 108] width 215 height 6
click at [150, 113] on p "What does financial success look like to you: test lead: dummy data for what_do…" at bounding box center [250, 118] width 215 height 13
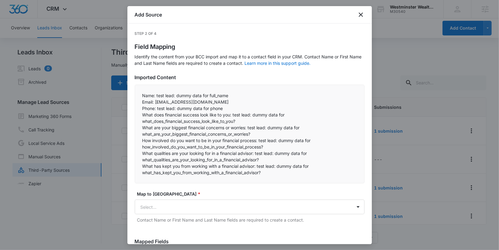
click at [150, 128] on p "What are your biggest financial concerns or worries: test lead: dummy data for …" at bounding box center [250, 130] width 215 height 13
click at [150, 139] on p "How involved do you want to be in your financial process: test lead: dummy data…" at bounding box center [250, 143] width 215 height 13
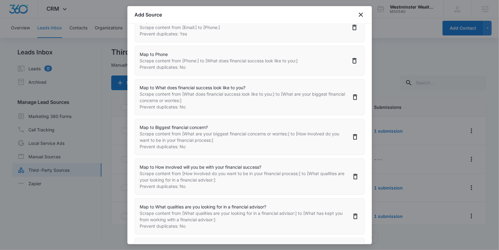
scroll to position [320, 0]
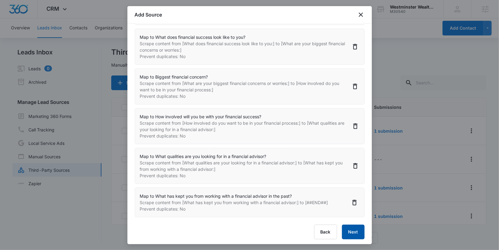
click at [346, 227] on button "Next" at bounding box center [353, 232] width 23 height 15
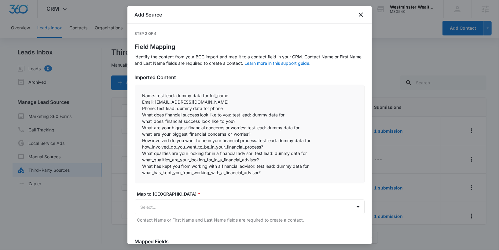
select select "77"
select select "185"
select select "184"
select select "333"
select select "334"
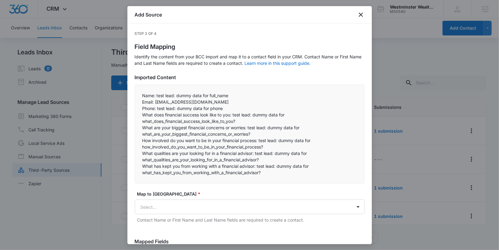
select select "335"
select select "336"
select select "337"
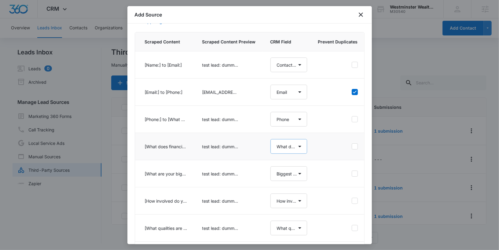
scroll to position [94, 0]
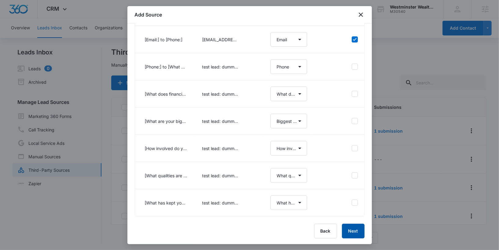
click at [353, 235] on button "Next" at bounding box center [353, 231] width 23 height 15
select select "77"
select select "185"
select select "184"
select select "333"
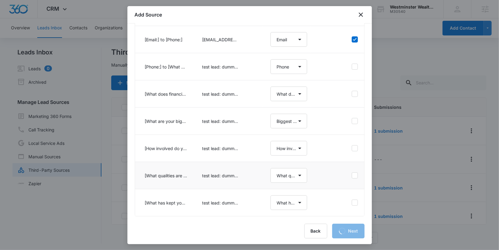
select select "334"
select select "335"
select select "336"
select select "337"
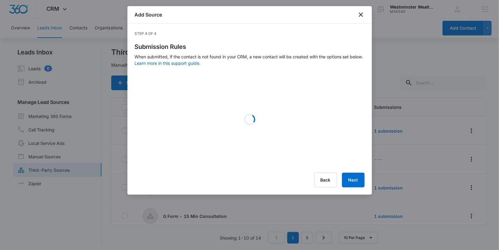
scroll to position [0, 0]
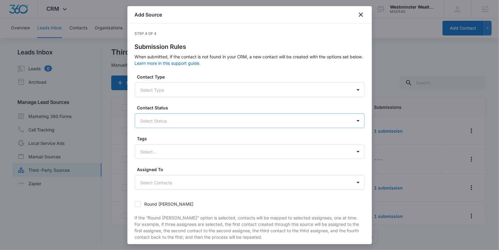
click at [187, 124] on div "Select Status" at bounding box center [243, 121] width 217 height 14
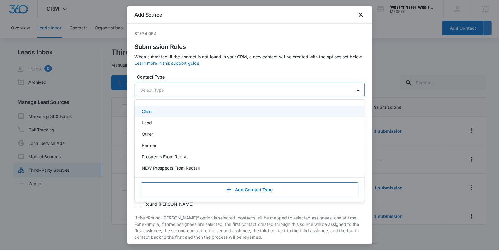
click at [177, 87] on div at bounding box center [243, 90] width 204 height 8
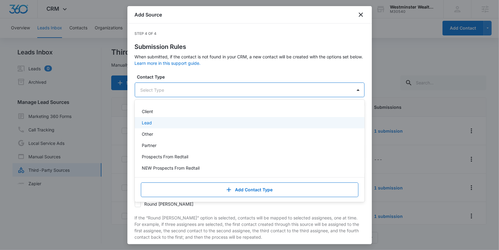
click at [165, 121] on div "Lead" at bounding box center [249, 123] width 214 height 6
click at [177, 93] on div at bounding box center [252, 91] width 184 height 8
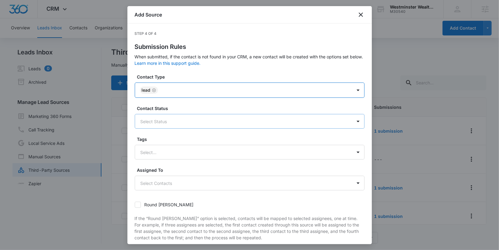
click at [171, 118] on div at bounding box center [243, 122] width 204 height 8
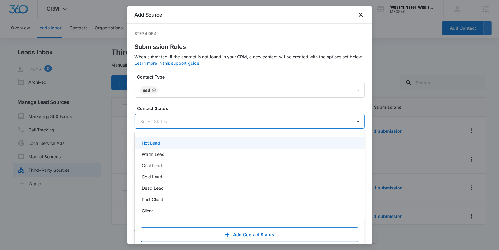
click at [168, 137] on div "Hot Lead" at bounding box center [250, 142] width 230 height 11
click at [181, 123] on div at bounding box center [256, 122] width 176 height 8
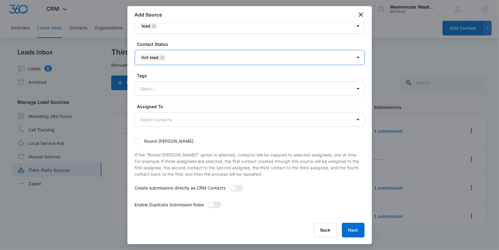
scroll to position [1, 0]
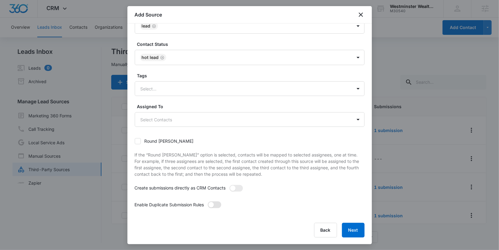
click at [214, 207] on span at bounding box center [214, 205] width 13 height 7
click at [212, 206] on input "checkbox" at bounding box center [210, 203] width 4 height 4
checkbox input "true"
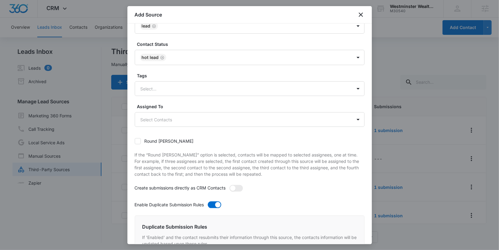
click at [228, 194] on div "Create submissions directly as CRM Contacts" at bounding box center [250, 190] width 230 height 11
click at [235, 187] on span at bounding box center [233, 189] width 6 height 6
click at [234, 187] on input "checkbox" at bounding box center [231, 187] width 4 height 4
checkbox input "true"
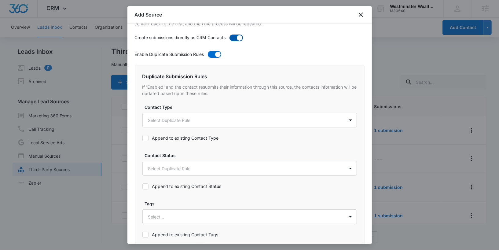
scroll to position [216, 0]
click at [159, 182] on label "Append to existing Contact Status" at bounding box center [182, 185] width 79 height 6
click at [143, 185] on input "Append to existing Contact Status" at bounding box center [143, 185] width 0 height 0
click at [168, 142] on div "Append to existing Contact Type" at bounding box center [181, 137] width 76 height 14
click at [173, 136] on label "Append to existing Contact Type" at bounding box center [181, 137] width 76 height 6
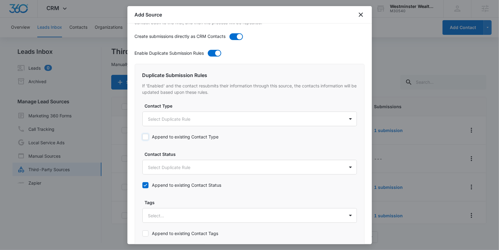
click at [143, 137] on input "Append to existing Contact Type" at bounding box center [143, 137] width 0 height 0
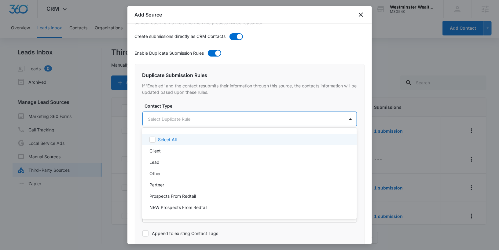
scroll to position [0, 0]
click at [180, 117] on body "CRM Apps Reputation Websites Forms CRM Email Social Shop Payments POS Content A…" at bounding box center [249, 125] width 499 height 250
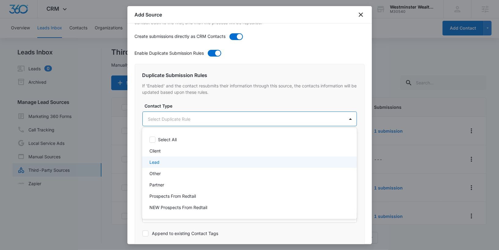
click at [165, 163] on div "Lead" at bounding box center [249, 162] width 199 height 6
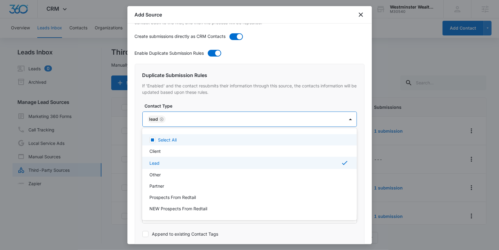
click at [186, 123] on div at bounding box center [249, 125] width 499 height 250
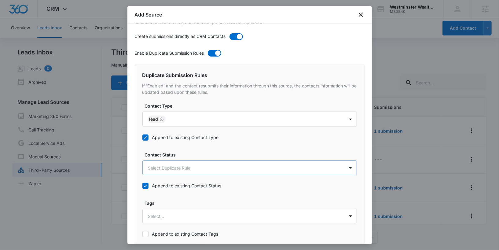
click at [170, 170] on body "CRM Apps Reputation Websites Forms CRM Email Social Shop Payments POS Content A…" at bounding box center [249, 125] width 499 height 251
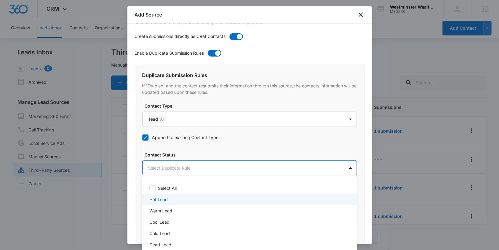
click at [165, 202] on p "Hot Lead" at bounding box center [159, 199] width 18 height 6
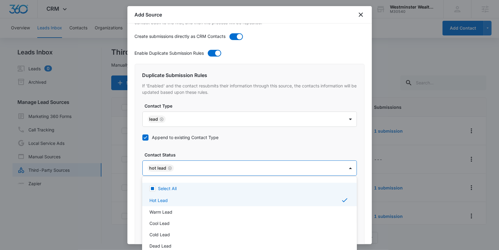
click at [134, 167] on div at bounding box center [249, 125] width 499 height 250
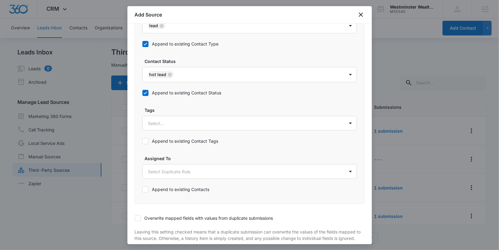
scroll to position [339, 0]
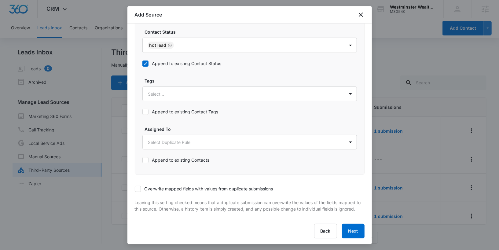
click at [153, 186] on label "Overwrite mapped fields with values from duplicate submissions" at bounding box center [204, 189] width 139 height 6
click at [135, 189] on input "Overwrite mapped fields with values from duplicate submissions" at bounding box center [135, 189] width 0 height 0
click at [357, 234] on button "Next" at bounding box center [353, 231] width 23 height 15
